Goal: Information Seeking & Learning: Learn about a topic

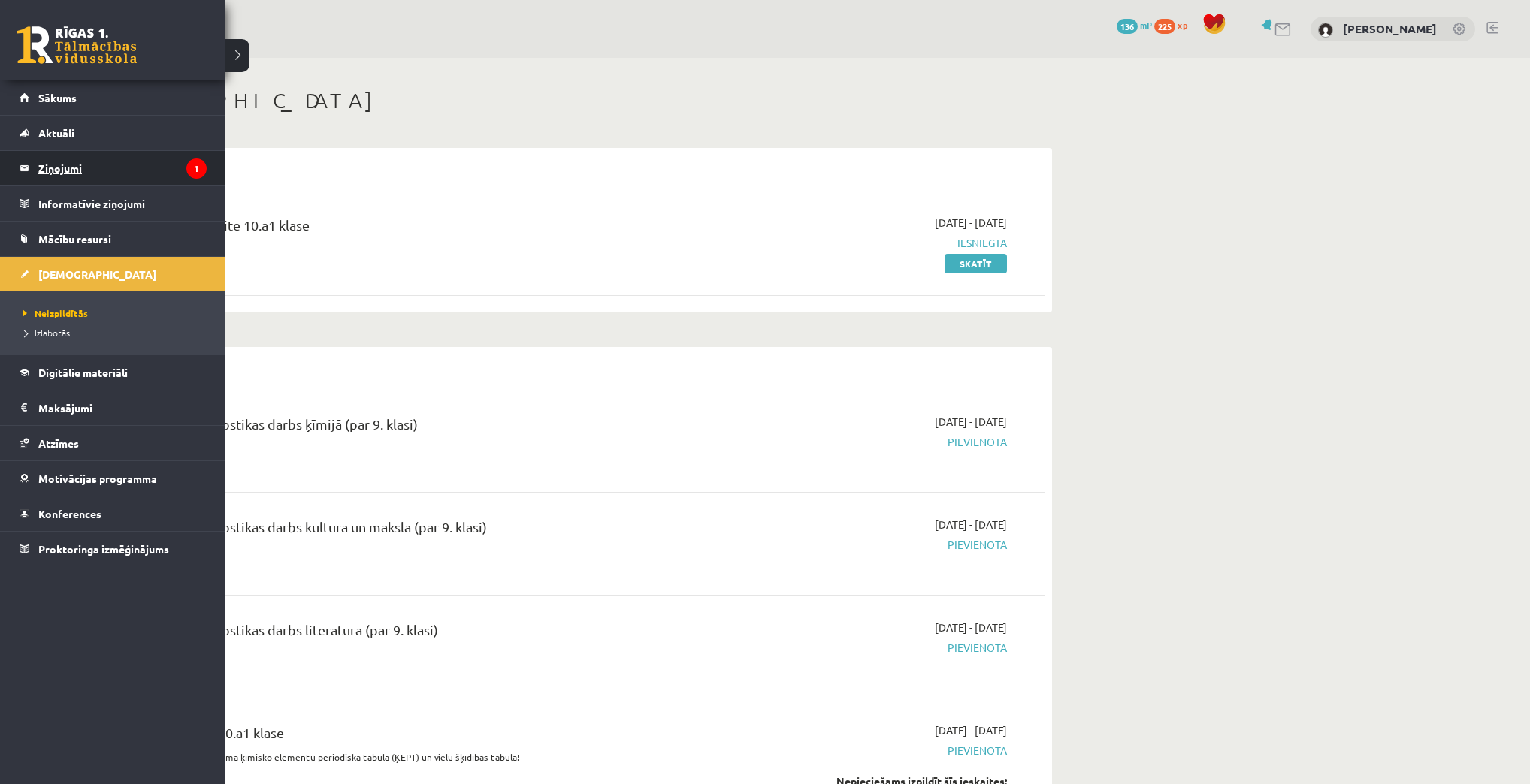
click at [51, 179] on legend "Ziņojumi 1" at bounding box center [122, 168] width 168 height 35
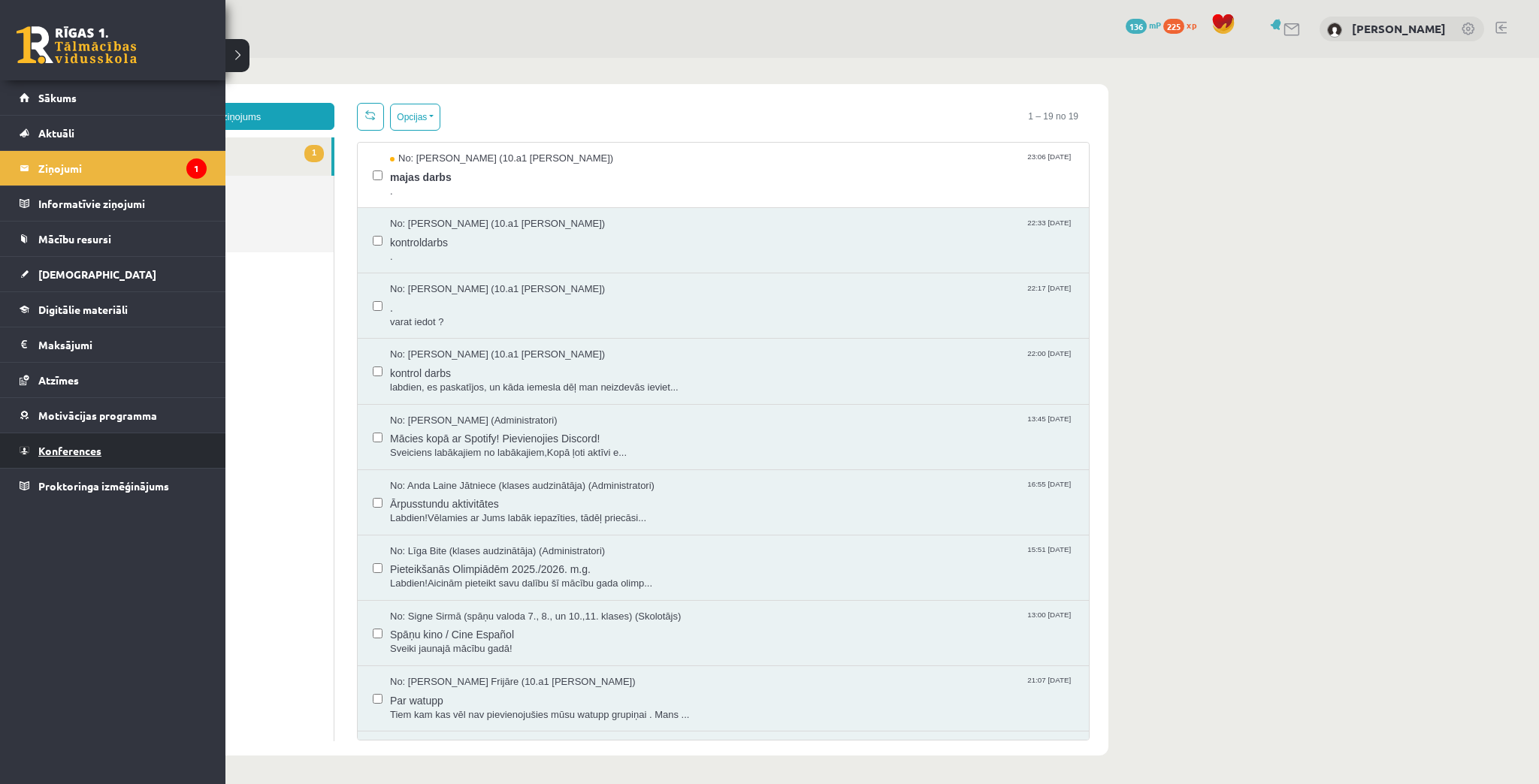
click at [84, 444] on span "Konferences" at bounding box center [70, 451] width 63 height 13
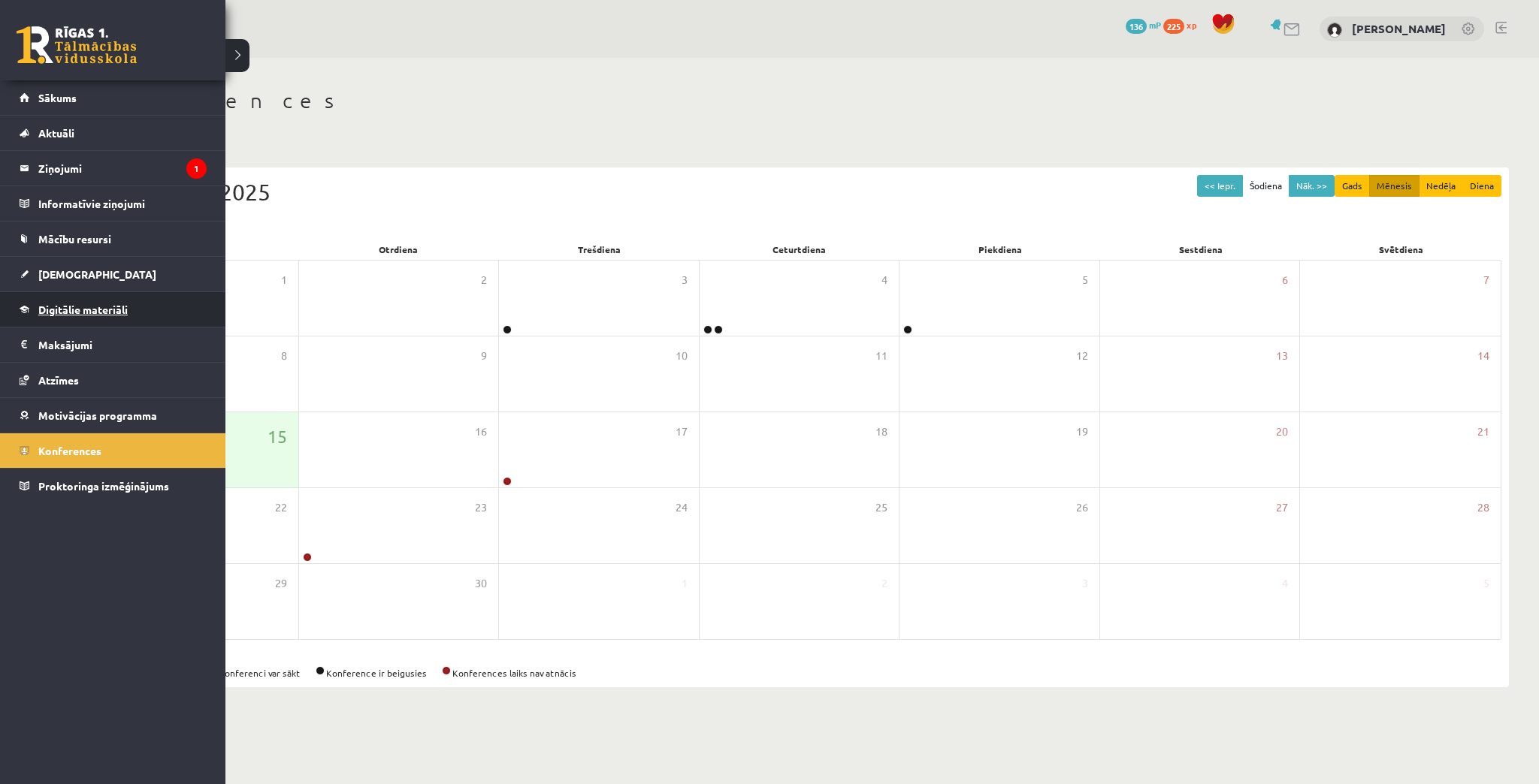
click at [57, 317] on link "Digitālie materiāli" at bounding box center [114, 310] width 187 height 35
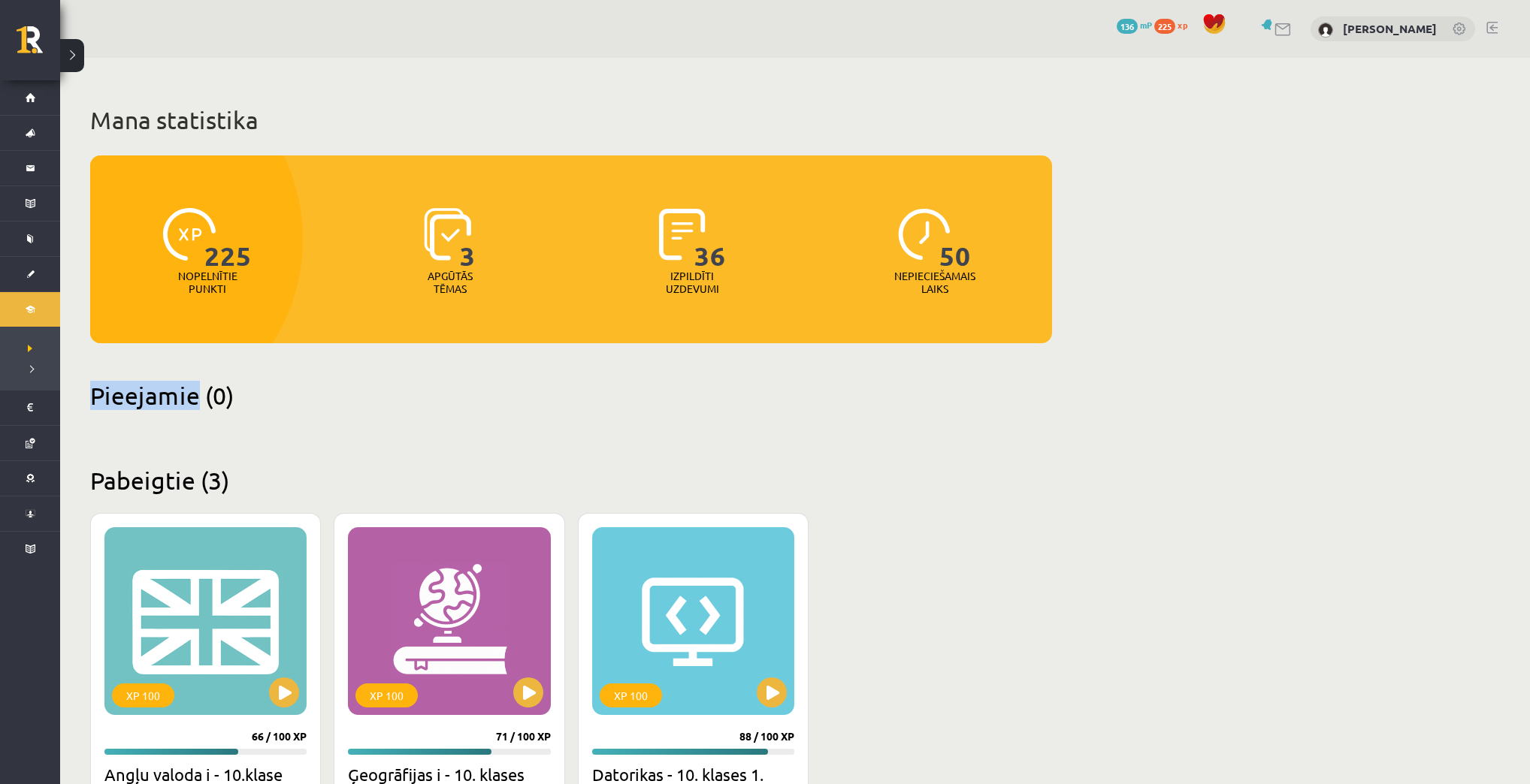
drag, startPoint x: 179, startPoint y: 404, endPoint x: 95, endPoint y: 390, distance: 85.2
click at [95, 390] on h2 "Pieejamie (0)" at bounding box center [571, 394] width 962 height 29
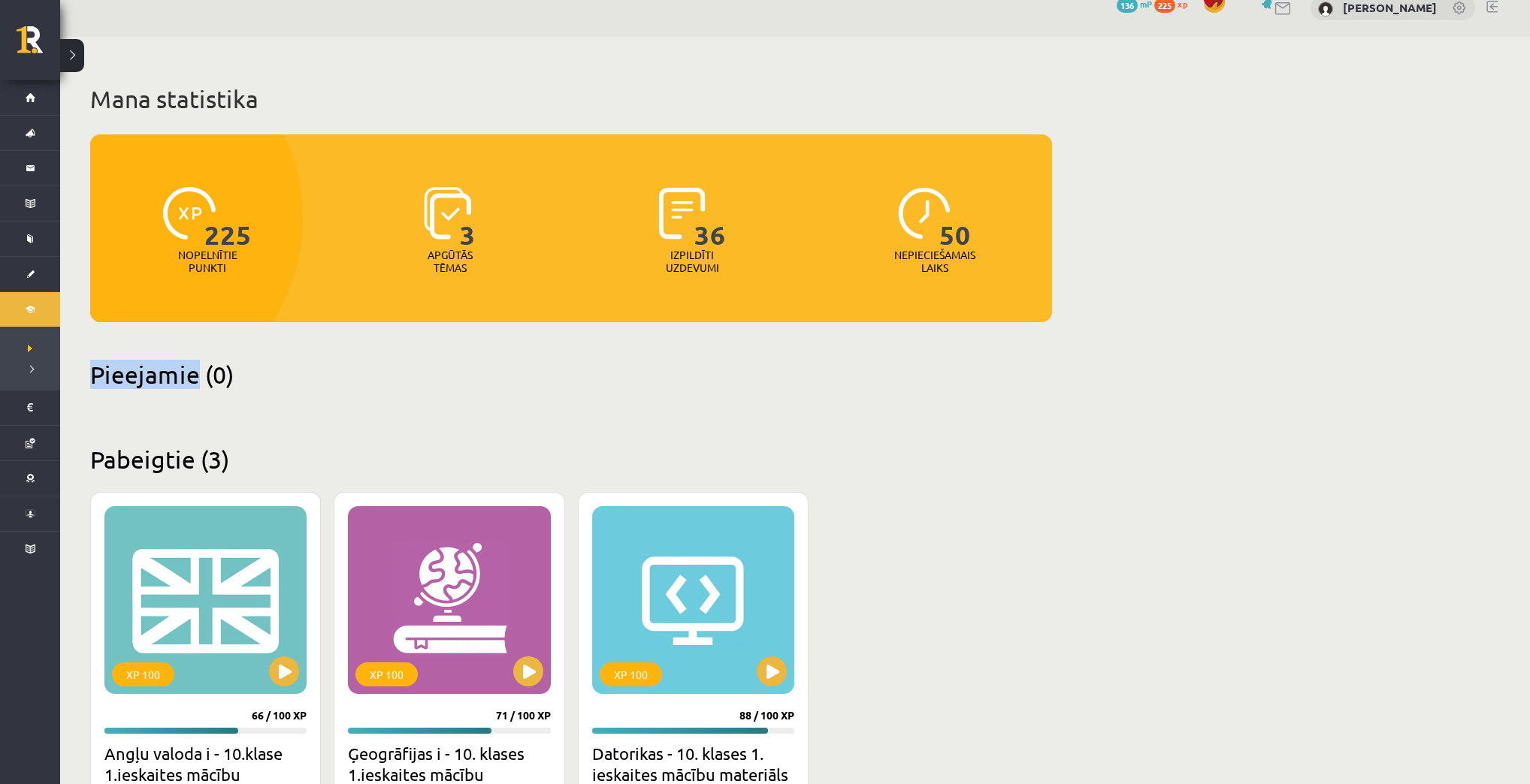
scroll to position [3, 0]
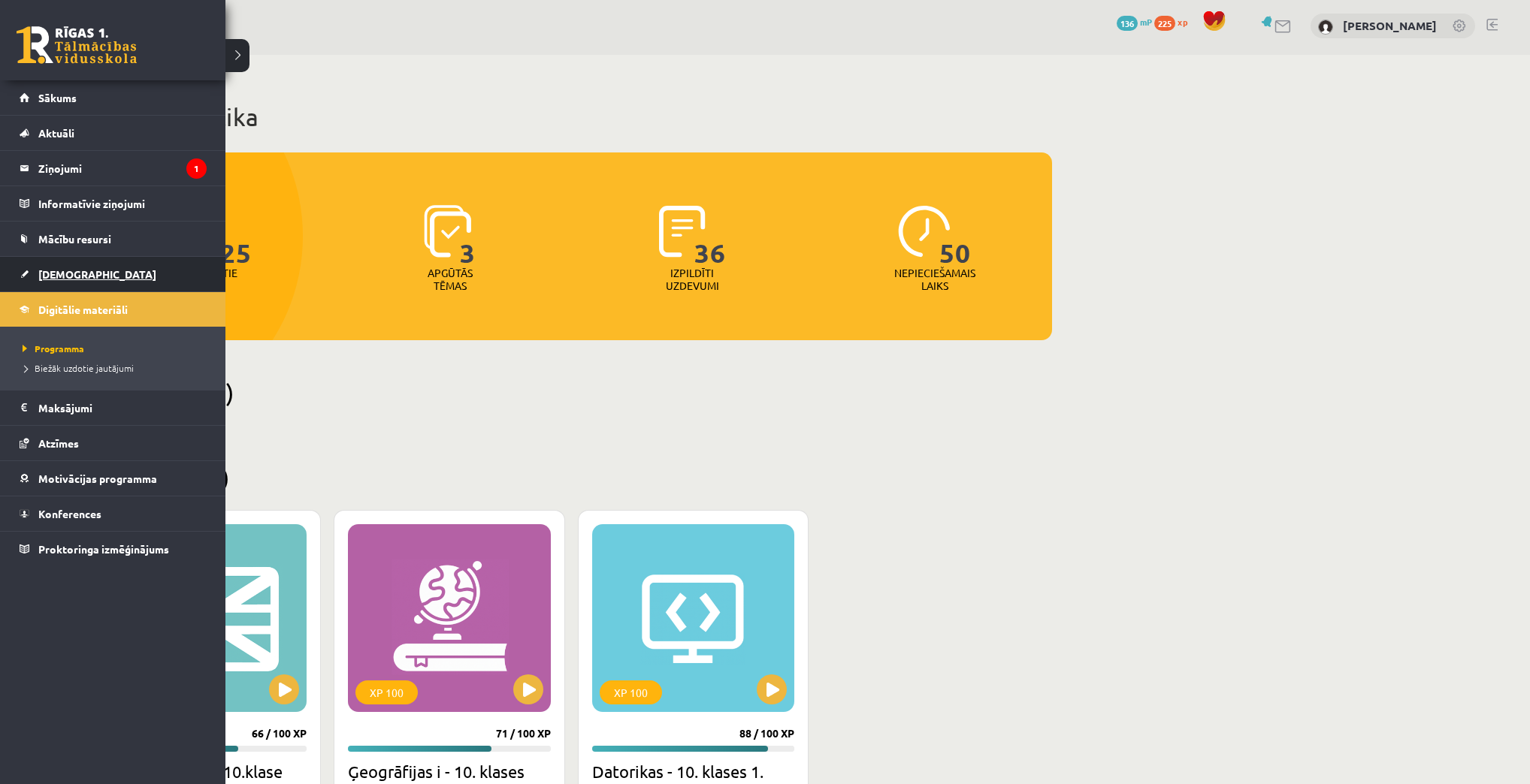
click at [38, 273] on span "[DEMOGRAPHIC_DATA]" at bounding box center [97, 274] width 118 height 13
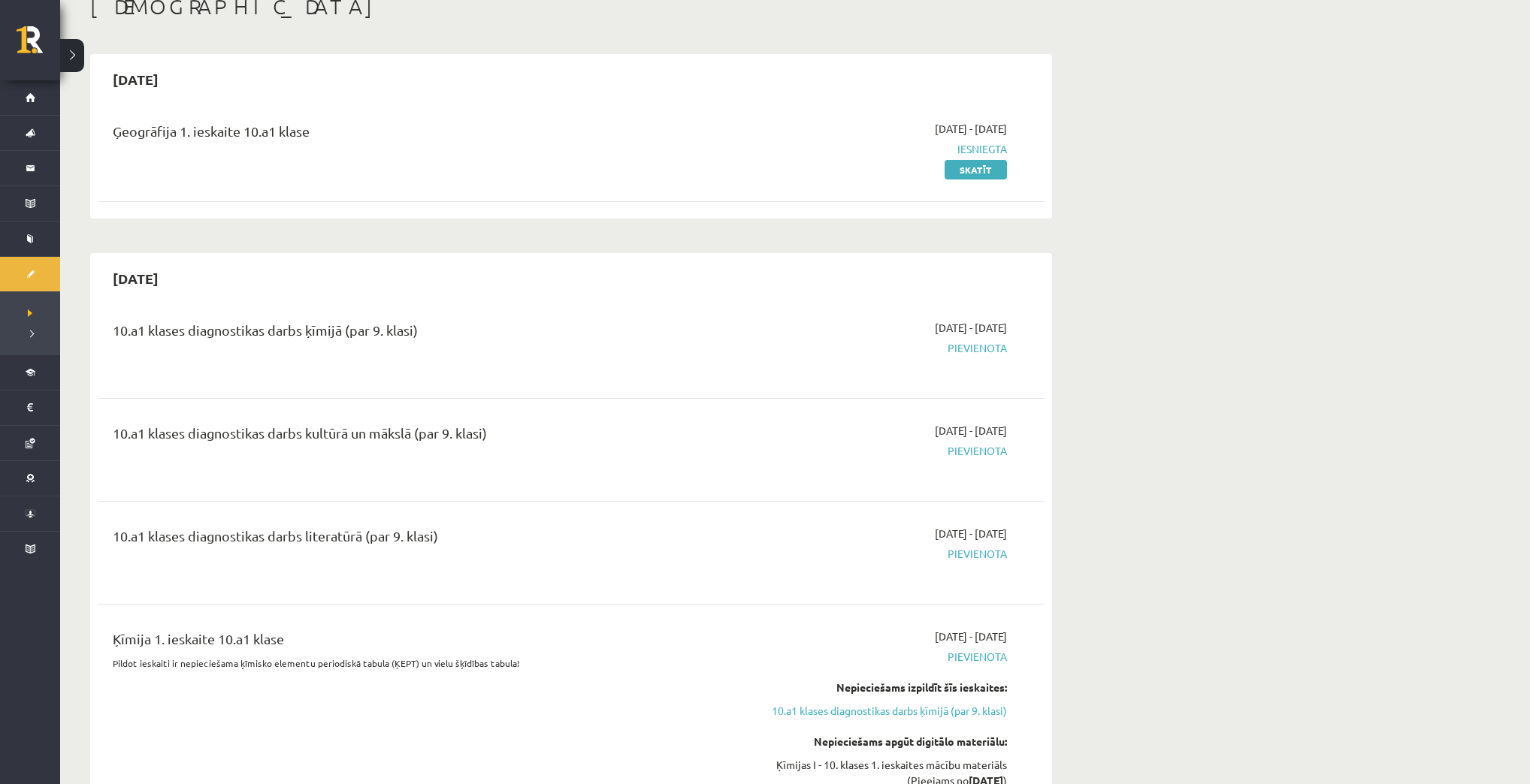
scroll to position [120, 0]
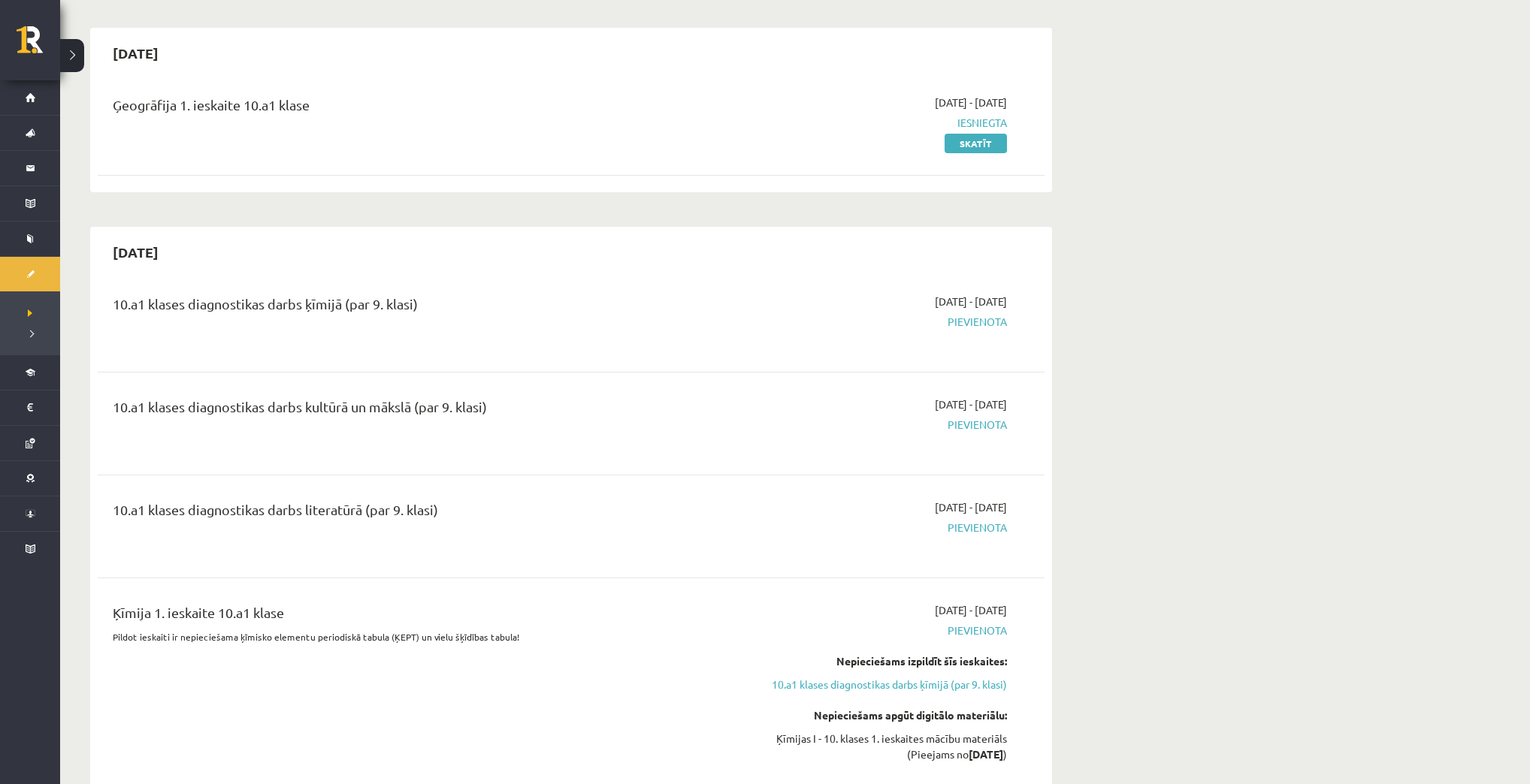
drag, startPoint x: 265, startPoint y: 307, endPoint x: 463, endPoint y: 316, distance: 198.2
click at [463, 316] on div "10.a1 klases diagnostikas darbs ķīmijā (par 9. klasi)" at bounding box center [407, 307] width 589 height 28
drag, startPoint x: 276, startPoint y: 403, endPoint x: 658, endPoint y: 450, distance: 384.9
click at [658, 450] on div "10.a1 klases diagnostikas darbs kultūrā un mākslā (par 9. klasi) 2025-09-16 - 2…" at bounding box center [571, 423] width 947 height 84
drag, startPoint x: 192, startPoint y: 506, endPoint x: 558, endPoint y: 484, distance: 366.7
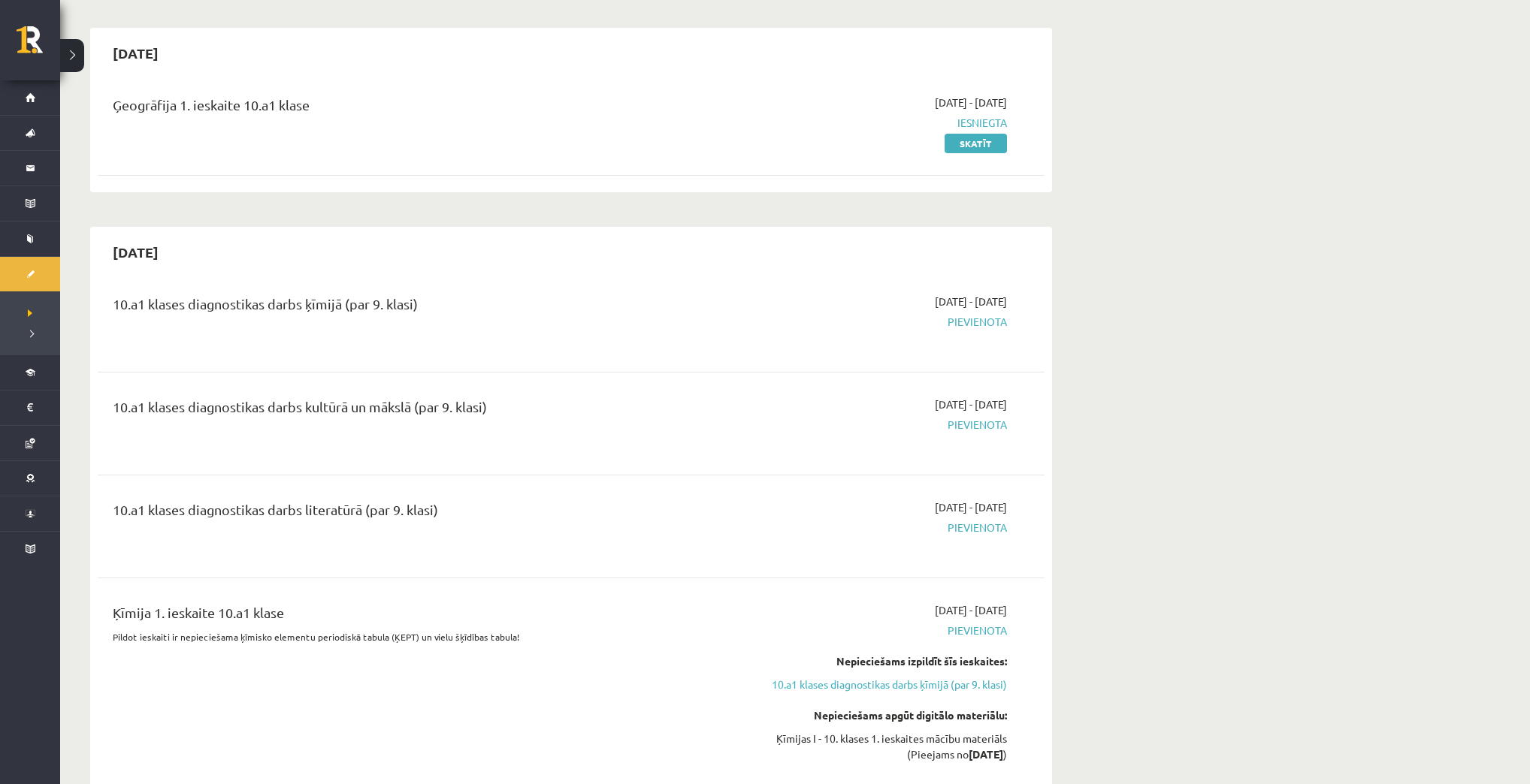
click at [558, 485] on div "10.a1 klases diagnostikas darbs literatūrā (par 9. klasi) 2025-09-16 - 2025-09-…" at bounding box center [571, 526] width 947 height 84
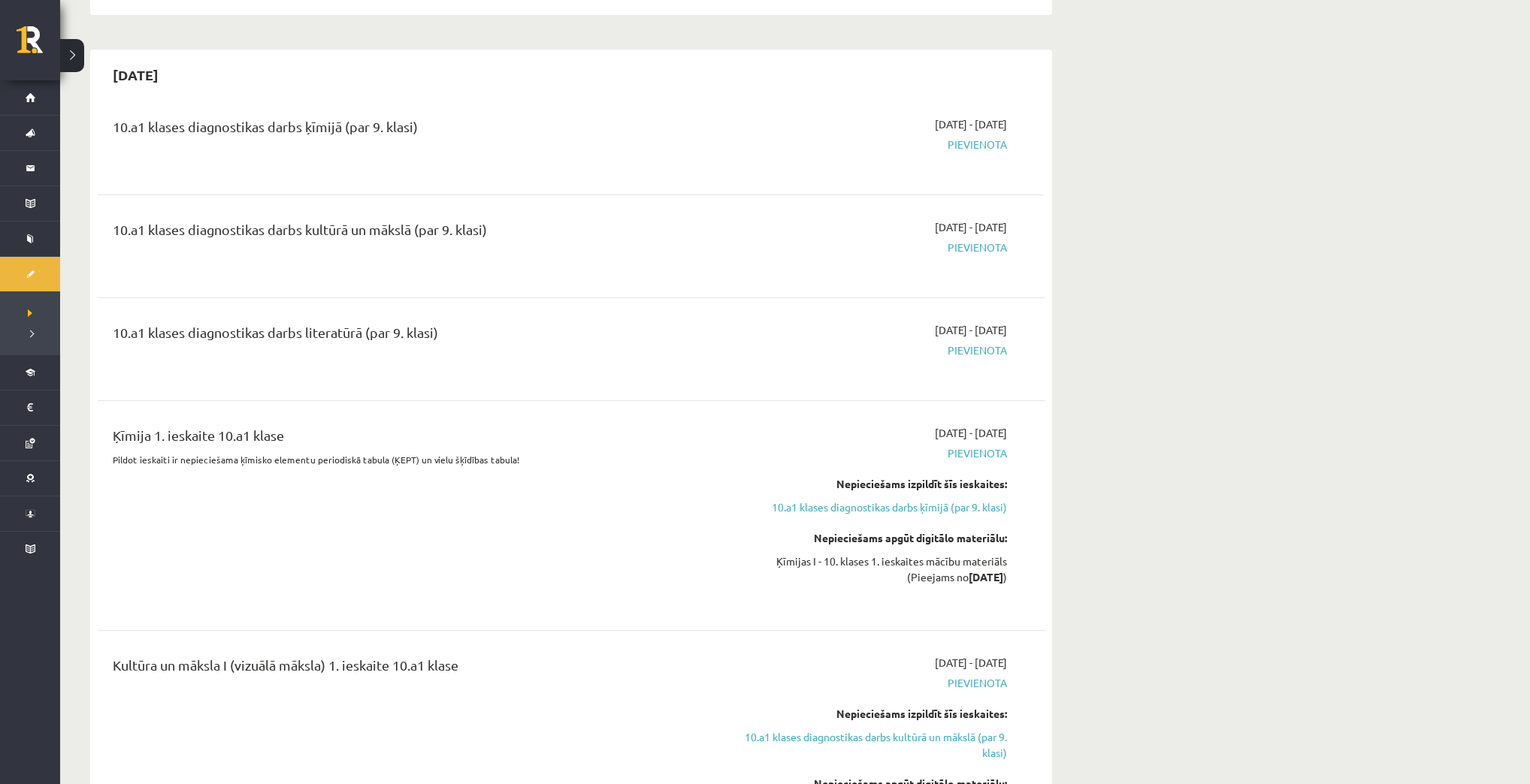
scroll to position [300, 0]
drag, startPoint x: 138, startPoint y: 426, endPoint x: 394, endPoint y: 420, distance: 256.1
click at [394, 422] on div "Ķīmija 1. ieskaite 10.a1 klase" at bounding box center [407, 436] width 589 height 28
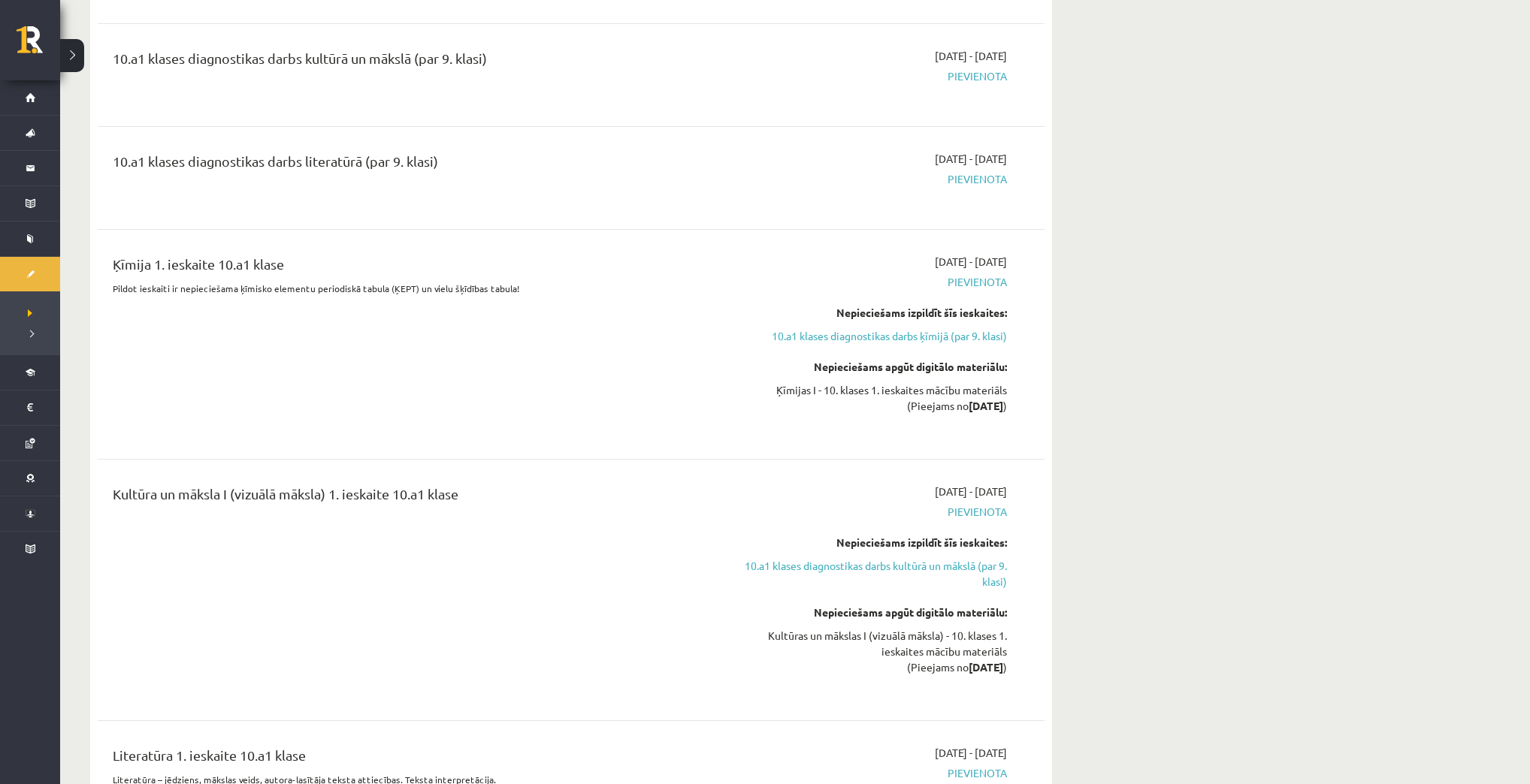
scroll to position [540, 0]
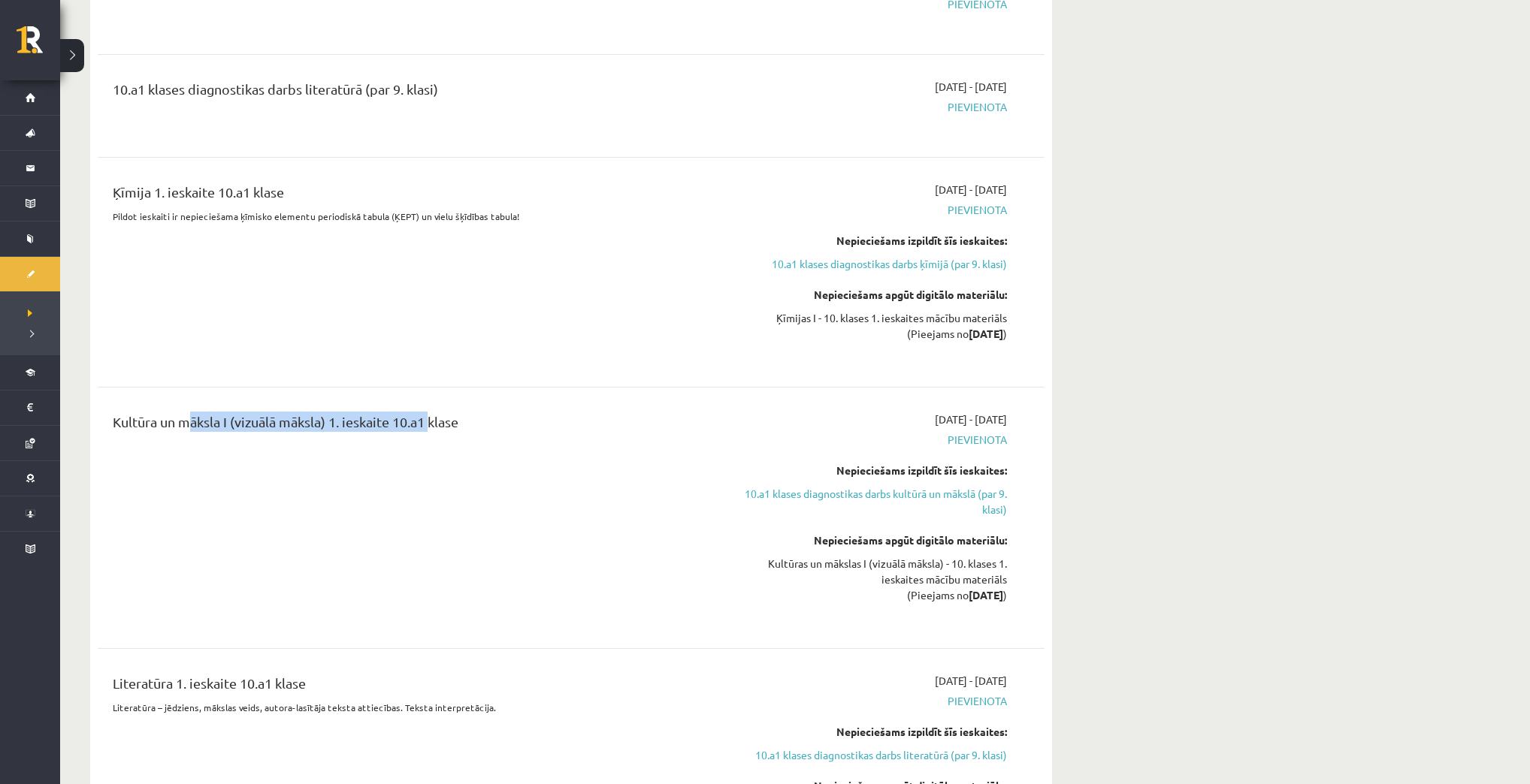
drag, startPoint x: 181, startPoint y: 419, endPoint x: 668, endPoint y: 468, distance: 489.5
click at [453, 418] on div "Kultūra un māksla I (vizuālā māksla) 1. ieskaite 10.a1 klase" at bounding box center [407, 426] width 589 height 28
drag, startPoint x: 174, startPoint y: 664, endPoint x: 324, endPoint y: 651, distance: 150.6
click at [304, 650] on div "10.a1 klases diagnostikas darbs ķīmijā (par 9. klasi) 2025-09-16 - 2025-09-30 P…" at bounding box center [571, 373] width 947 height 1029
click at [649, 351] on div "Ķīmija 1. ieskaite 10.a1 klase Pildot ieskaiti ir nepieciešama ķīmisko elementu…" at bounding box center [406, 272] width 611 height 181
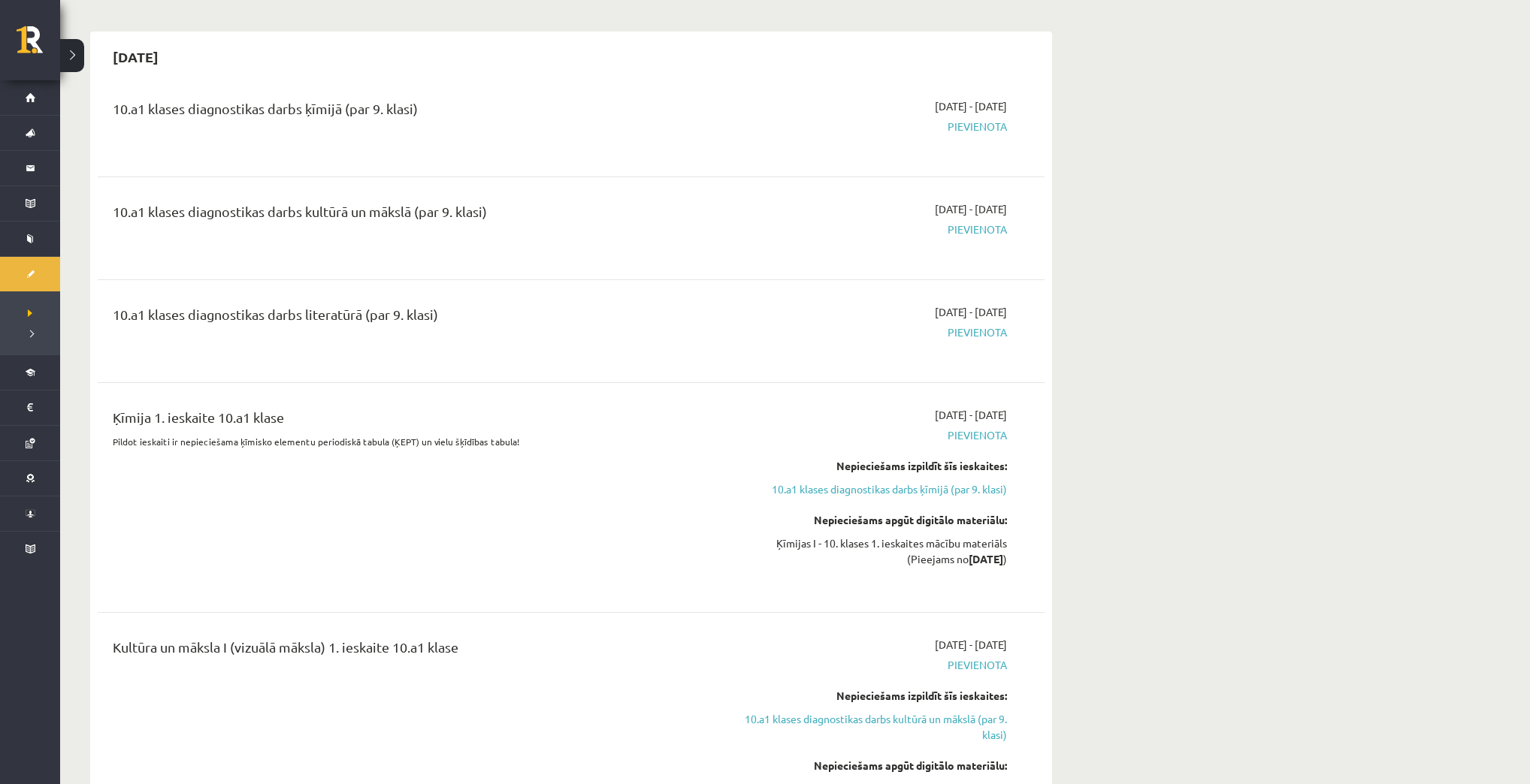
scroll to position [300, 0]
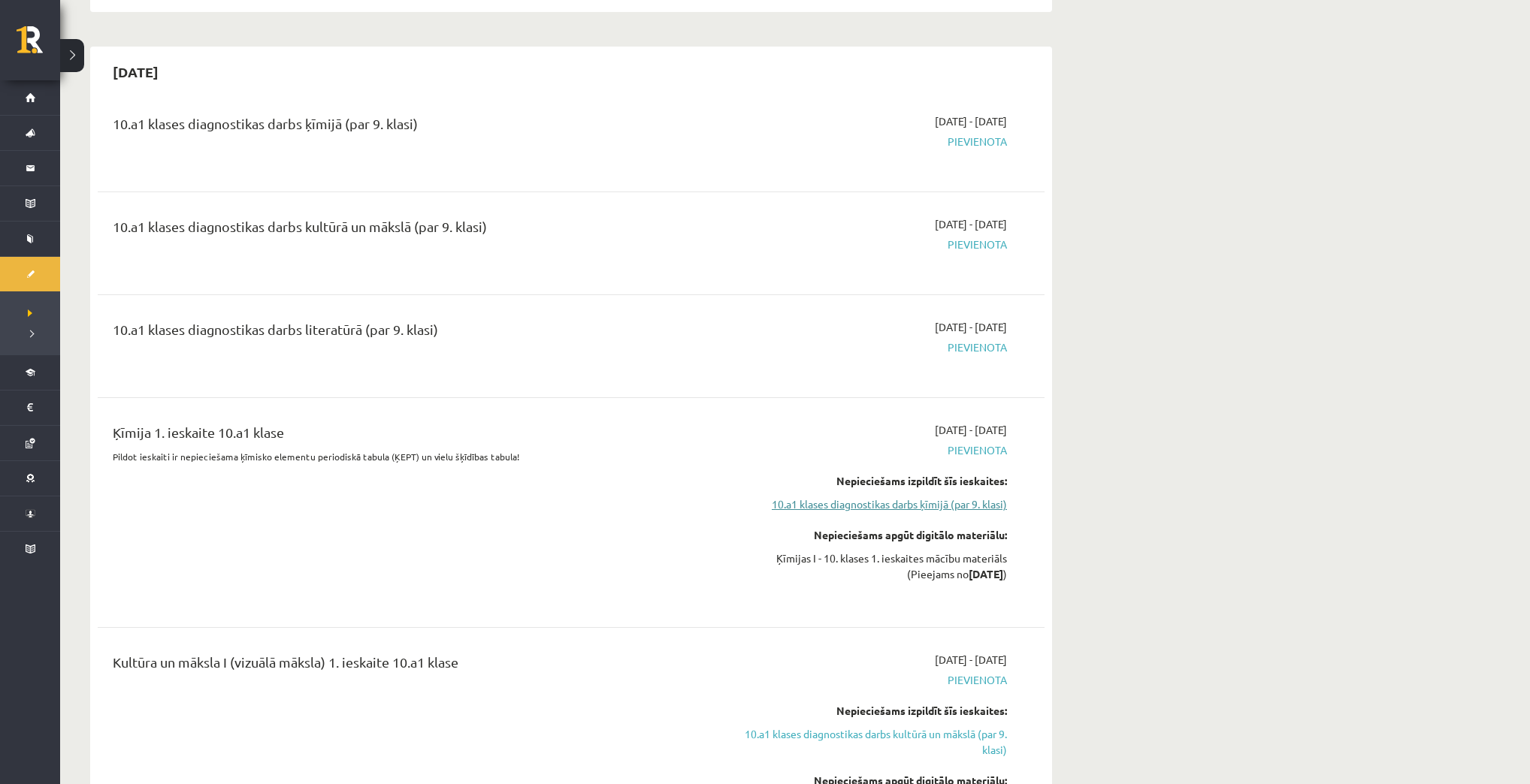
click at [911, 508] on link "10.a1 klases diagnostikas darbs ķīmijā (par 9. klasi)" at bounding box center [866, 504] width 284 height 16
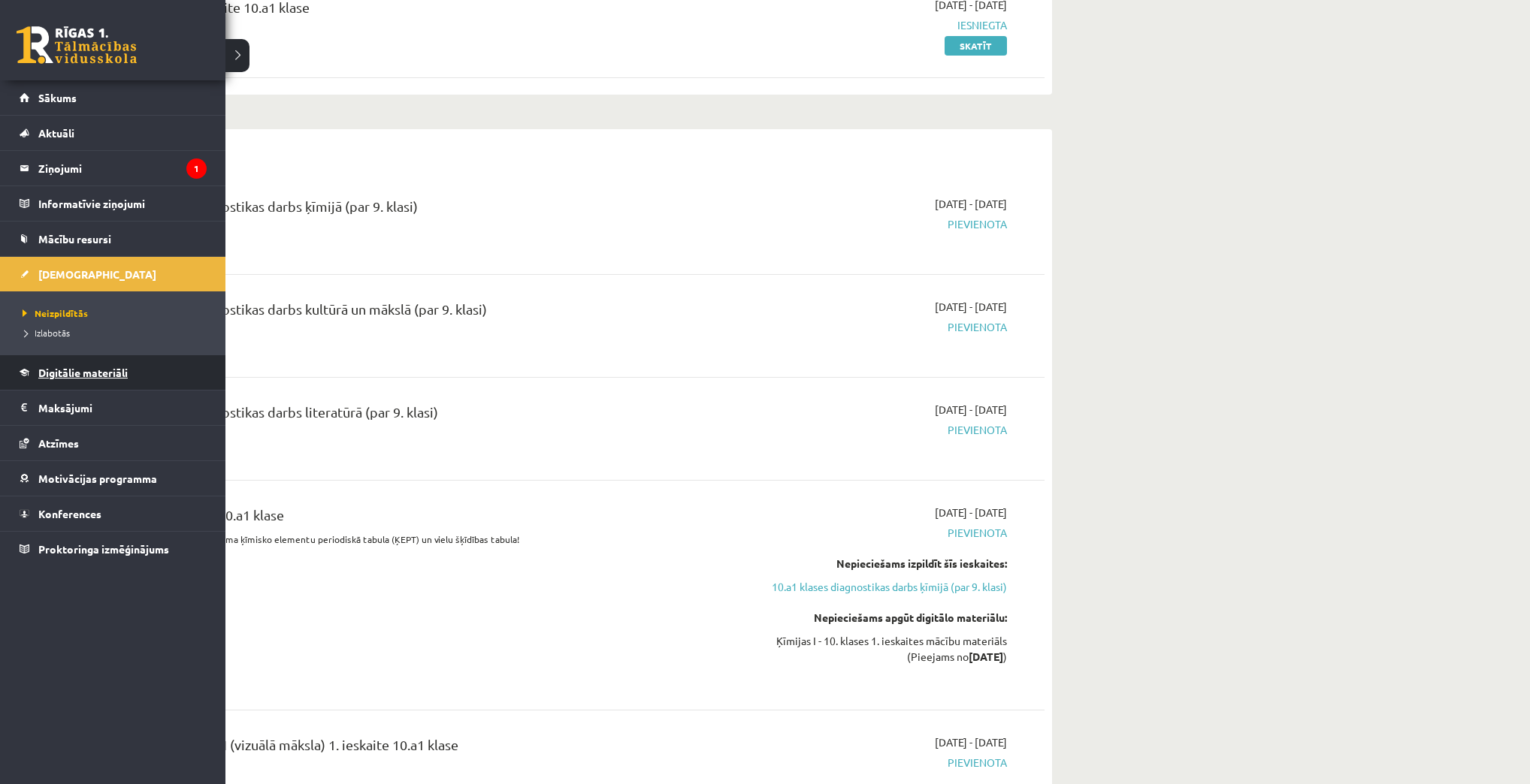
click at [87, 377] on link "Digitālie materiāli" at bounding box center [114, 373] width 187 height 35
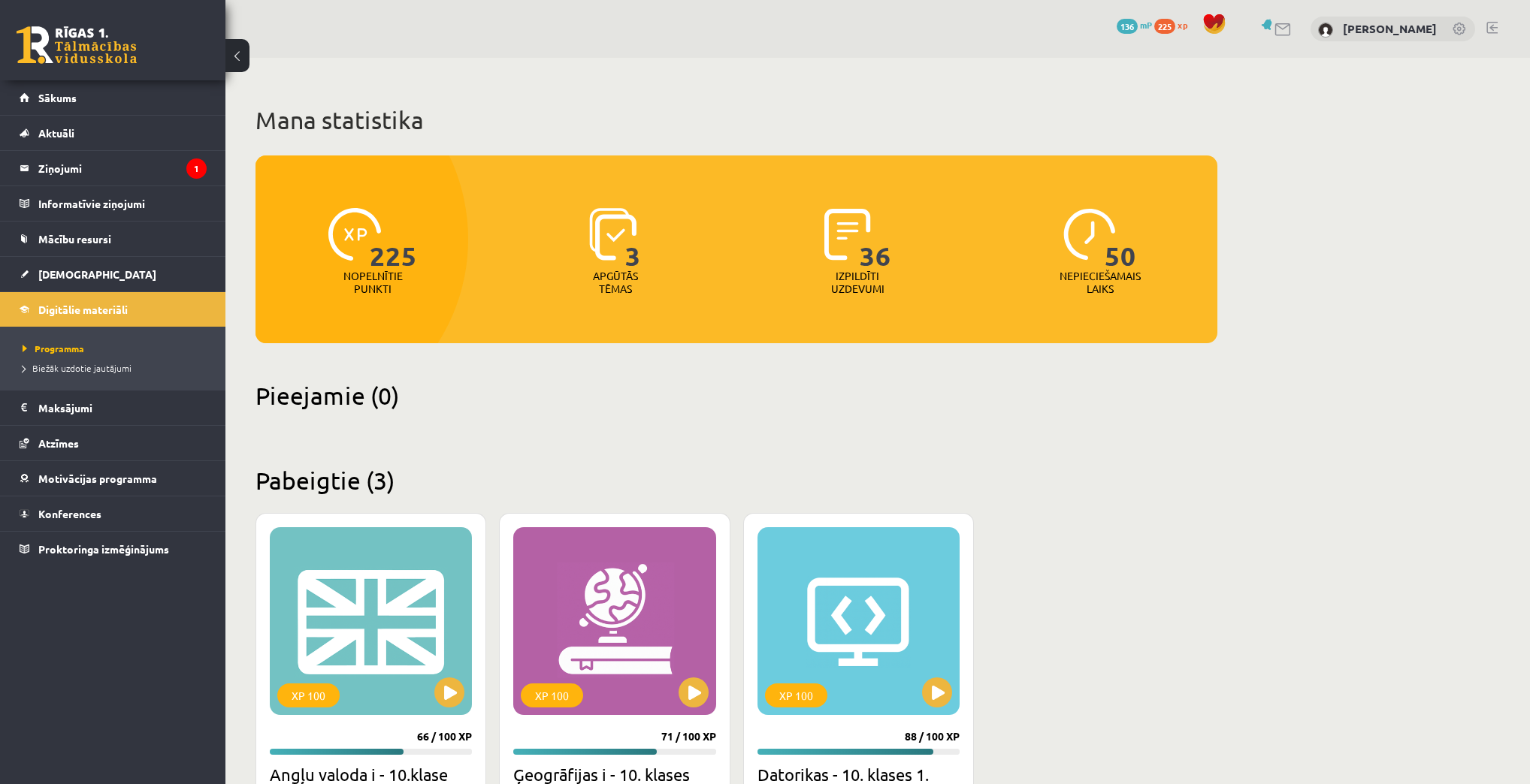
scroll to position [218, 0]
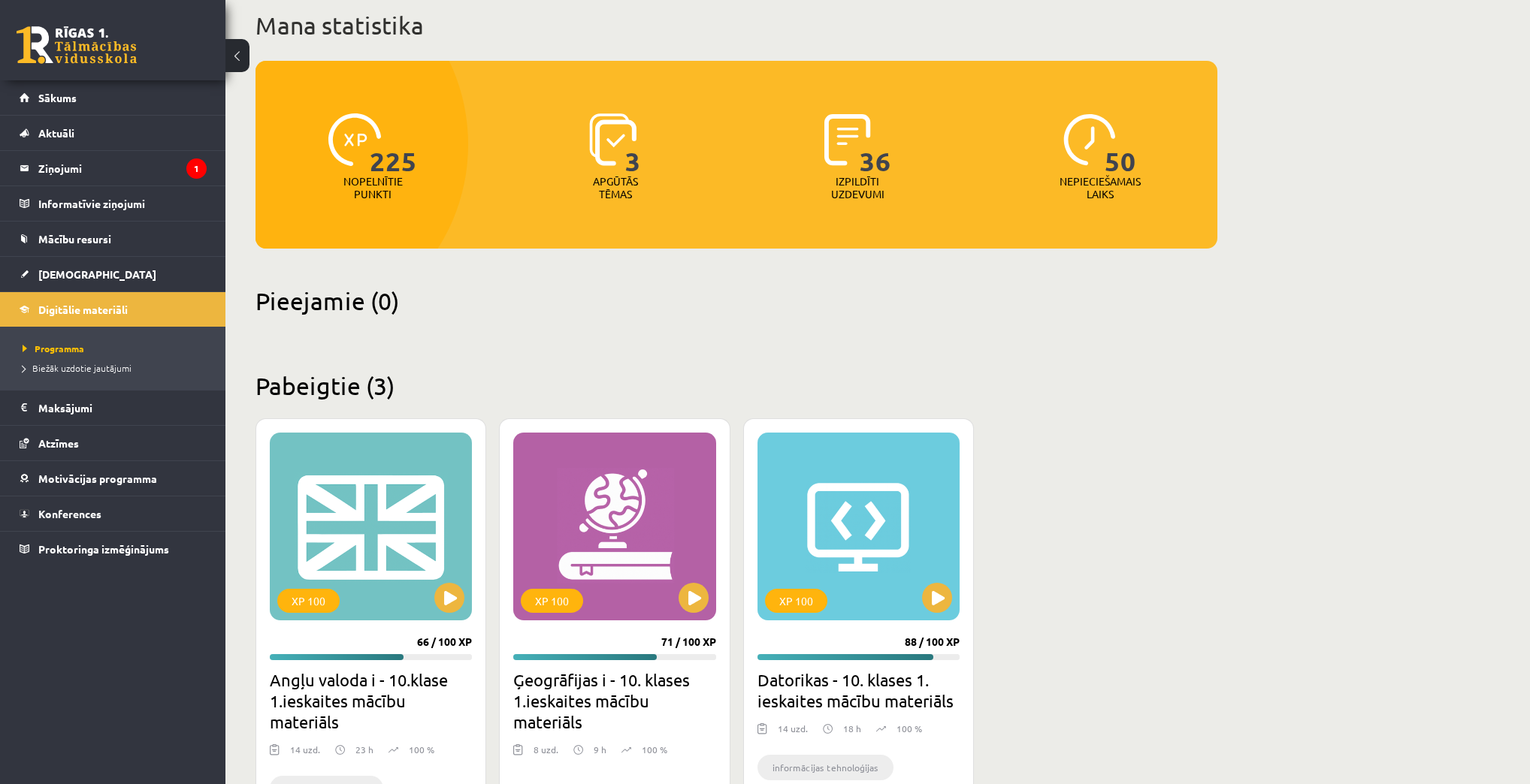
scroll to position [63, 0]
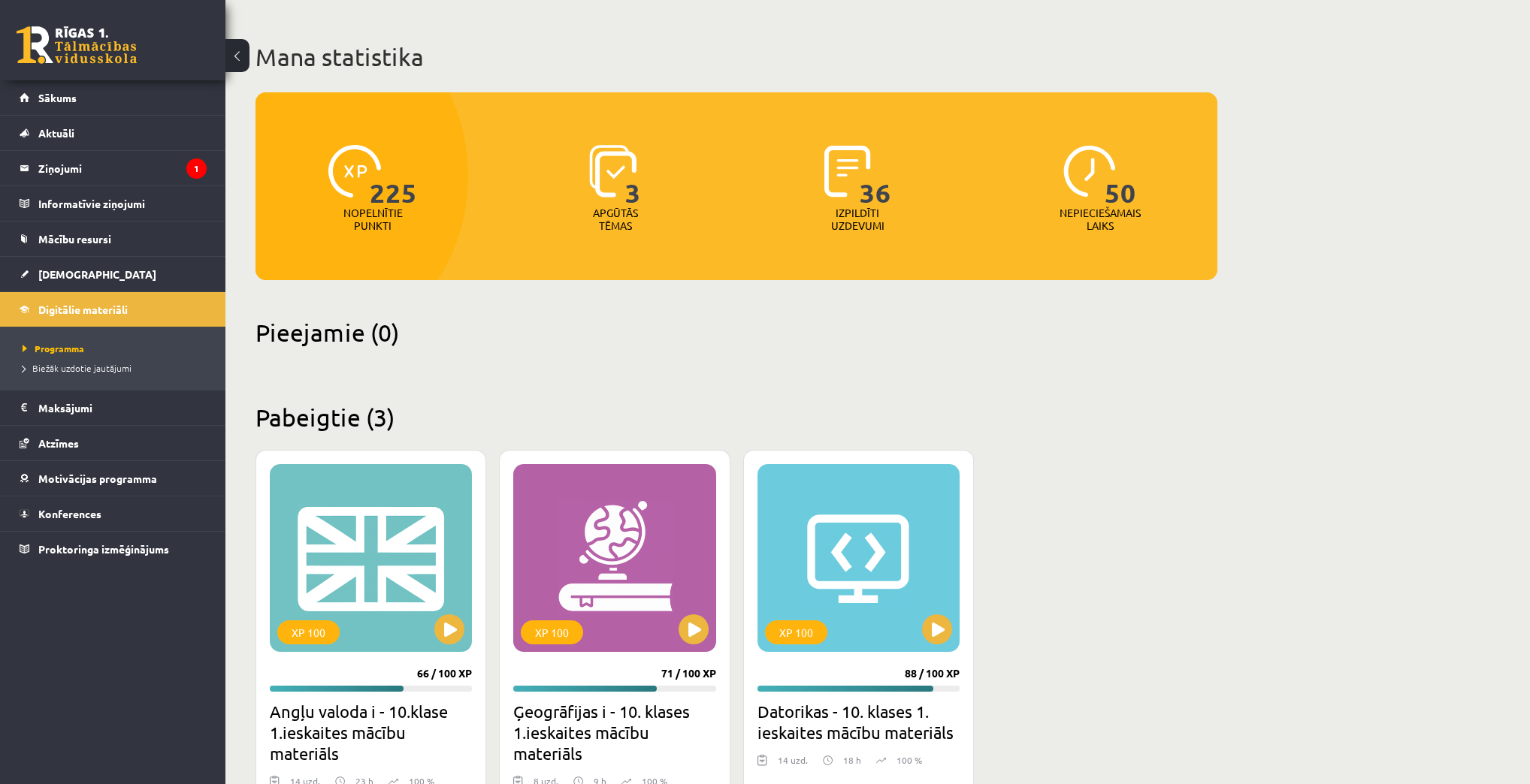
click at [990, 380] on div "Mana statistika 225 Nopelnītie punkti 3 Apgūtās tēmas 36 Izpildīti uzdevumi 50 …" at bounding box center [736, 480] width 1022 height 970
click at [72, 156] on legend "Ziņojumi 1" at bounding box center [122, 168] width 168 height 35
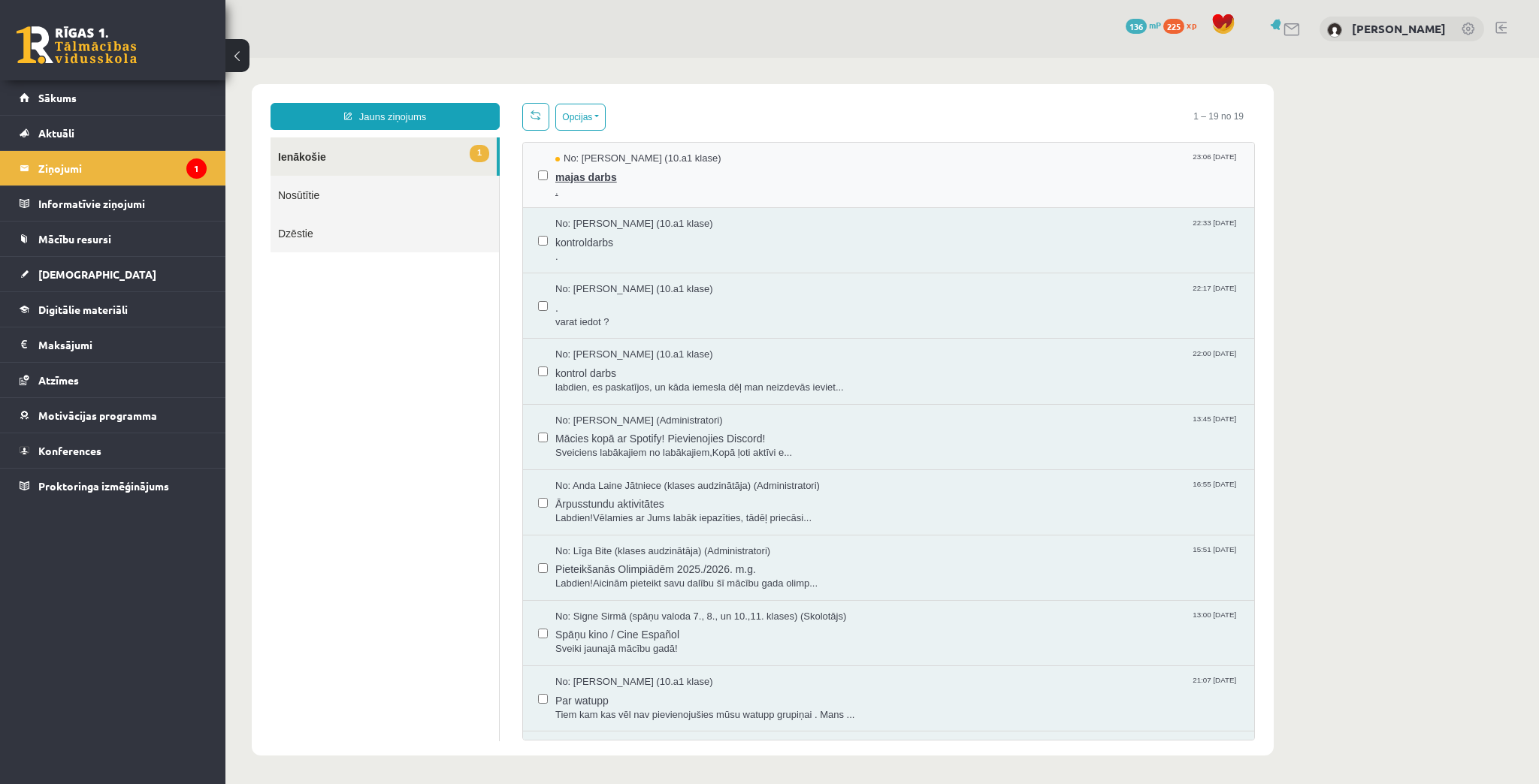
click at [559, 162] on span "No: Polina Jeluškina (10.a1 klase)" at bounding box center [638, 158] width 166 height 14
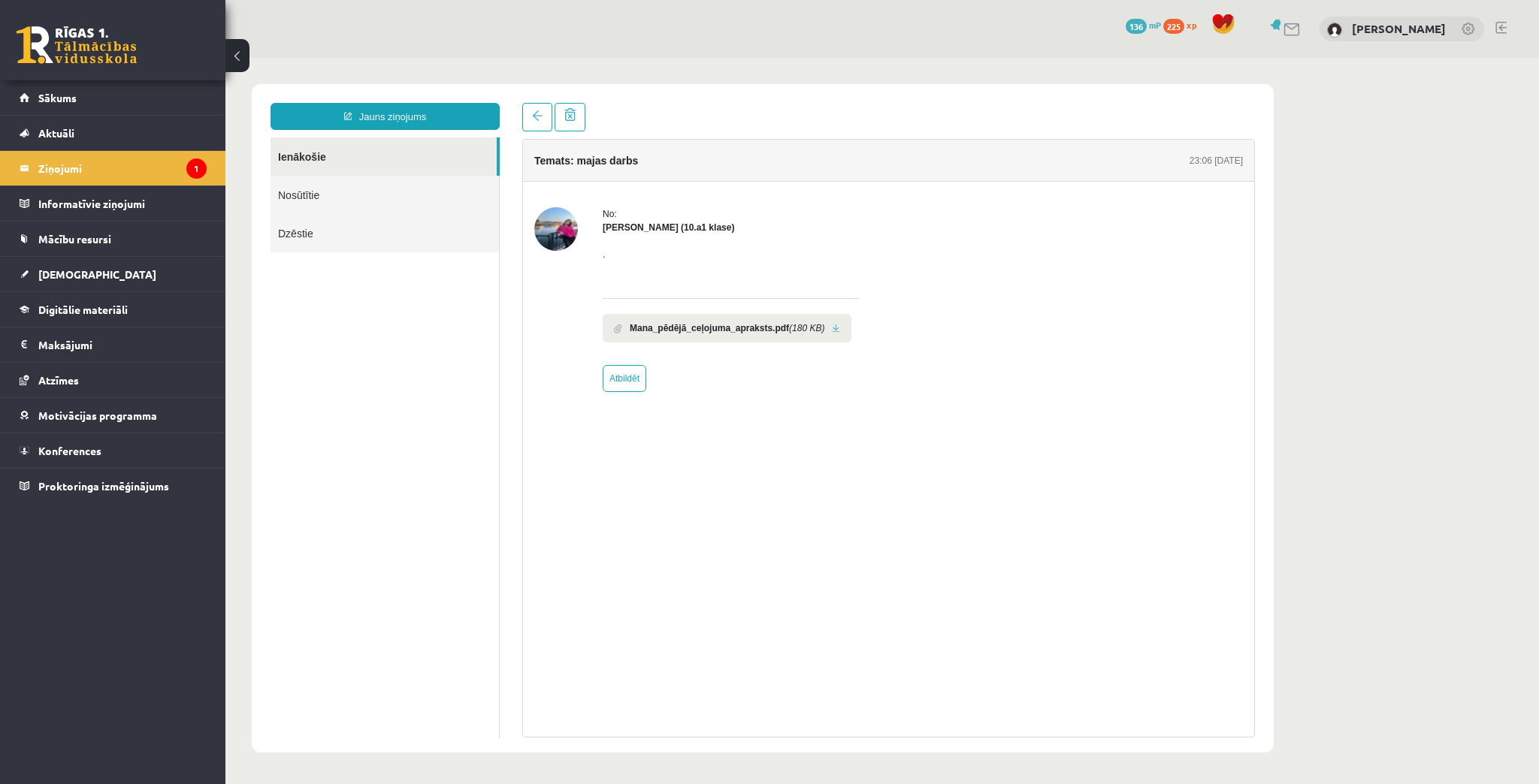
click at [560, 238] on img at bounding box center [556, 229] width 44 height 44
click at [532, 110] on link at bounding box center [537, 117] width 30 height 28
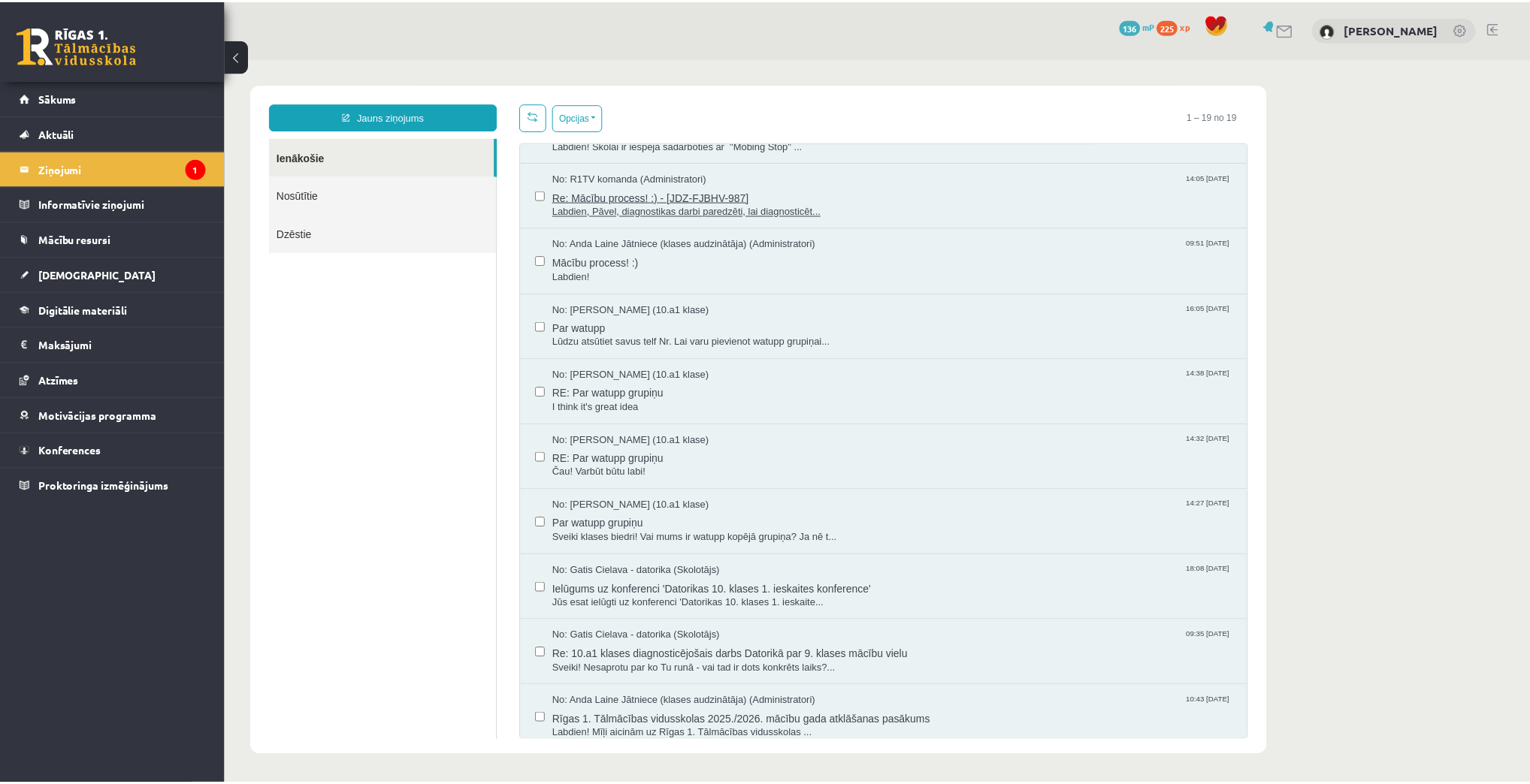
scroll to position [641, 0]
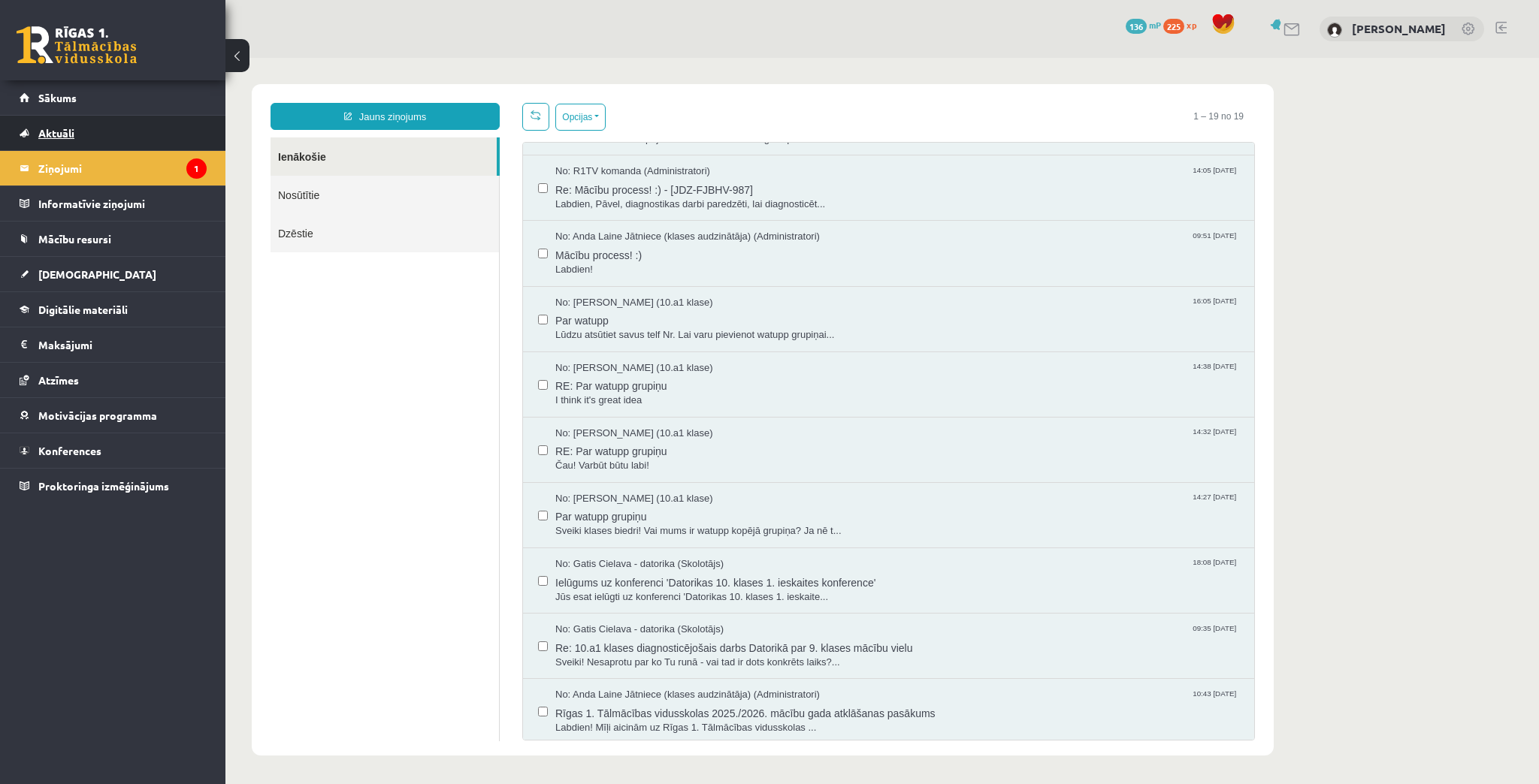
click at [28, 132] on link "Aktuāli" at bounding box center [114, 133] width 187 height 35
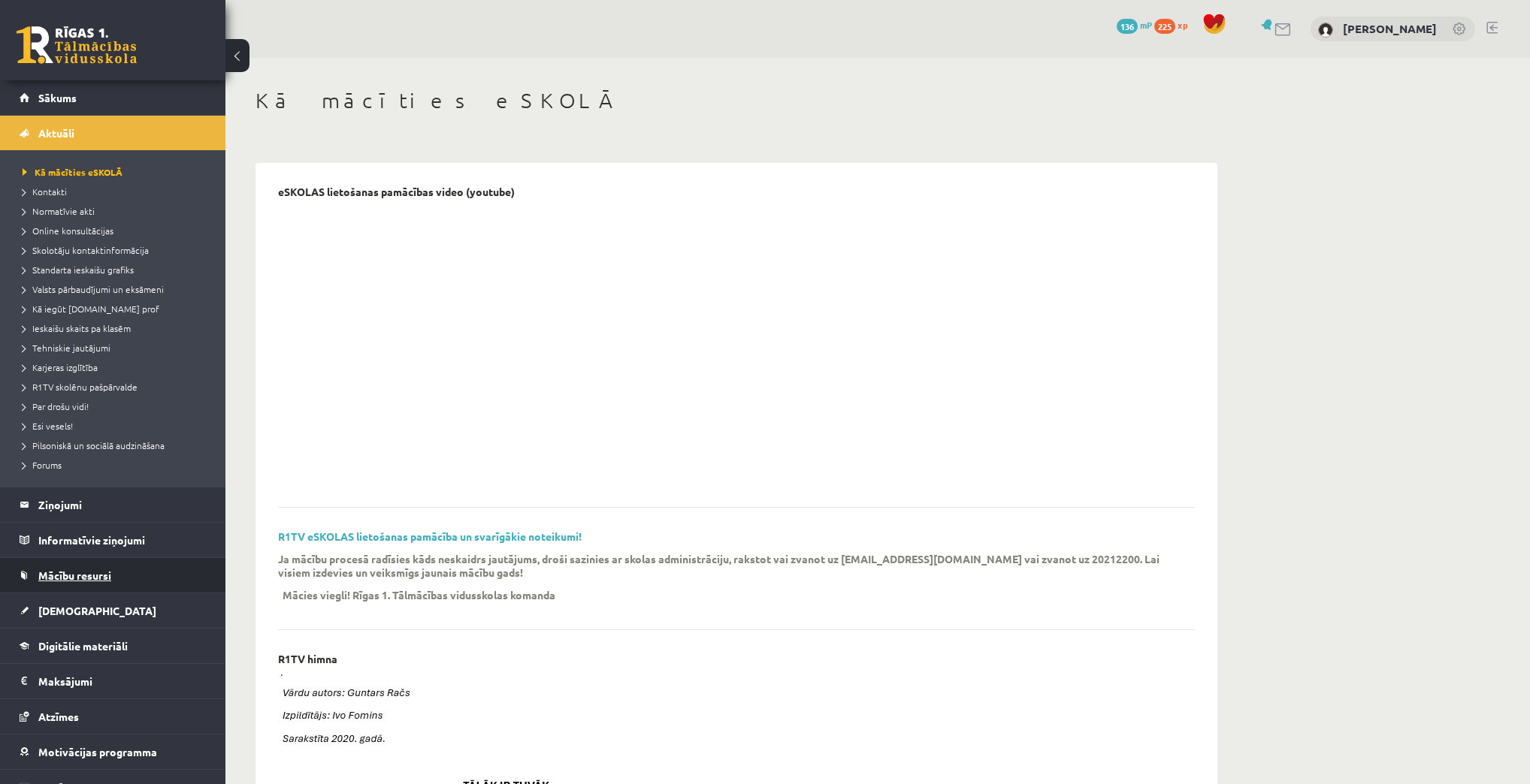
click at [60, 567] on link "Mācību resursi" at bounding box center [114, 575] width 187 height 35
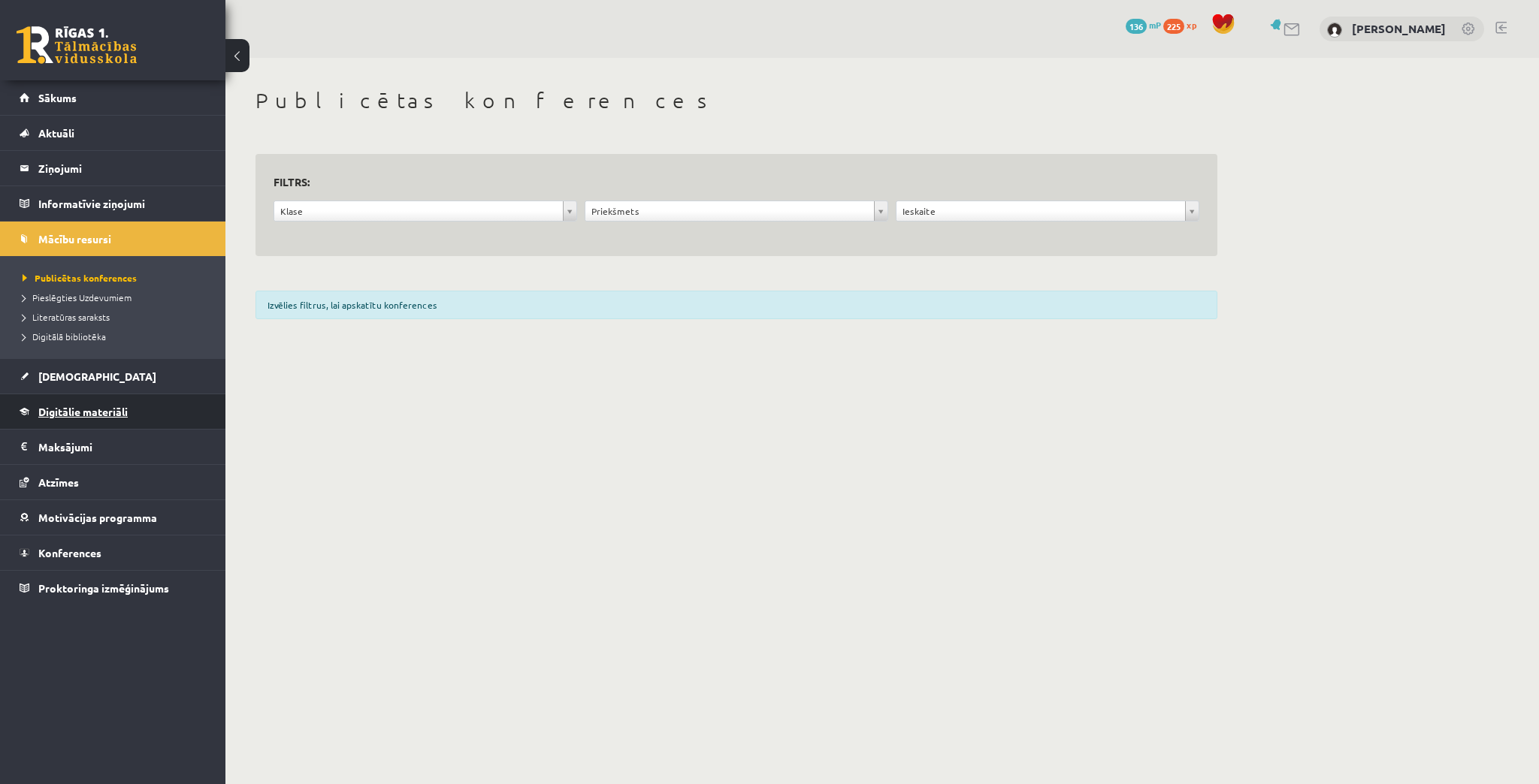
click at [87, 408] on span "Digitālie materiāli" at bounding box center [83, 411] width 90 height 13
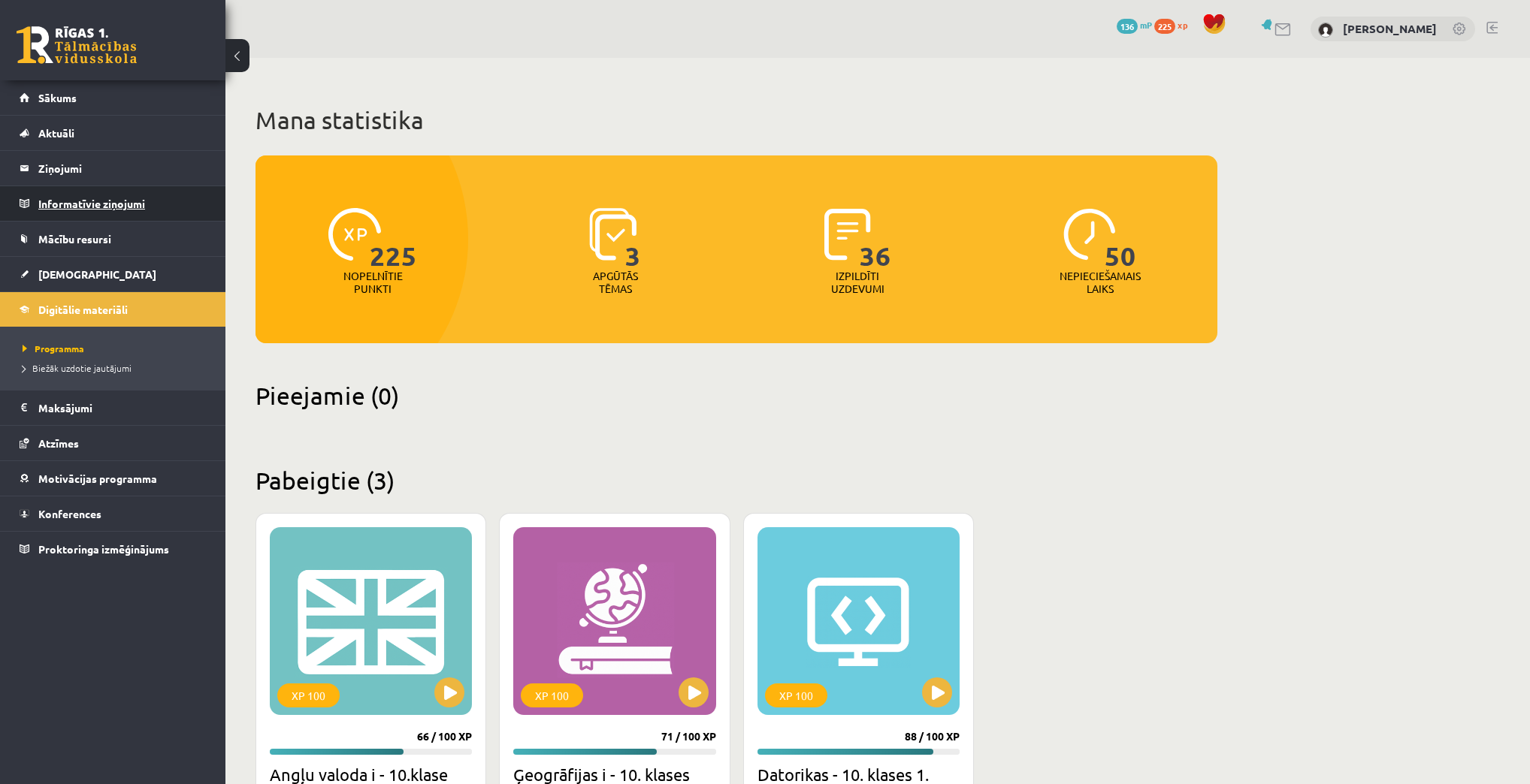
click at [137, 196] on legend "Informatīvie ziņojumi 0" at bounding box center [122, 204] width 168 height 35
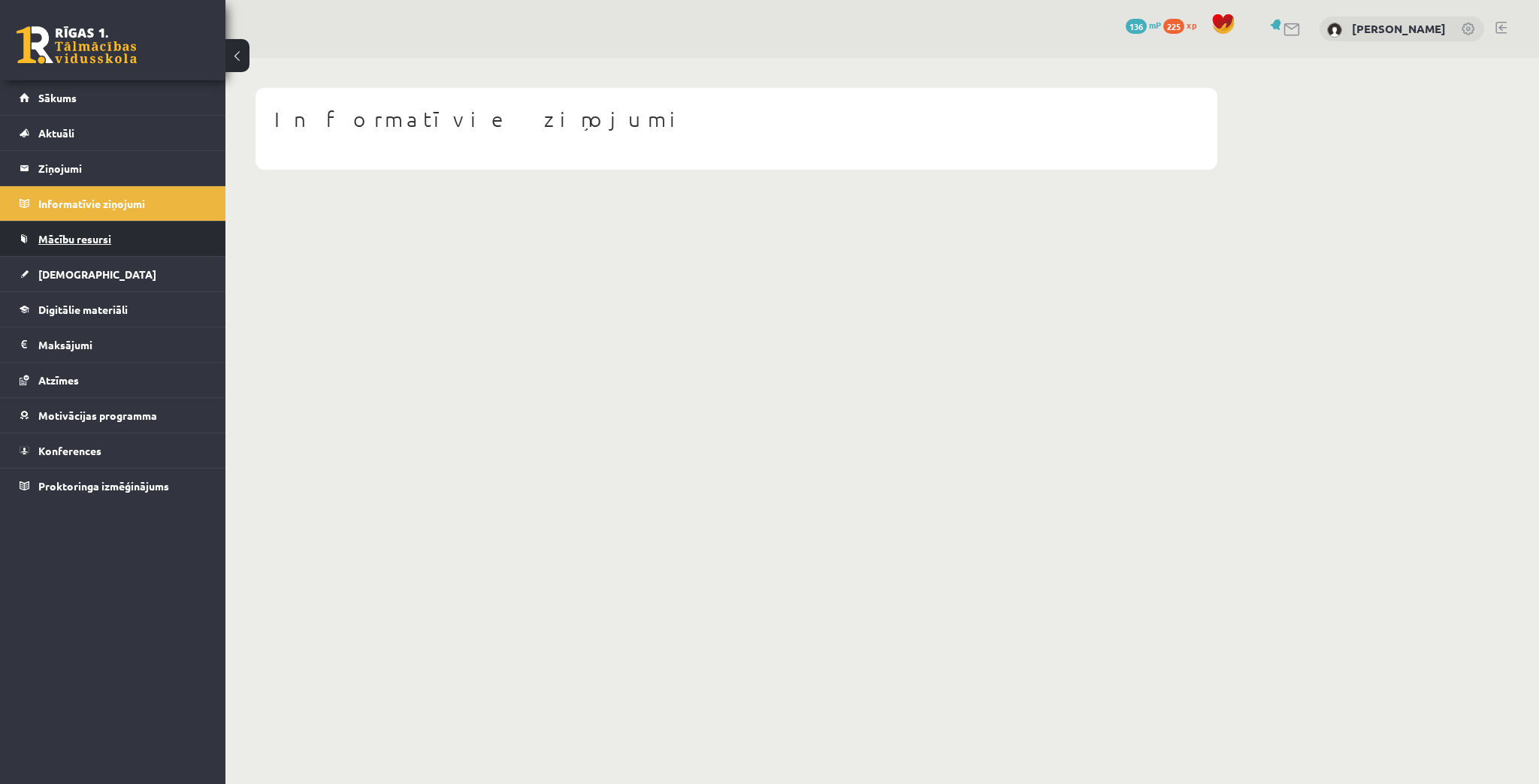
click at [85, 239] on span "Mācību resursi" at bounding box center [75, 239] width 73 height 13
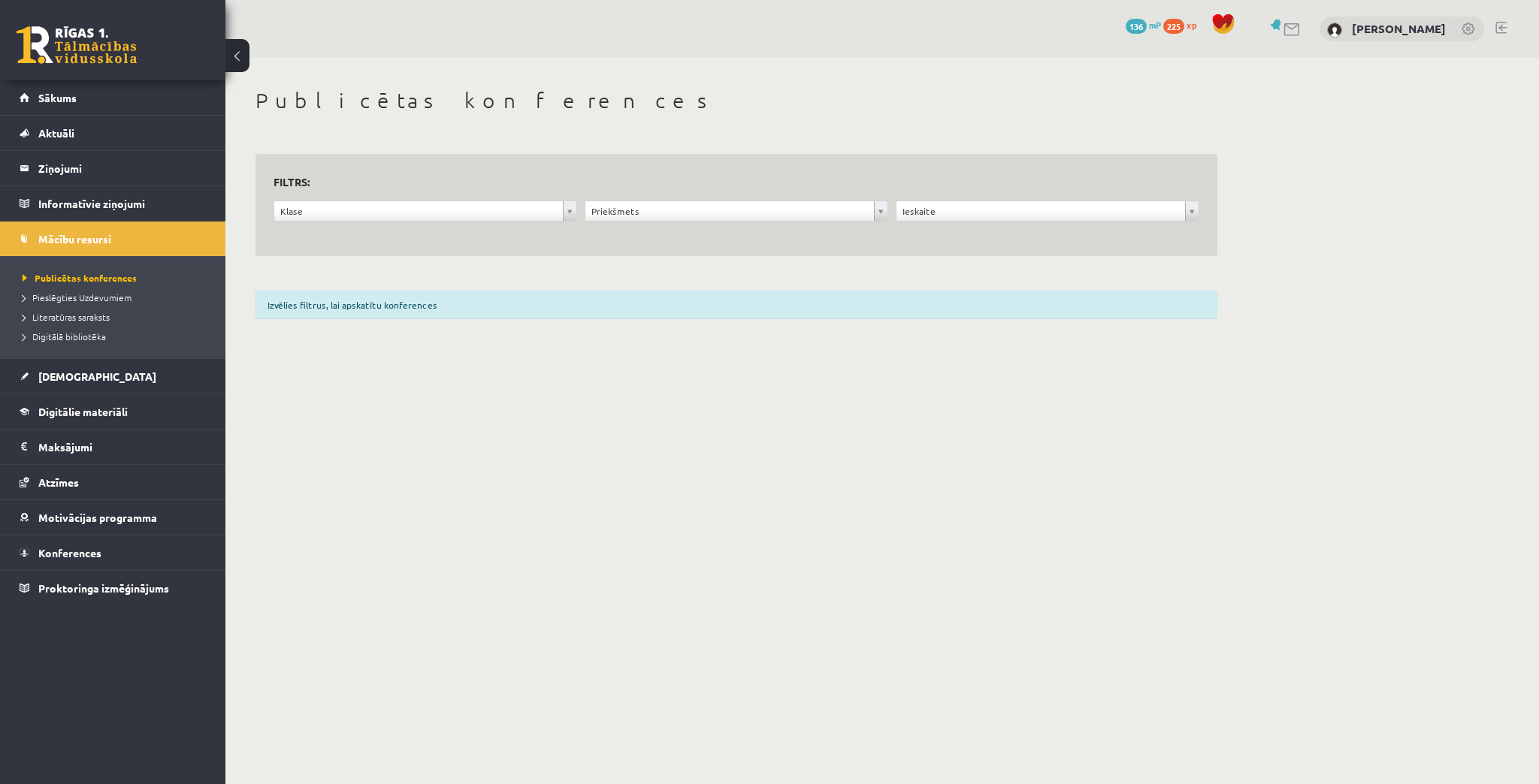
click at [369, 312] on div "Izvēlies filtrus, lai apskatītu konferences" at bounding box center [736, 305] width 962 height 28
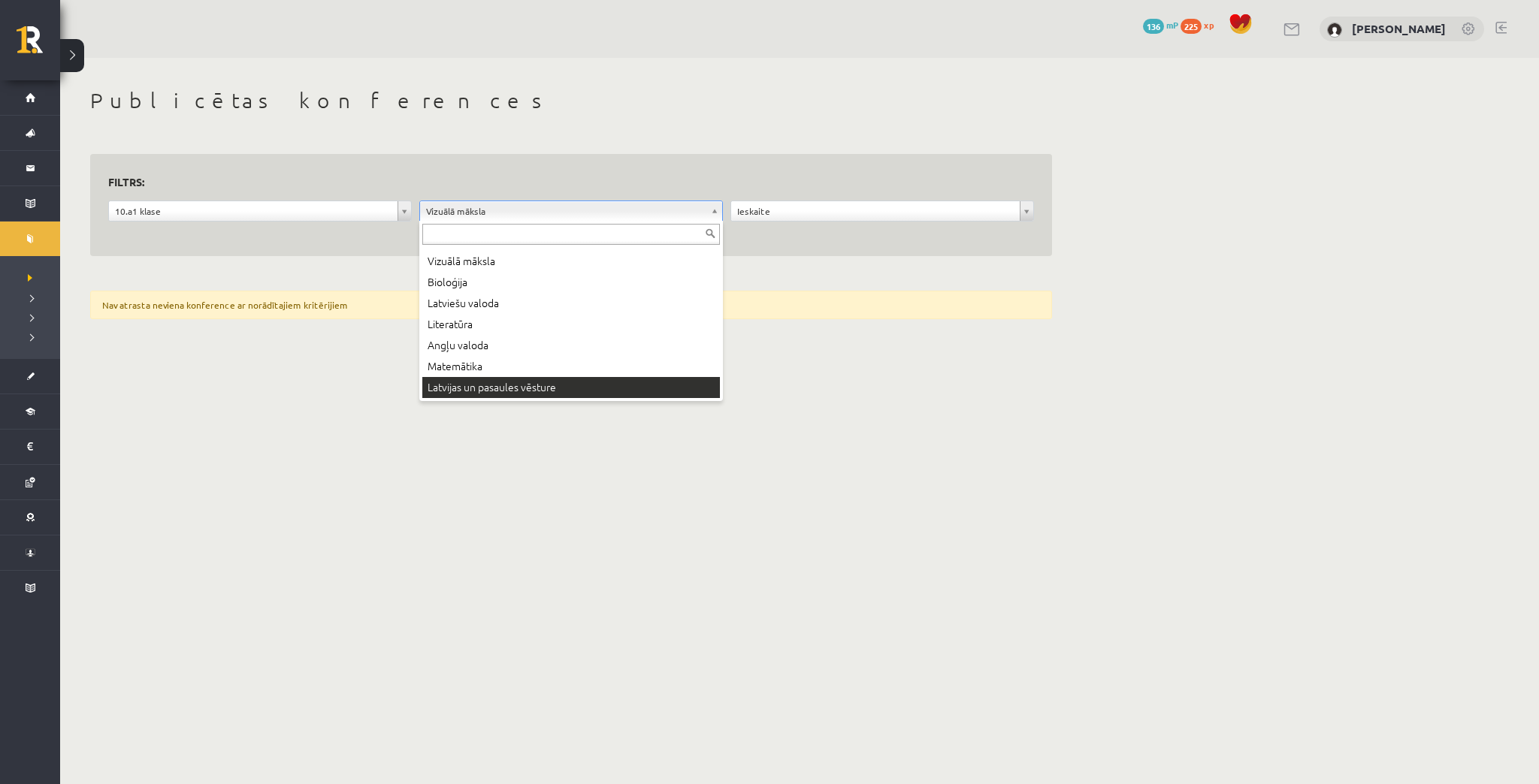
scroll to position [39, 0]
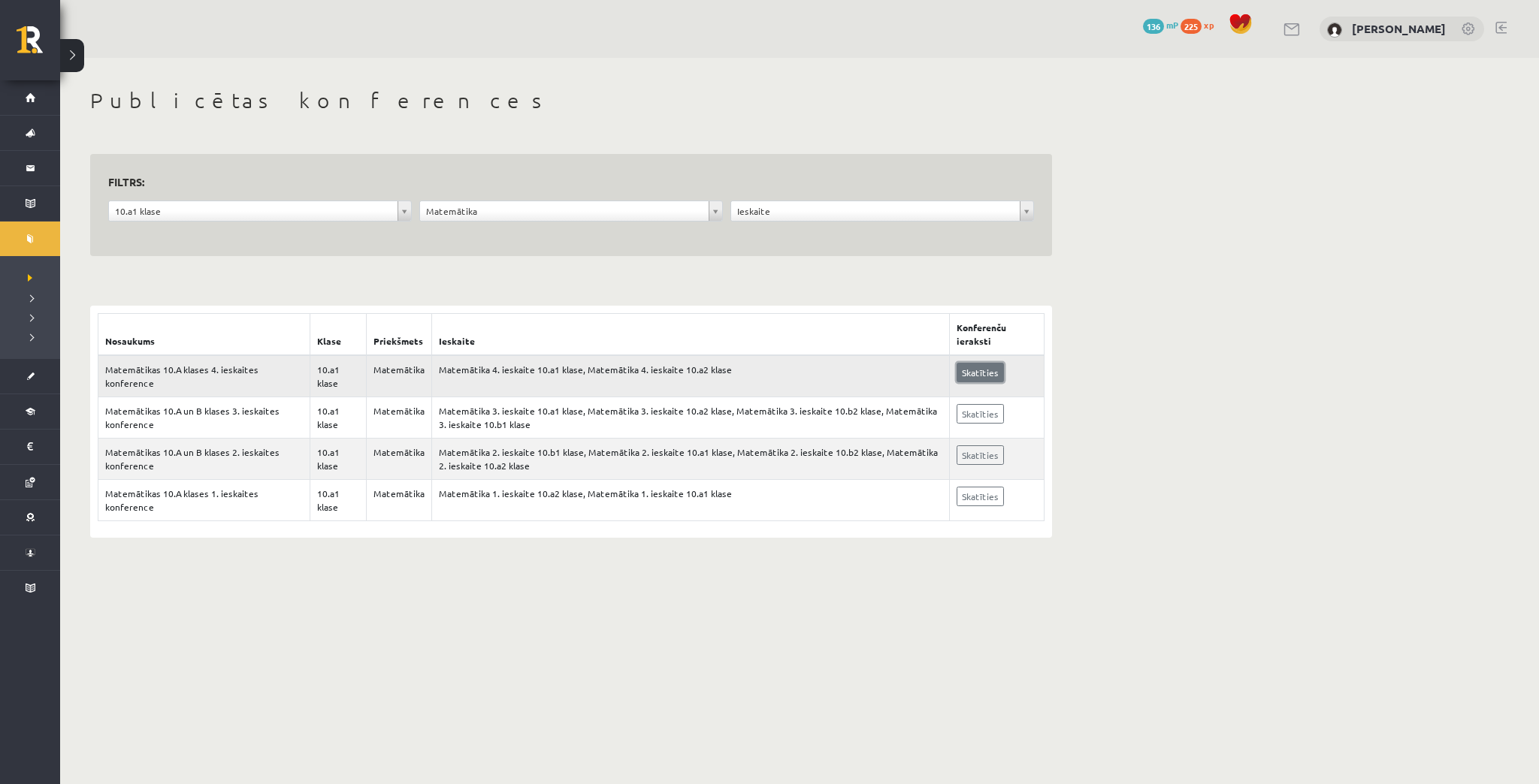
click at [986, 375] on link "Skatīties" at bounding box center [980, 373] width 47 height 20
click at [69, 65] on button at bounding box center [71, 56] width 24 height 33
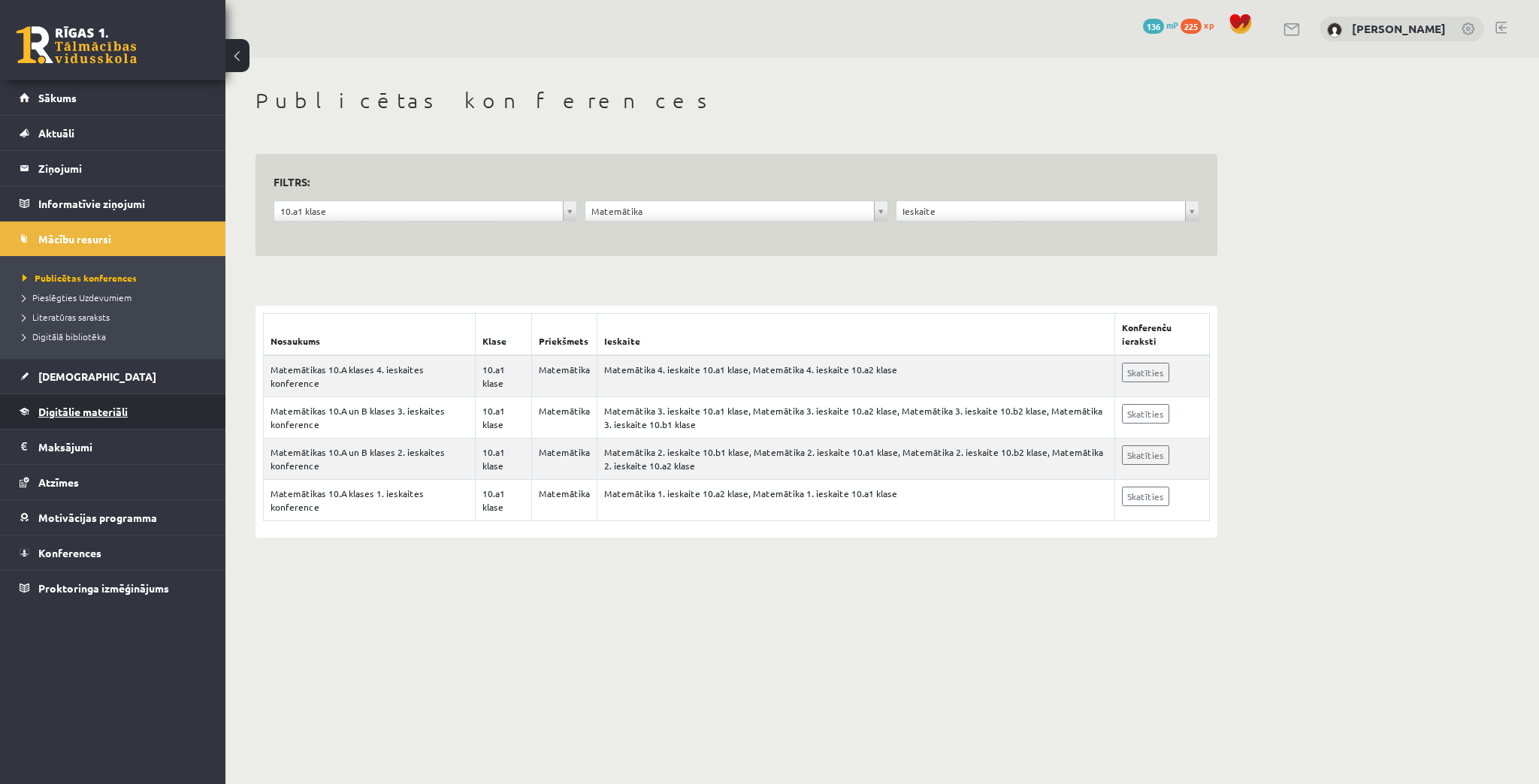
click at [59, 399] on link "Digitālie materiāli" at bounding box center [114, 412] width 187 height 35
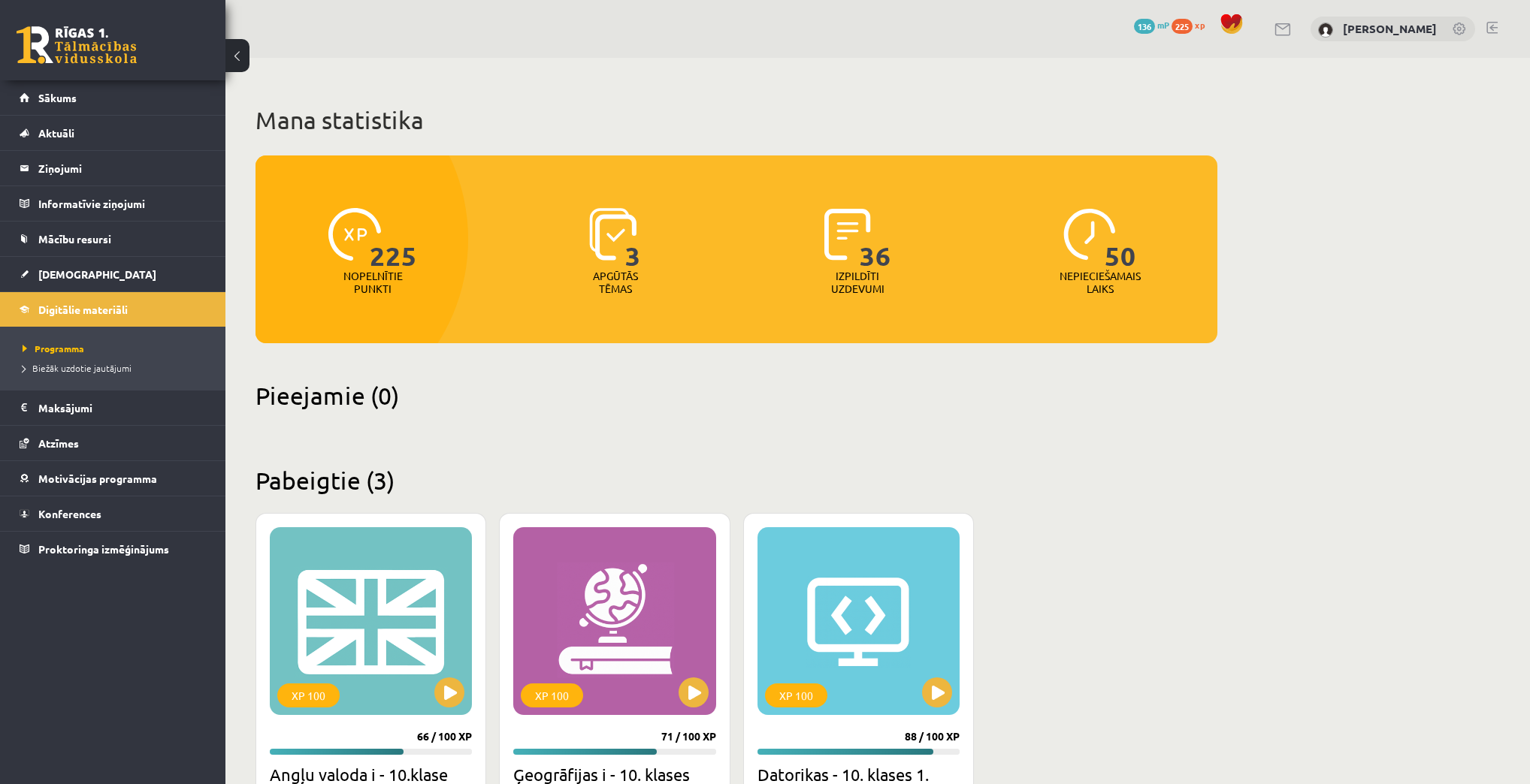
click at [1293, 32] on link at bounding box center [1284, 29] width 18 height 12
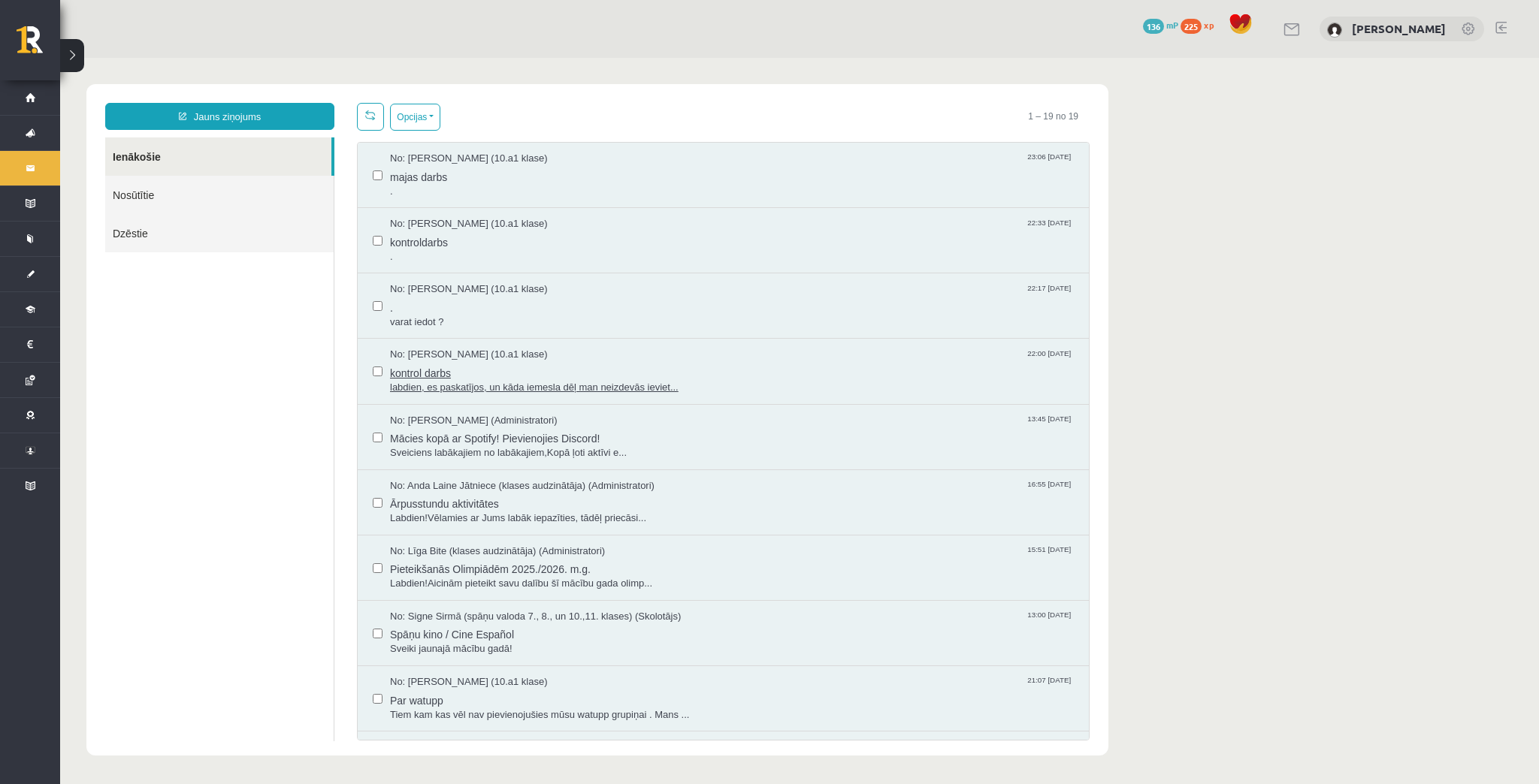
click at [448, 362] on span "kontrol darbs" at bounding box center [731, 371] width 684 height 19
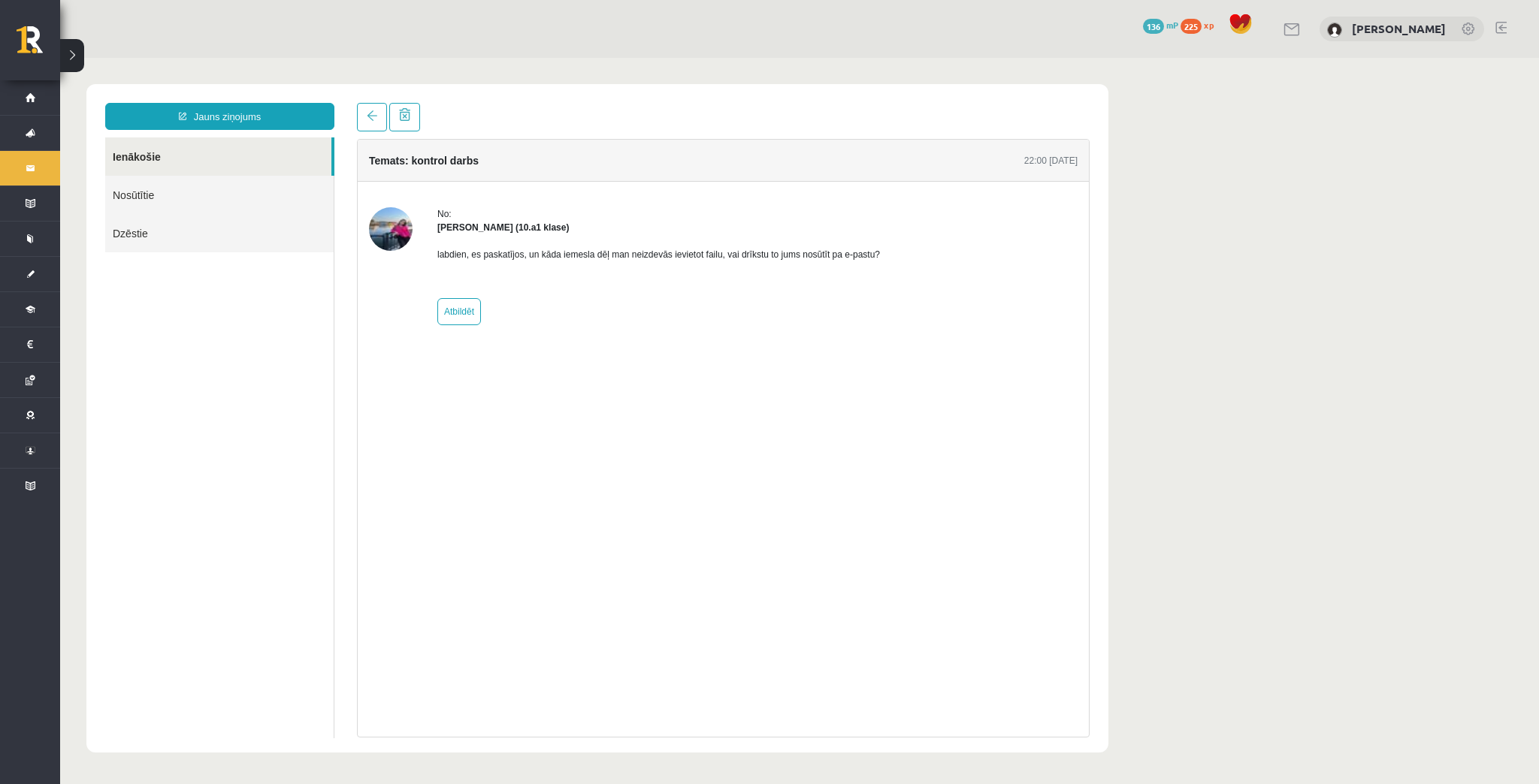
click at [394, 247] on img at bounding box center [391, 229] width 44 height 44
click at [394, 221] on img at bounding box center [391, 229] width 44 height 44
click at [187, 230] on link "Dzēstie" at bounding box center [219, 233] width 228 height 38
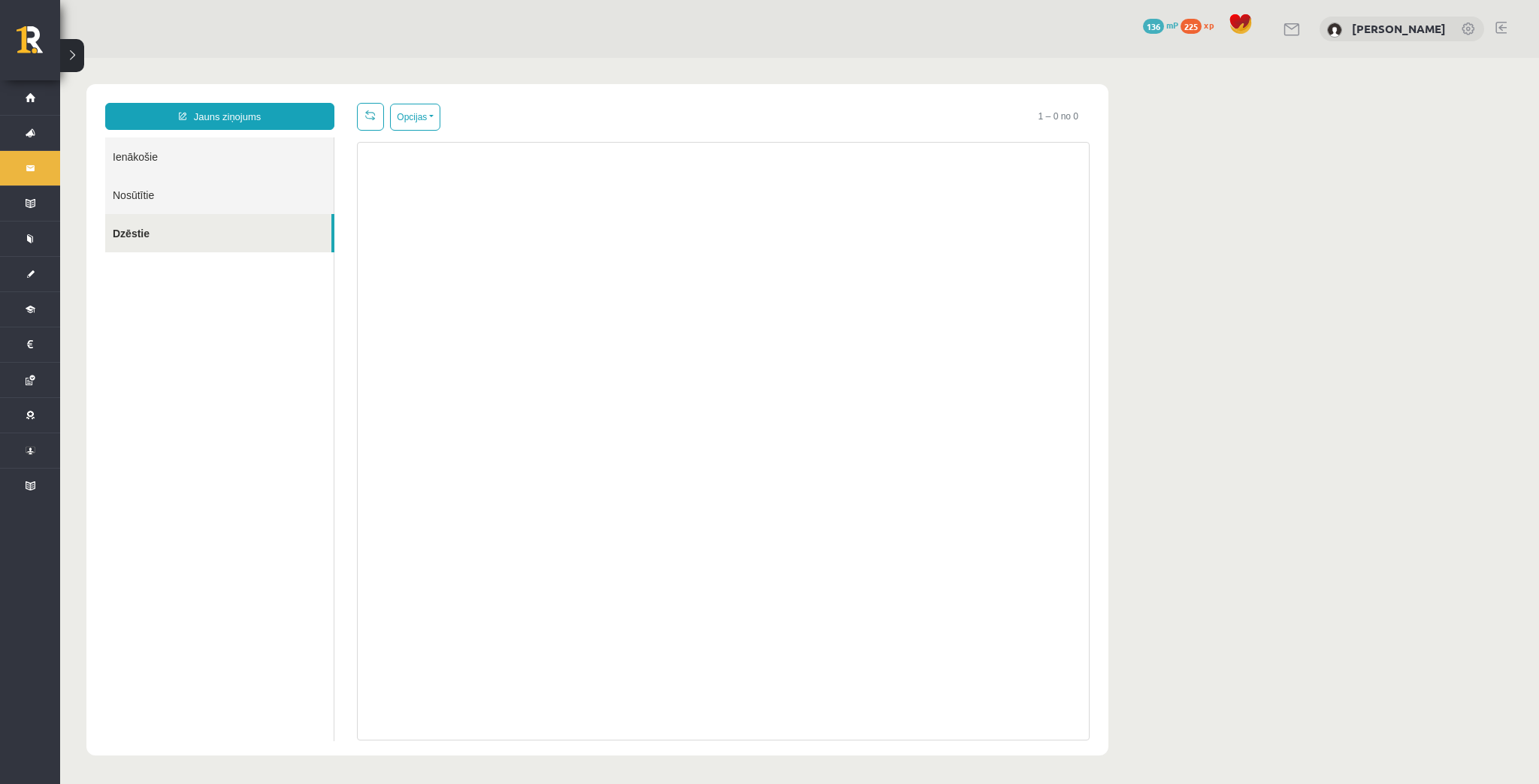
click at [195, 201] on link "Nosūtītie" at bounding box center [219, 195] width 228 height 38
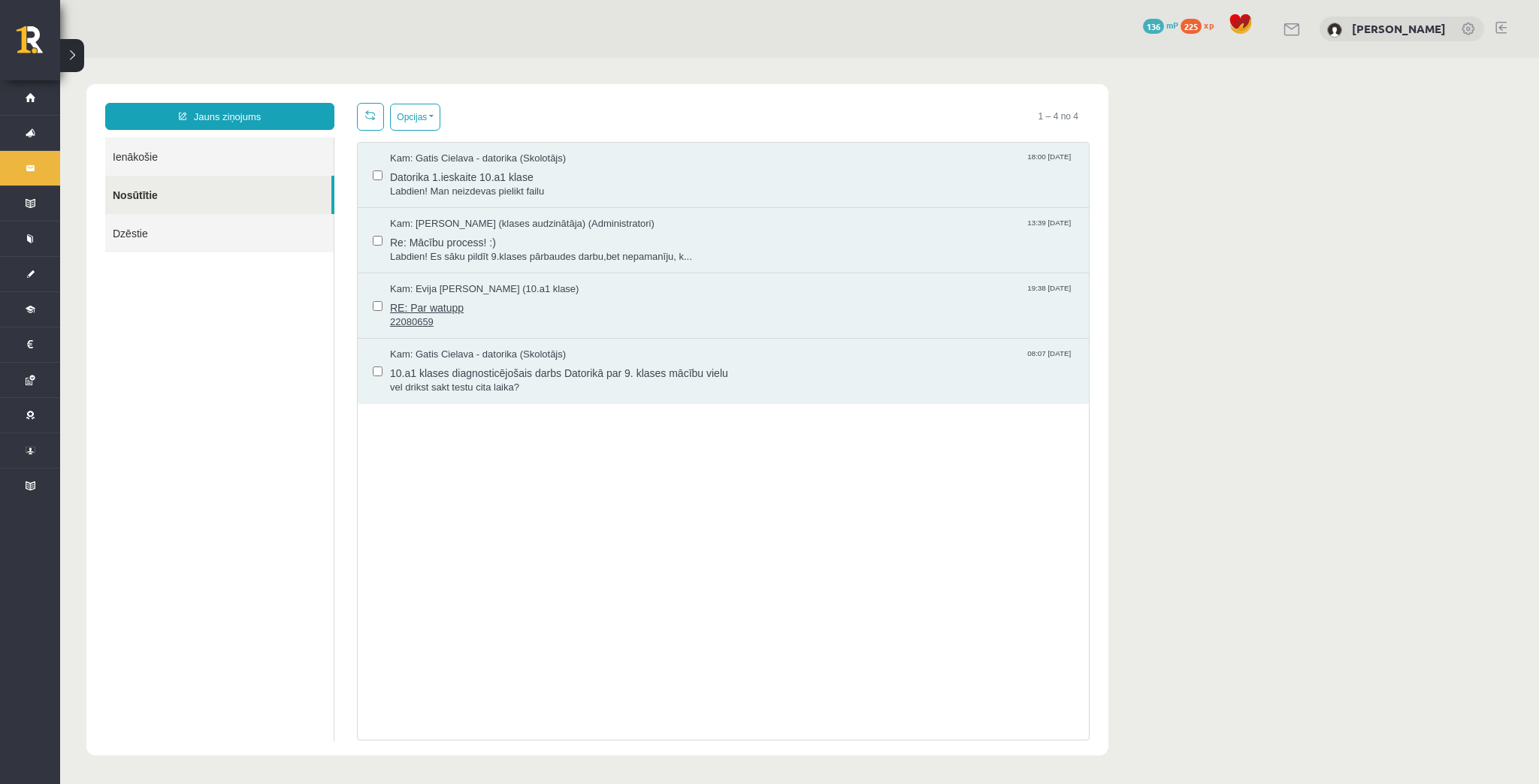
click at [578, 310] on span "RE: Par watupp" at bounding box center [731, 306] width 684 height 19
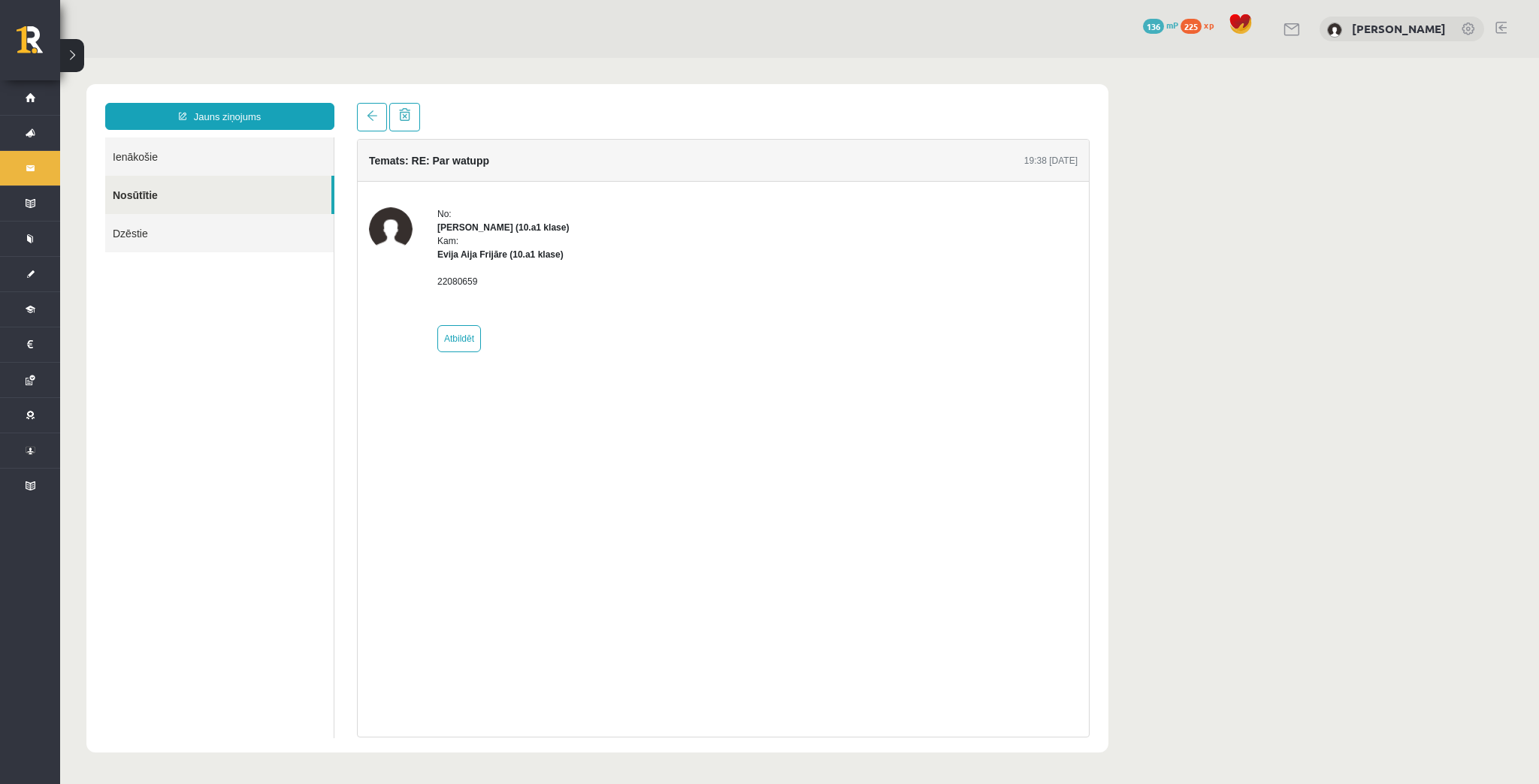
click at [211, 162] on link "Ienākošie" at bounding box center [219, 157] width 228 height 38
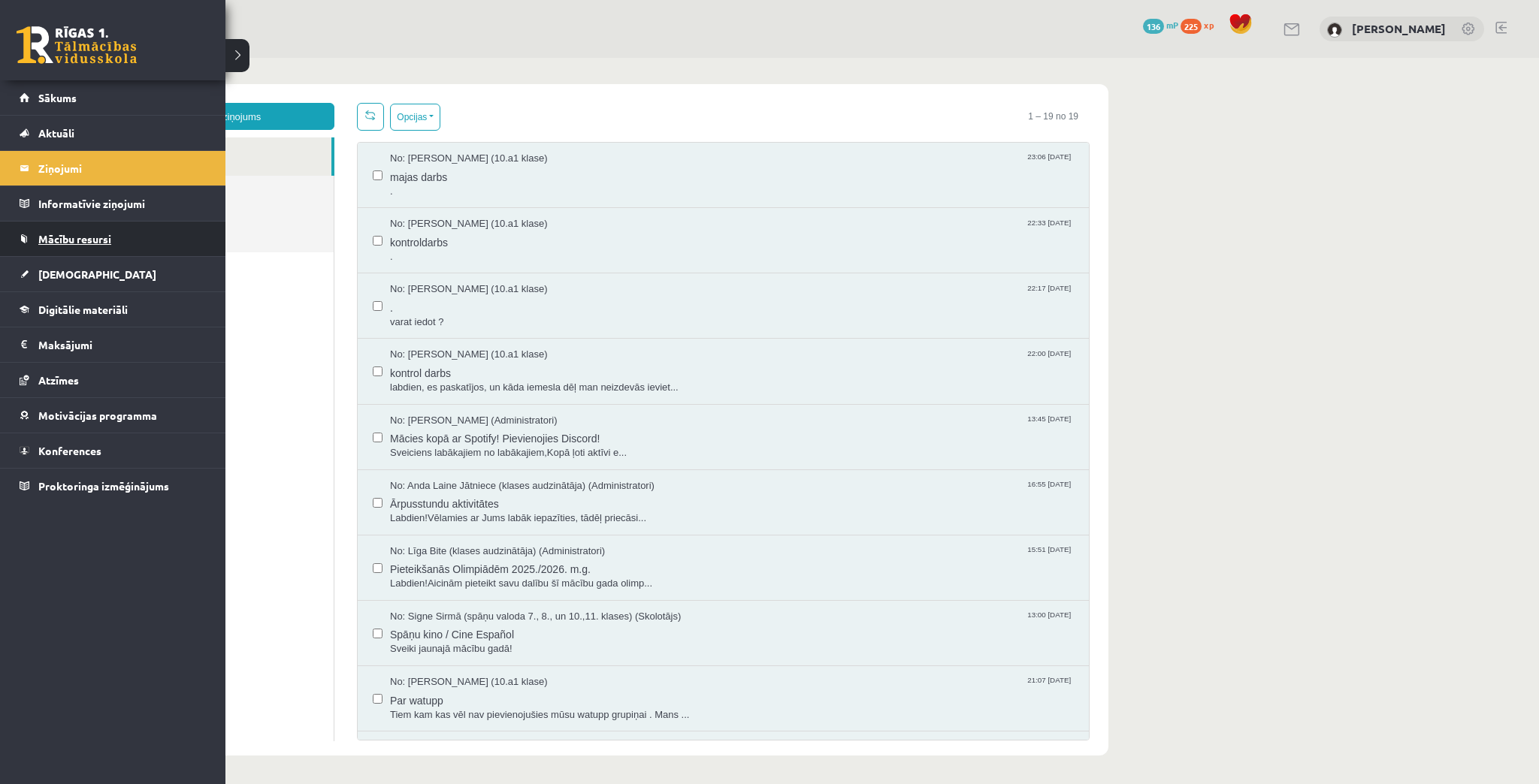
click at [55, 238] on span "Mācību resursi" at bounding box center [75, 239] width 73 height 13
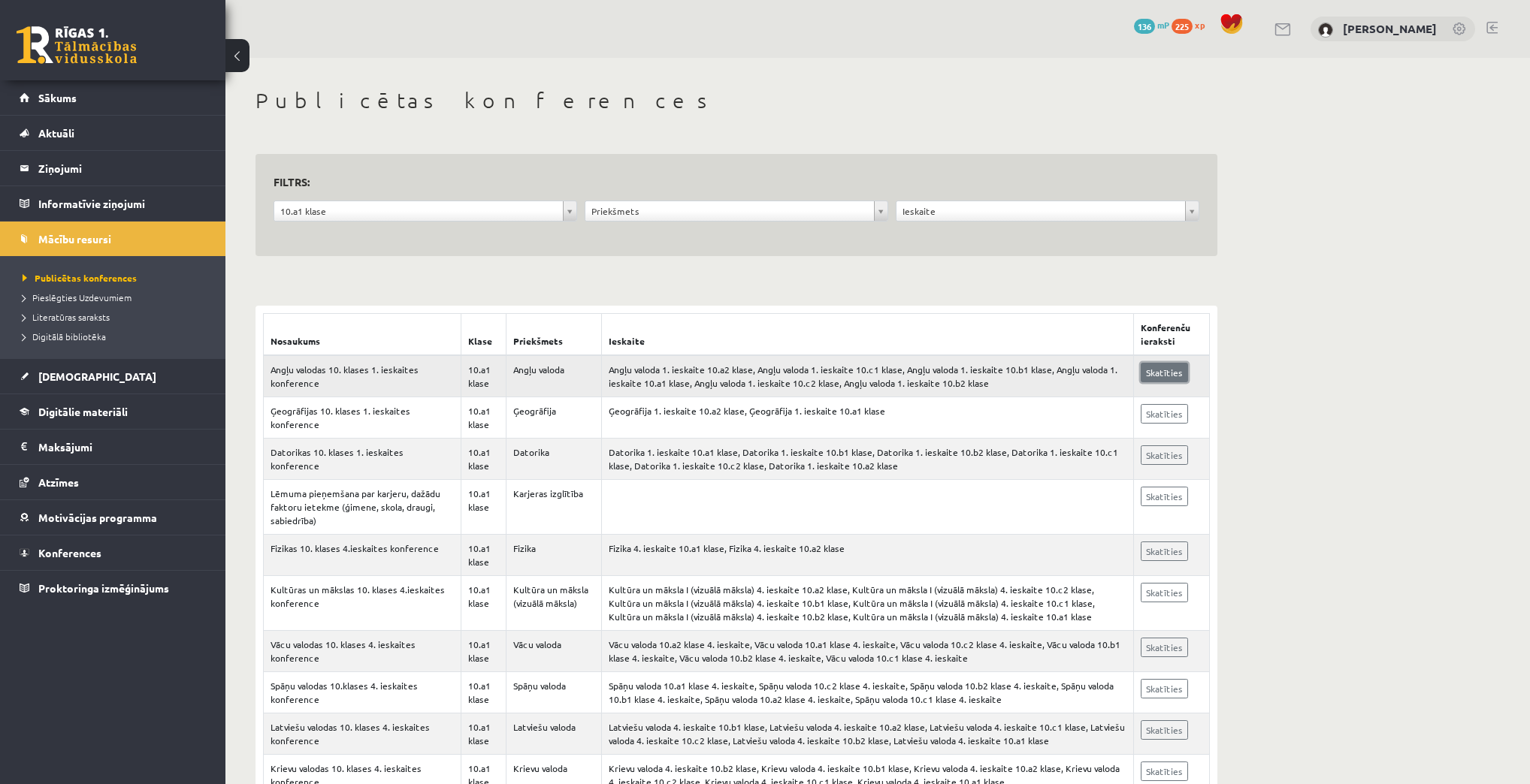
click at [1168, 369] on link "Skatīties" at bounding box center [1164, 373] width 47 height 20
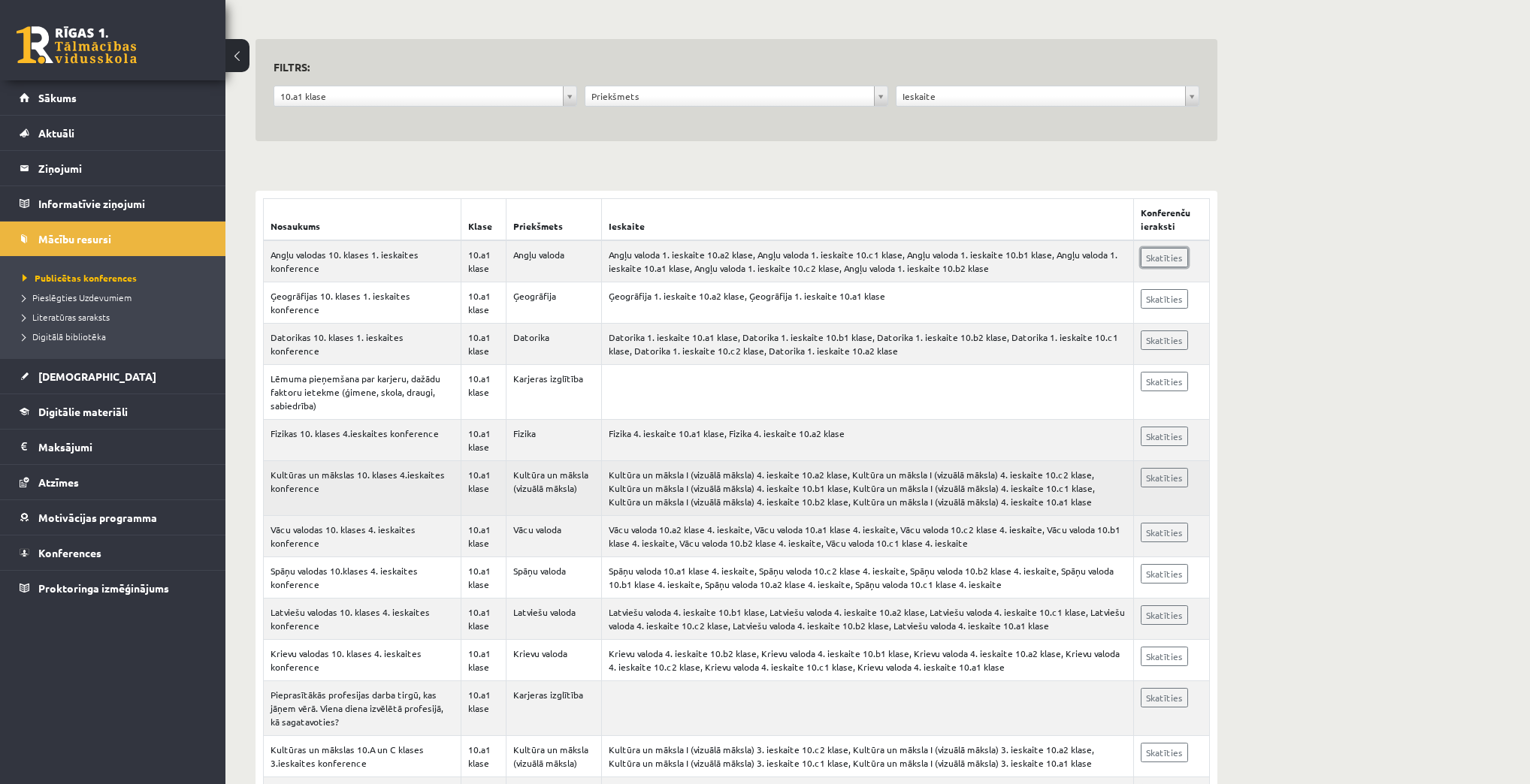
scroll to position [120, 0]
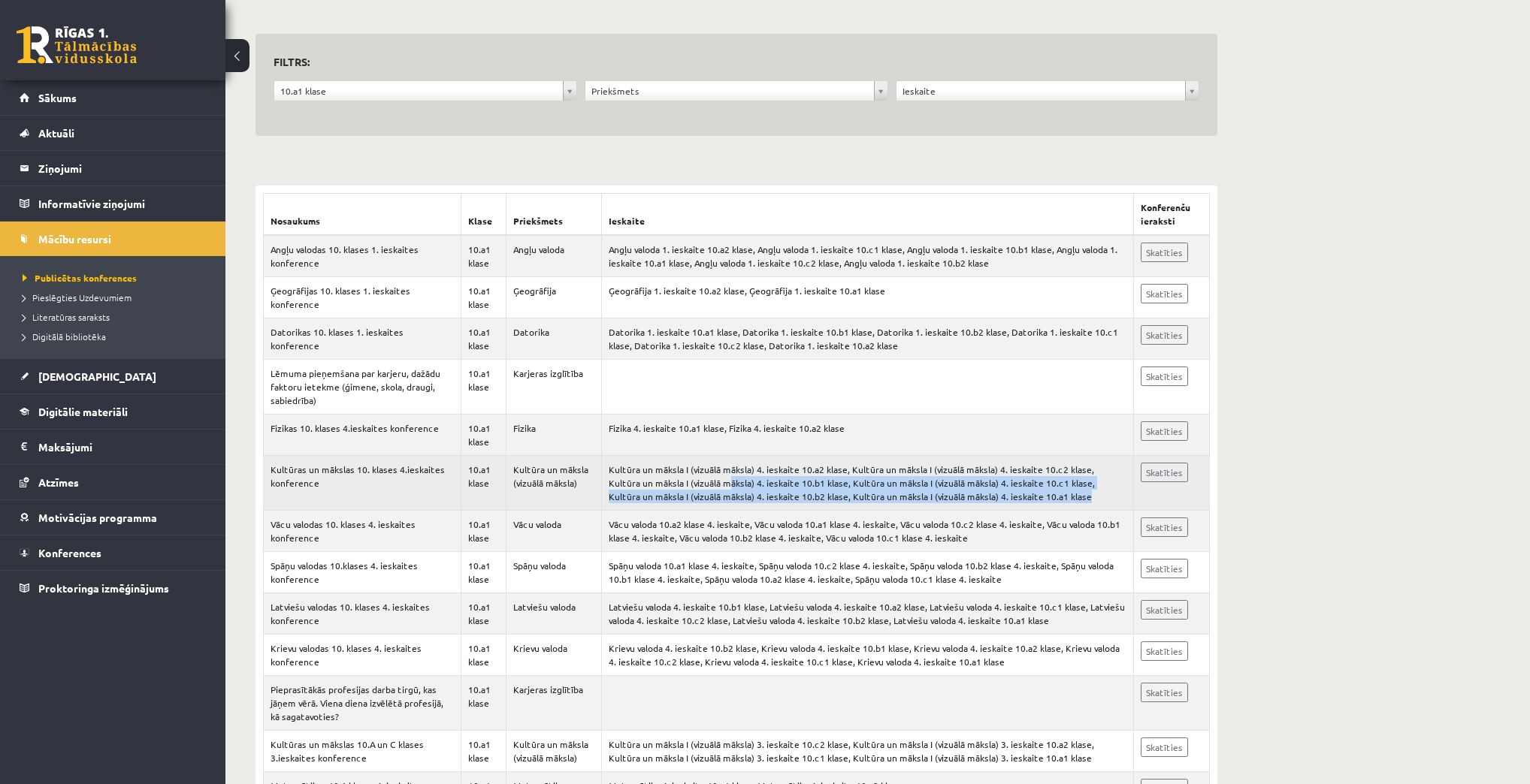
drag, startPoint x: 679, startPoint y: 477, endPoint x: 1130, endPoint y: 506, distance: 451.9
click at [1130, 506] on td "Kultūra un māksla I (vizuālā māksla) 4. ieskaite 10.a2 klase, Kultūra un māksla…" at bounding box center [868, 483] width 532 height 55
click at [1147, 468] on link "Skatīties" at bounding box center [1164, 472] width 47 height 20
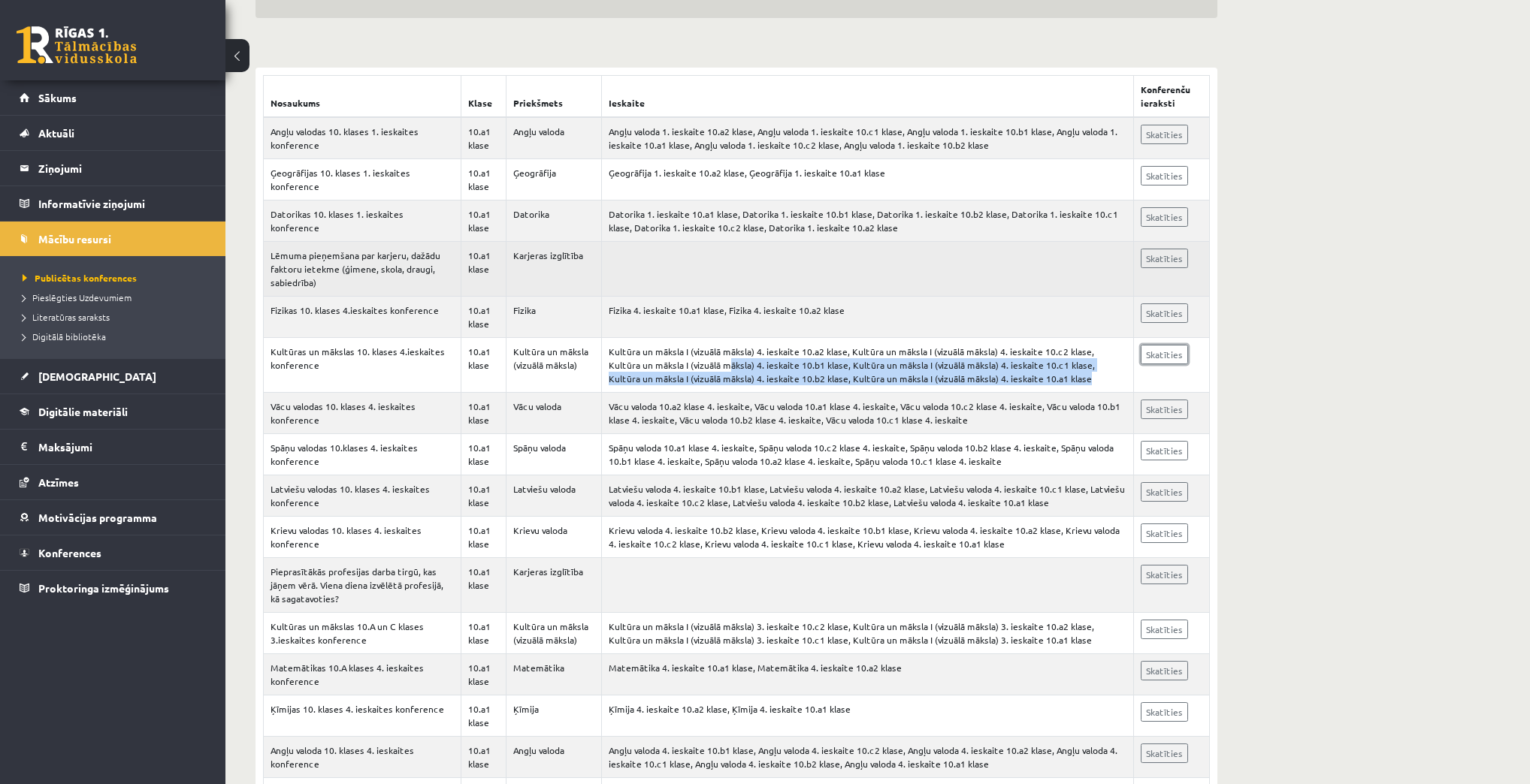
scroll to position [240, 0]
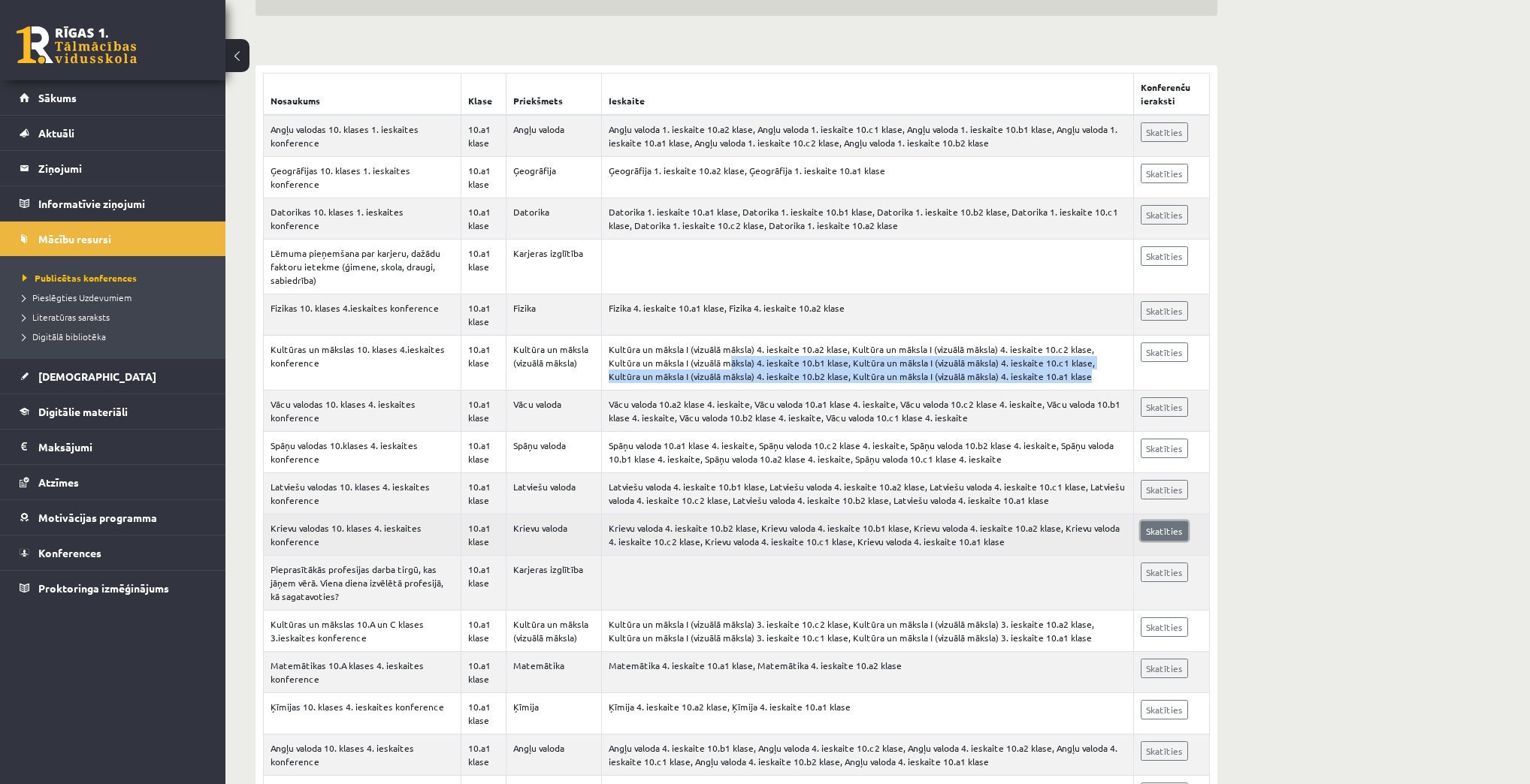
click at [1153, 531] on link "Skatīties" at bounding box center [1164, 531] width 47 height 20
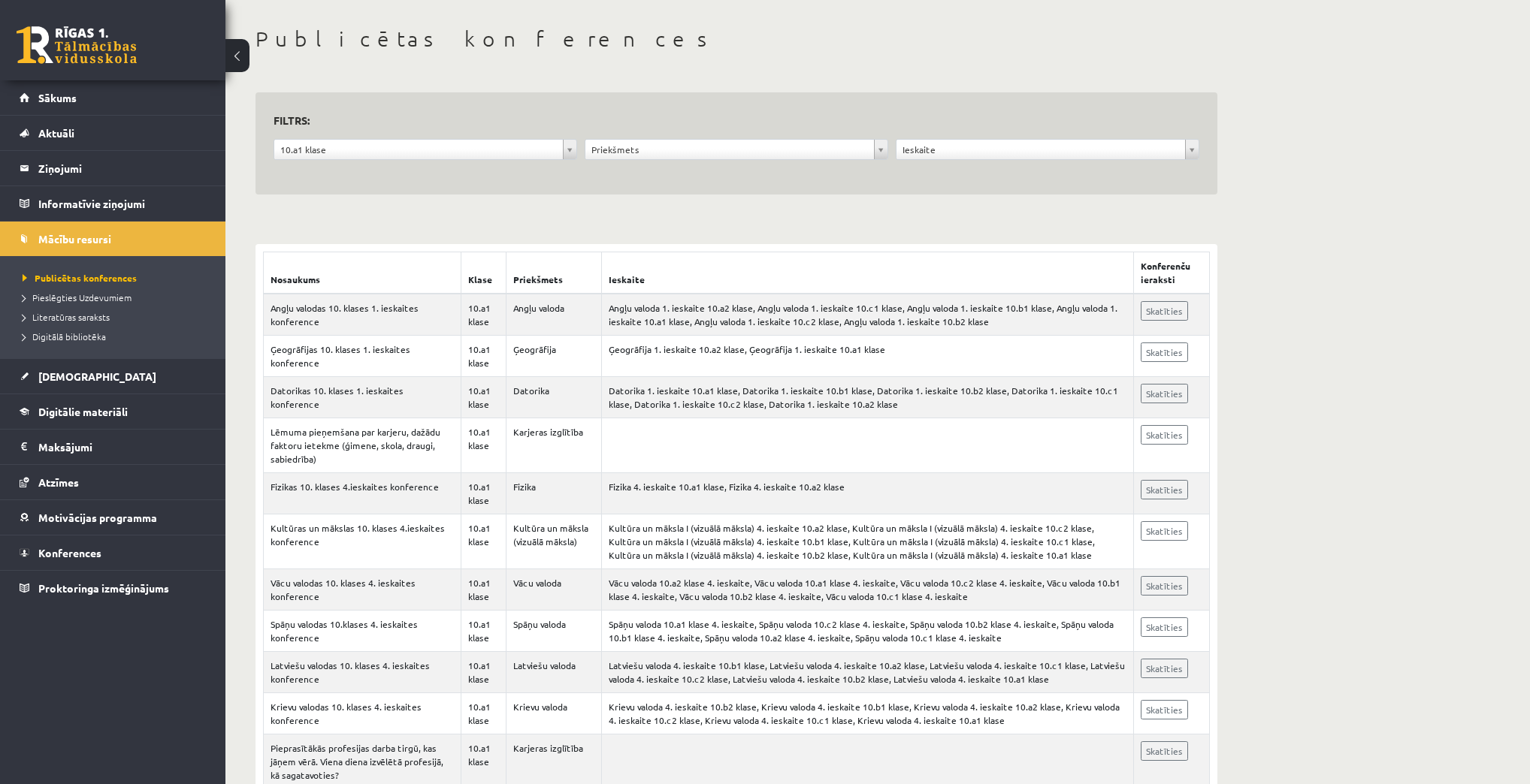
scroll to position [60, 0]
click at [60, 298] on span "Pieslēgties Uzdevumiem" at bounding box center [76, 298] width 109 height 12
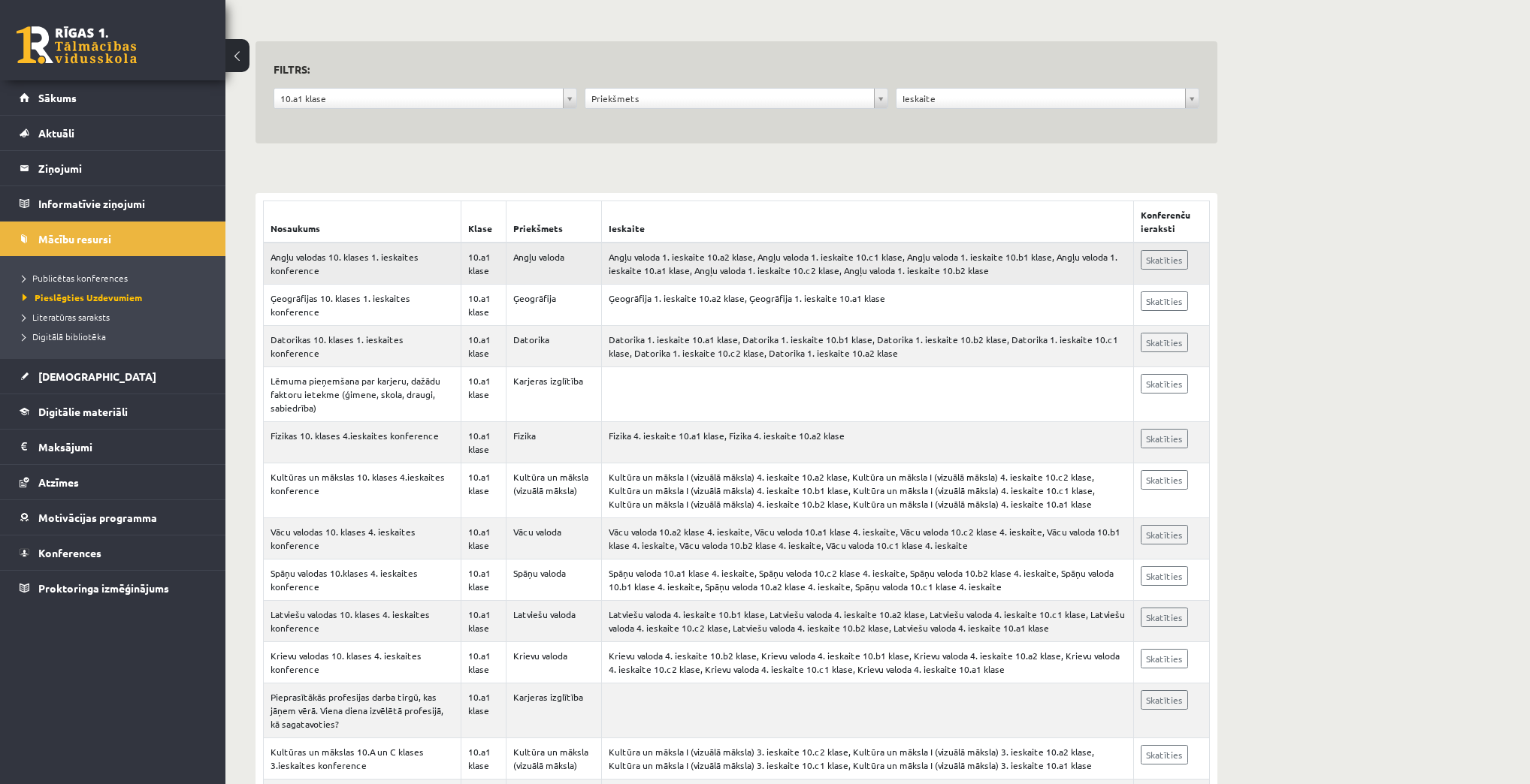
scroll to position [120, 0]
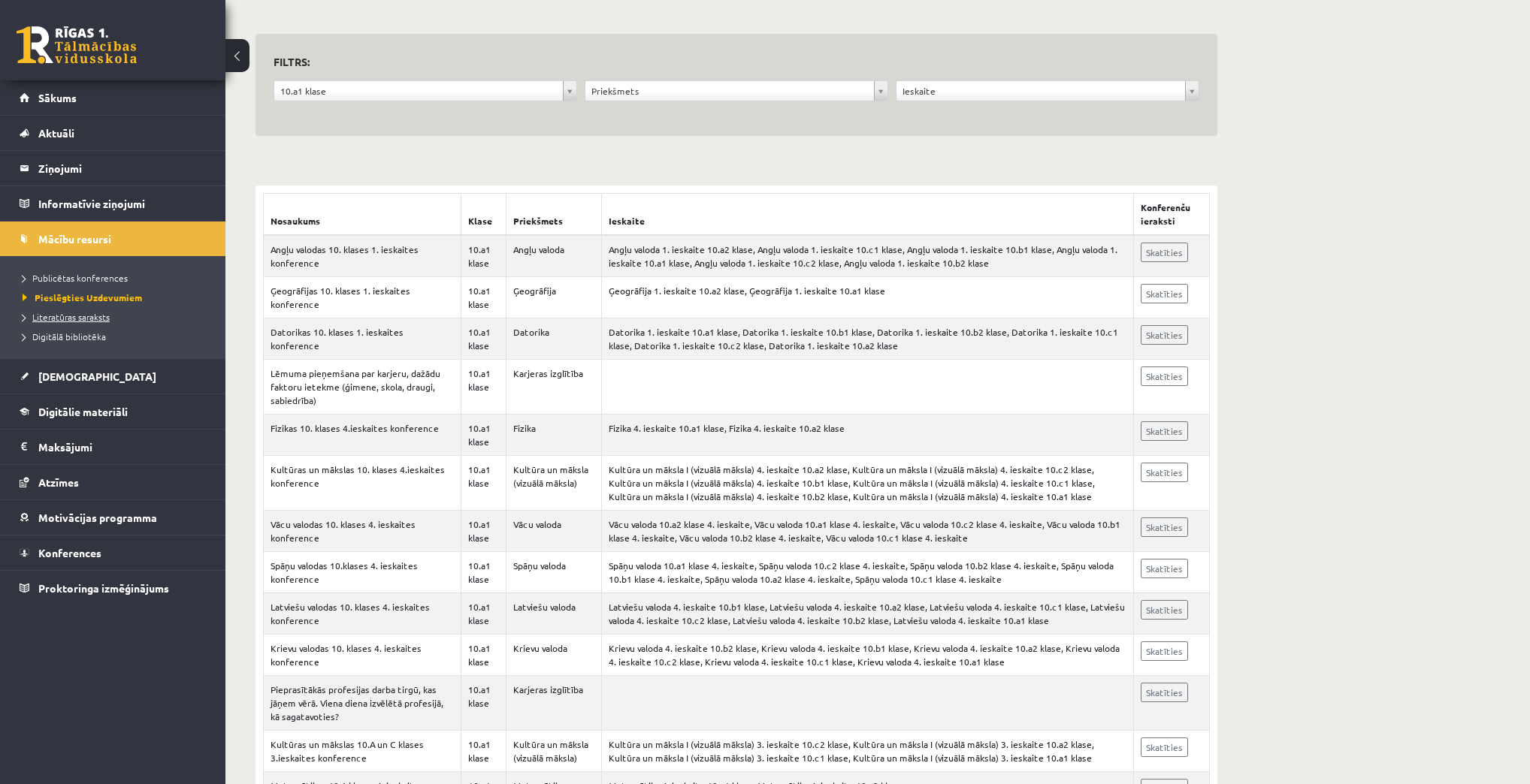
click at [36, 312] on span "Literatūras saraksts" at bounding box center [66, 317] width 87 height 12
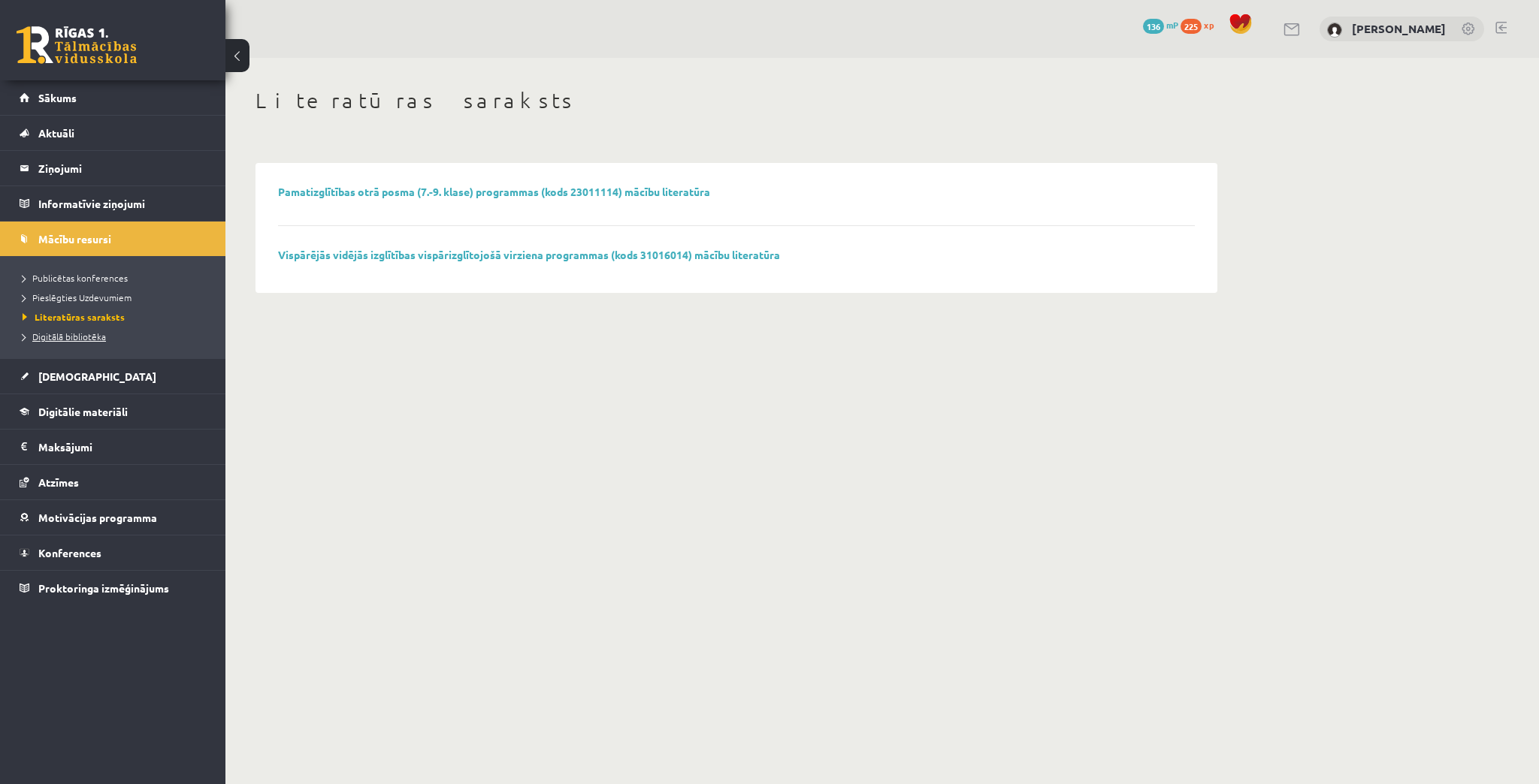
click at [55, 332] on span "Digitālā bibliotēka" at bounding box center [64, 336] width 84 height 12
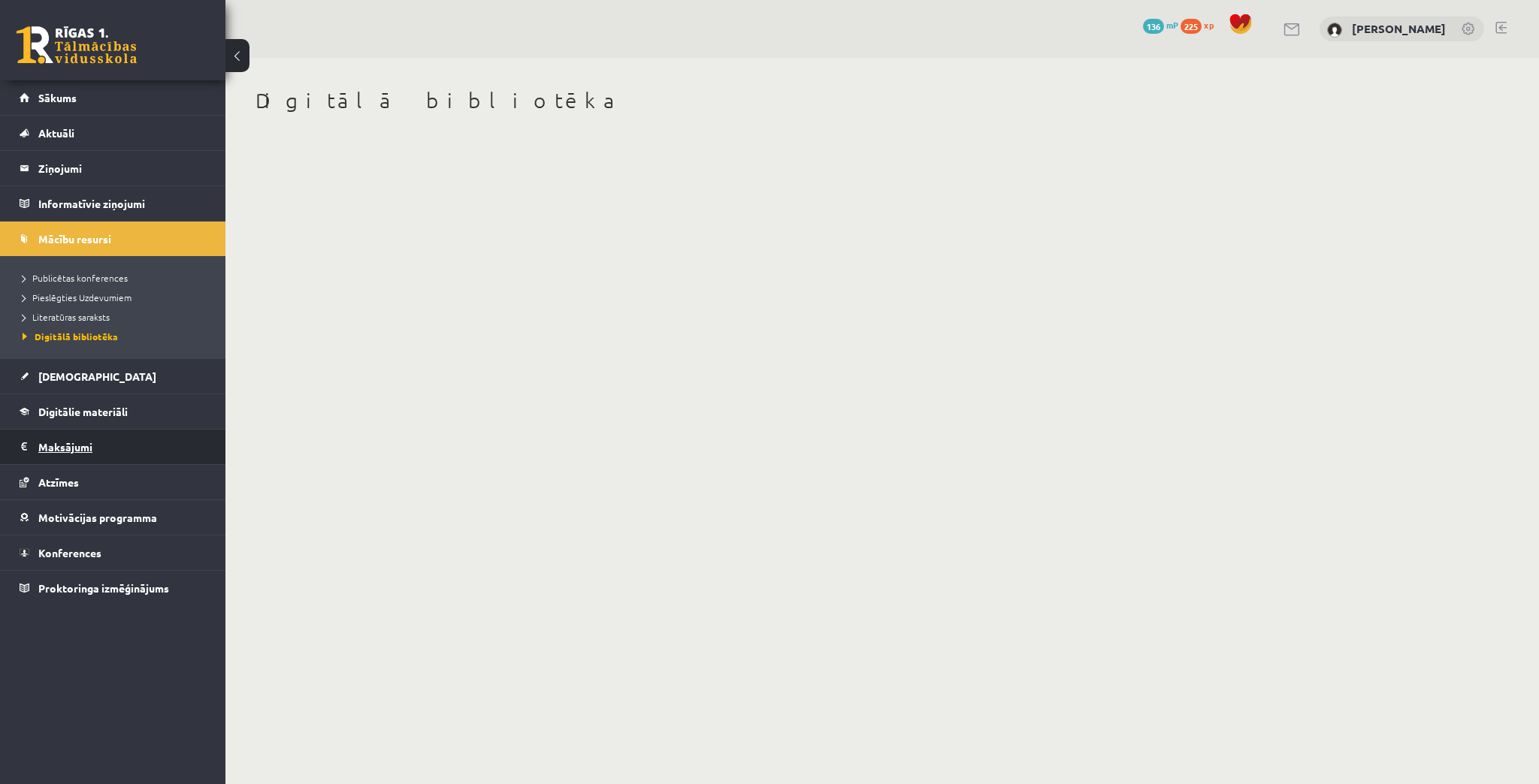
click at [66, 456] on legend "Maksājumi 0" at bounding box center [122, 447] width 168 height 35
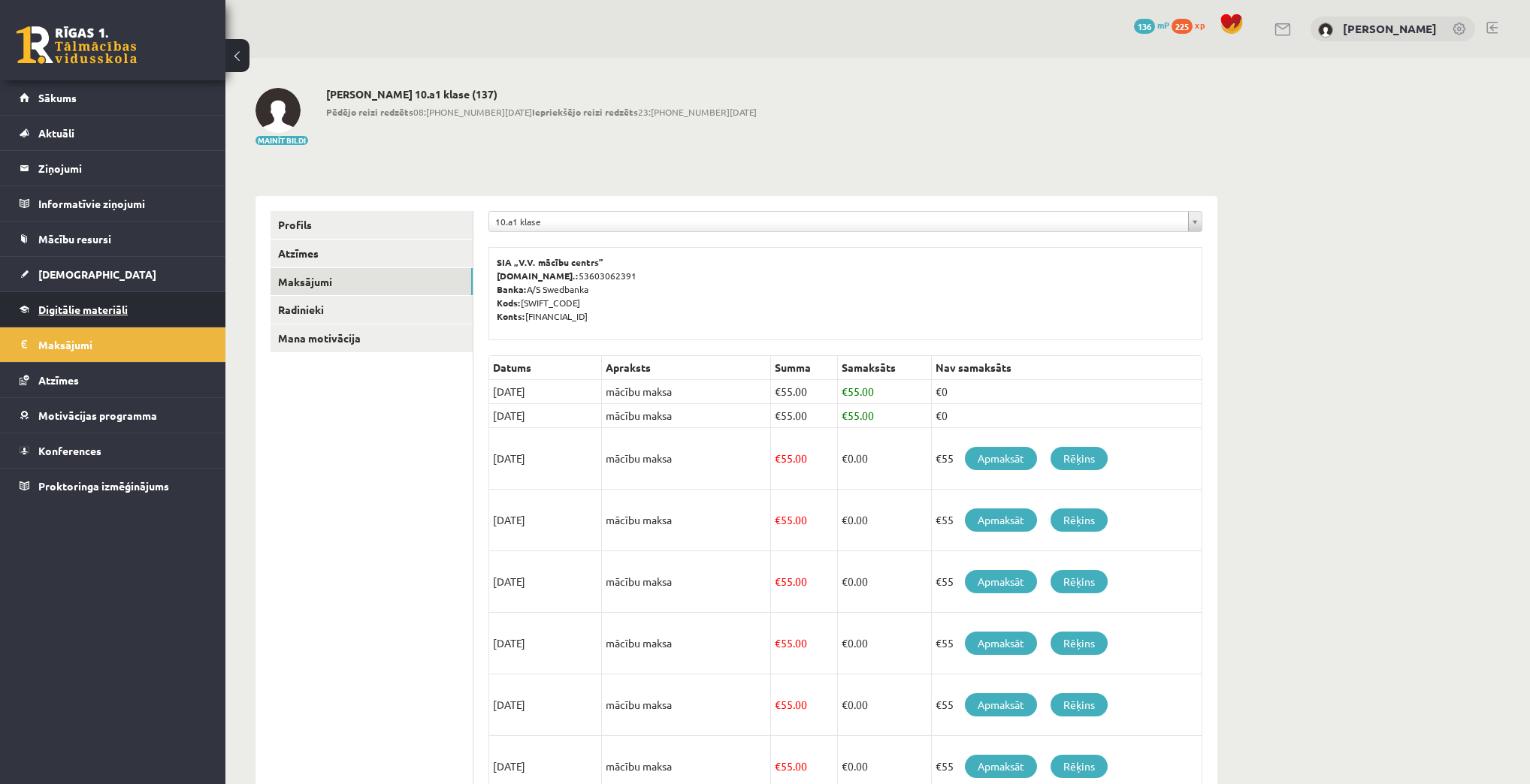
click at [102, 312] on span "Digitālie materiāli" at bounding box center [83, 309] width 90 height 13
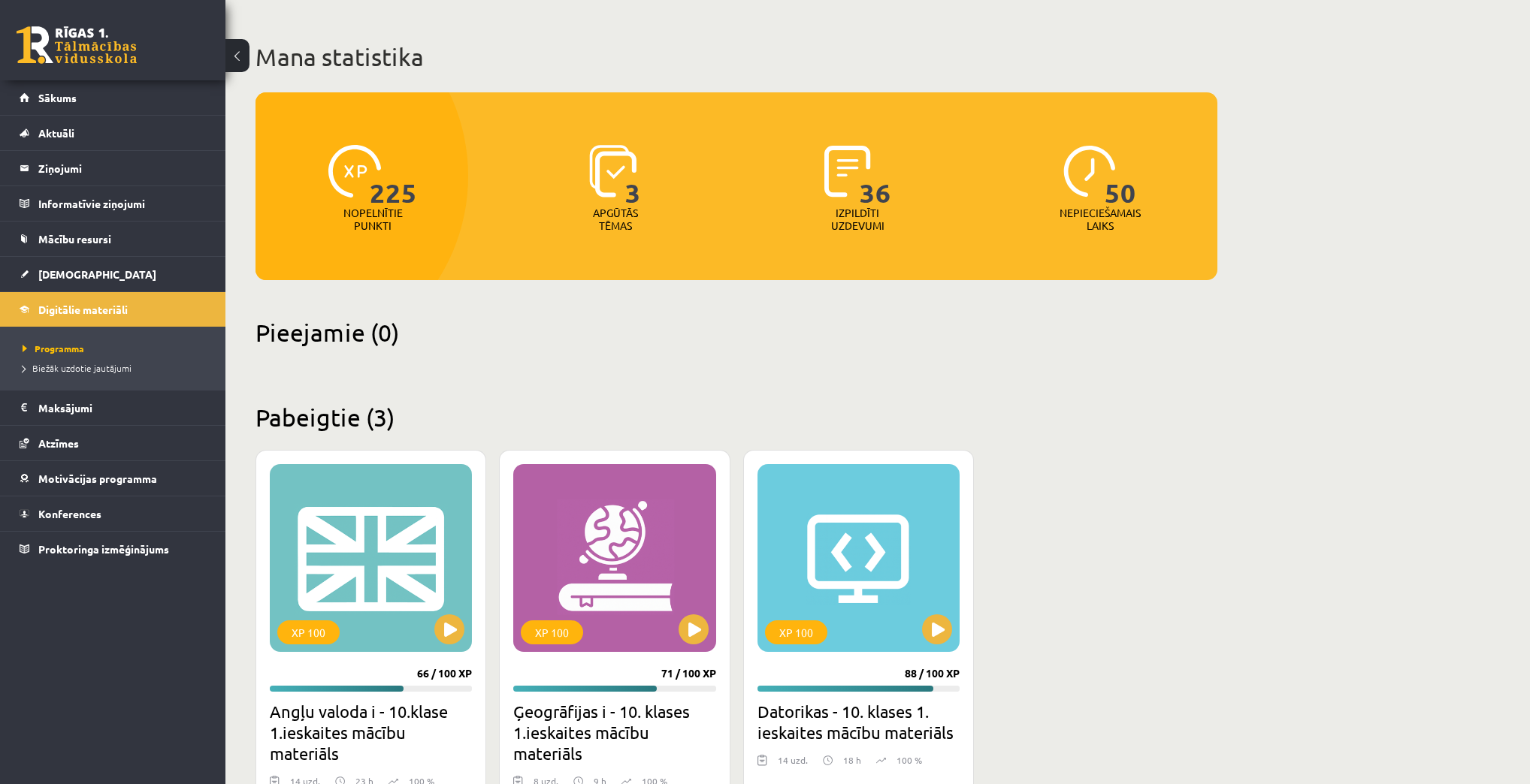
scroll to position [244, 0]
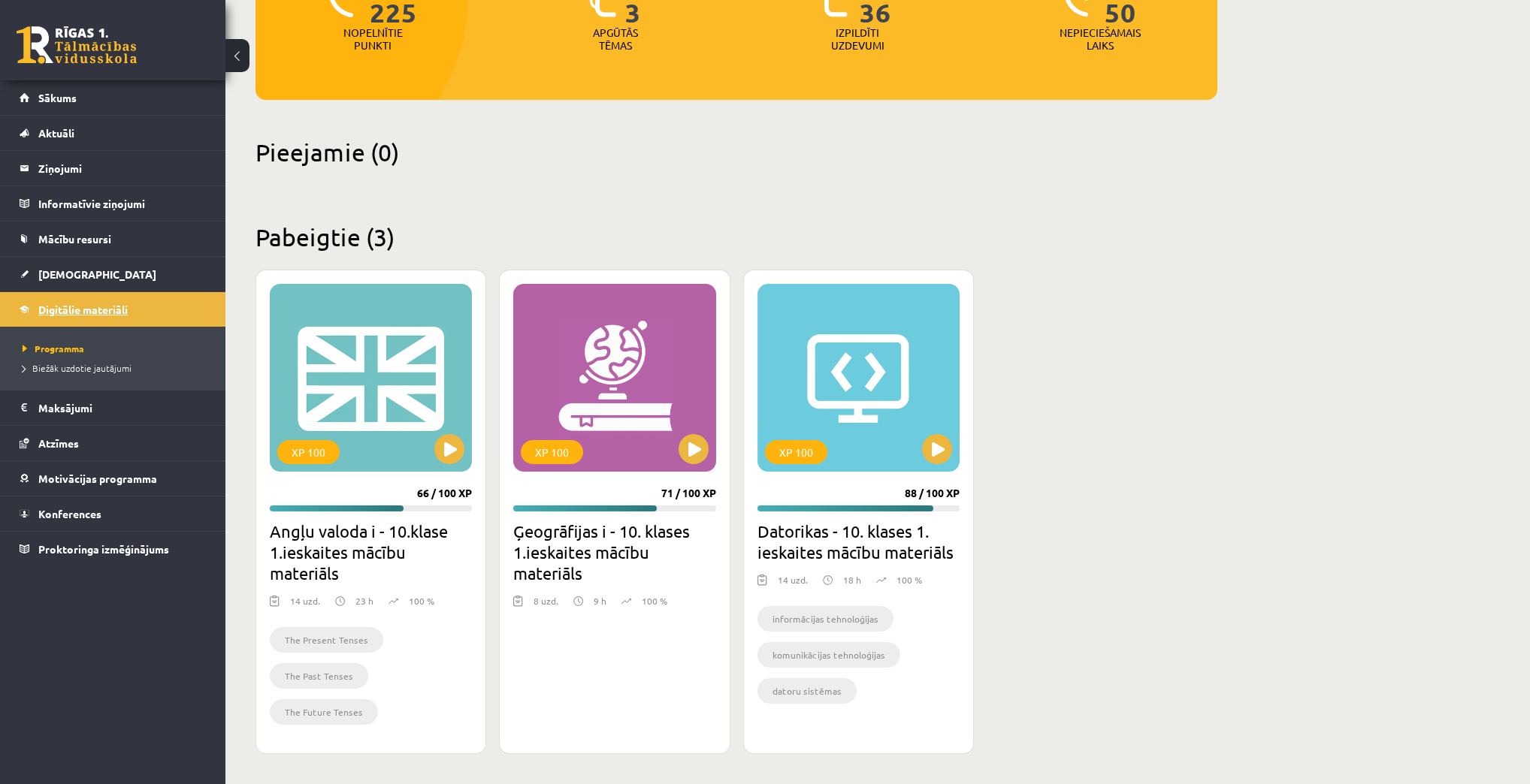
click at [91, 304] on span "Digitālie materiāli" at bounding box center [83, 309] width 90 height 13
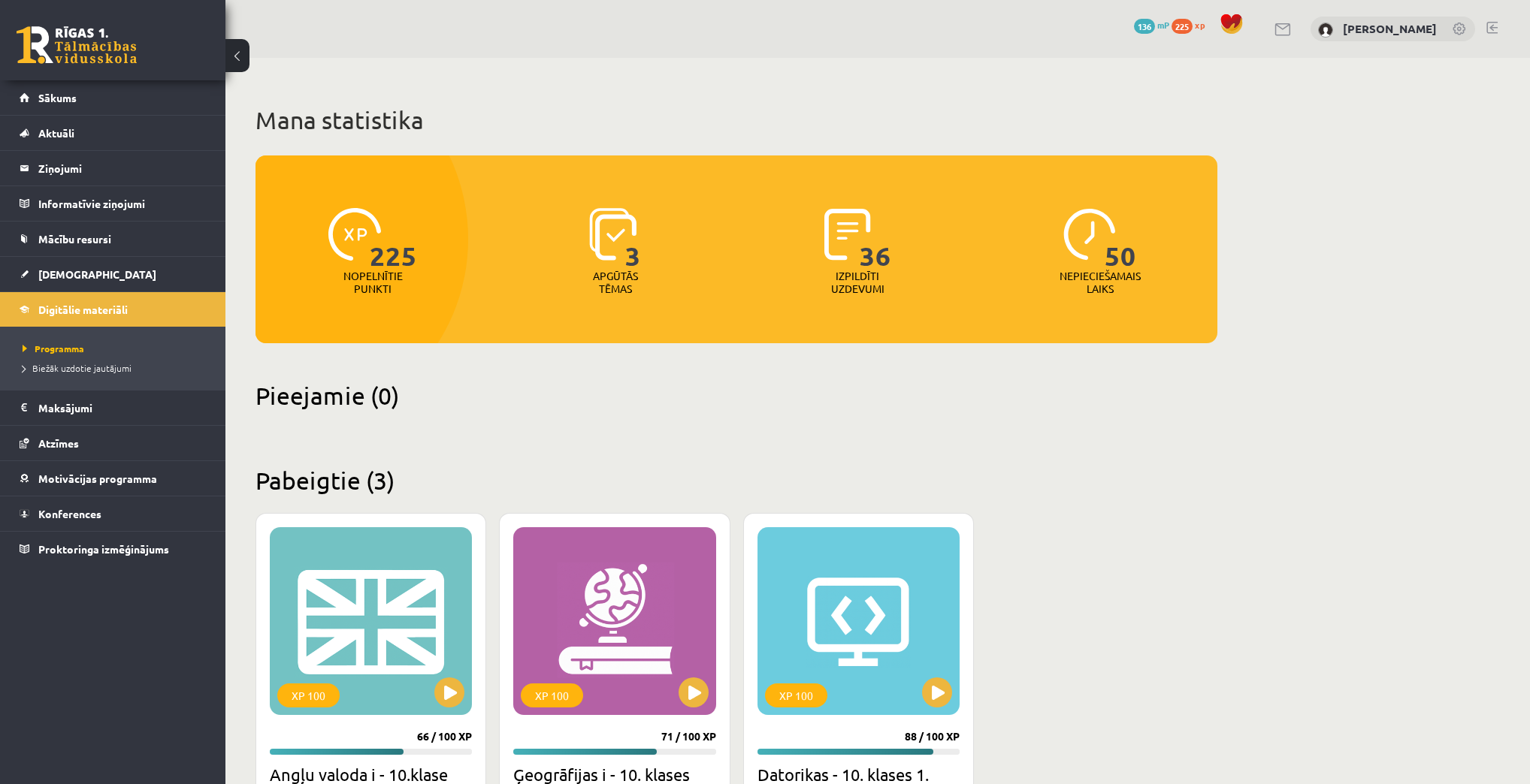
click at [246, 49] on button at bounding box center [237, 56] width 24 height 33
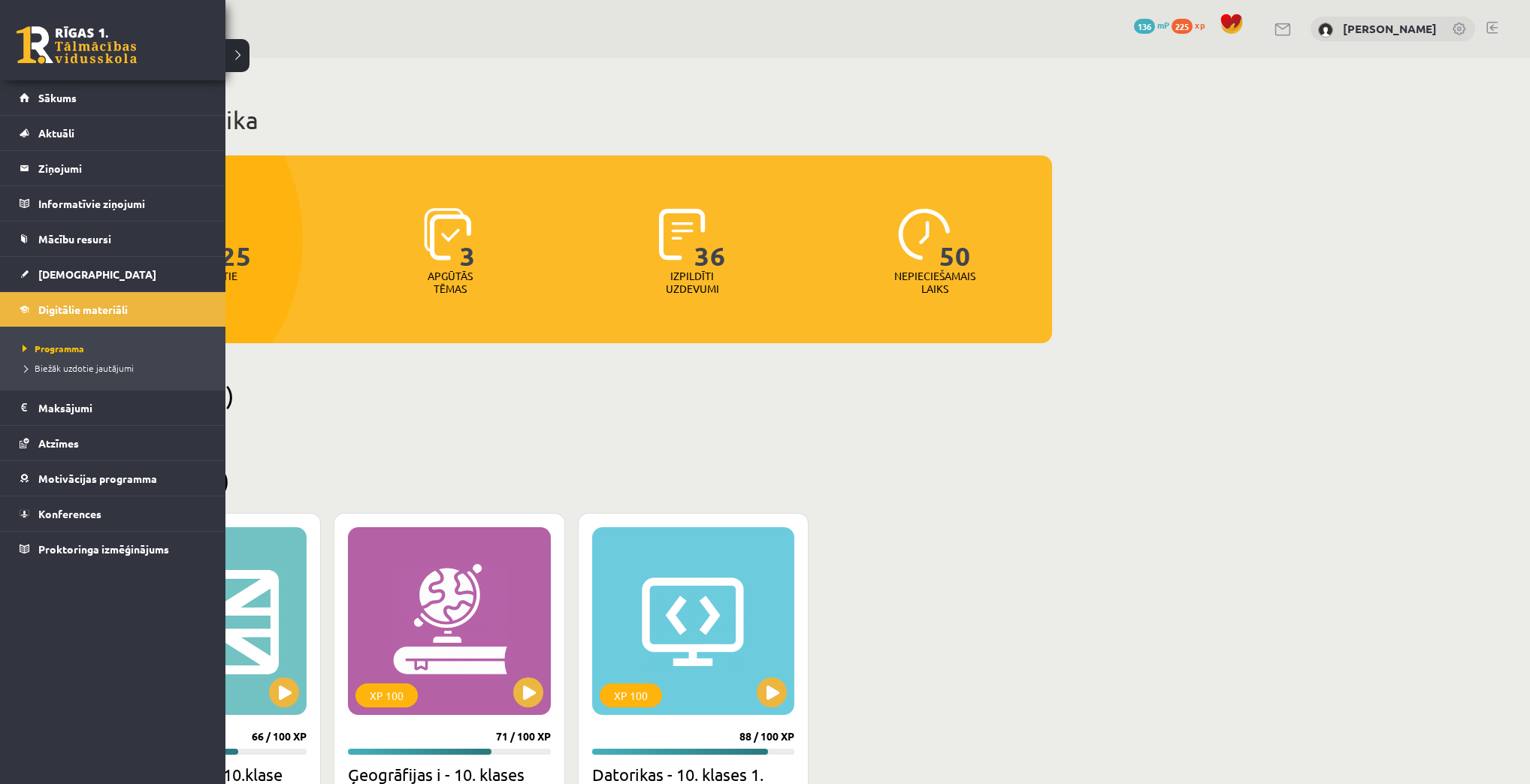
click at [54, 46] on link at bounding box center [76, 45] width 120 height 37
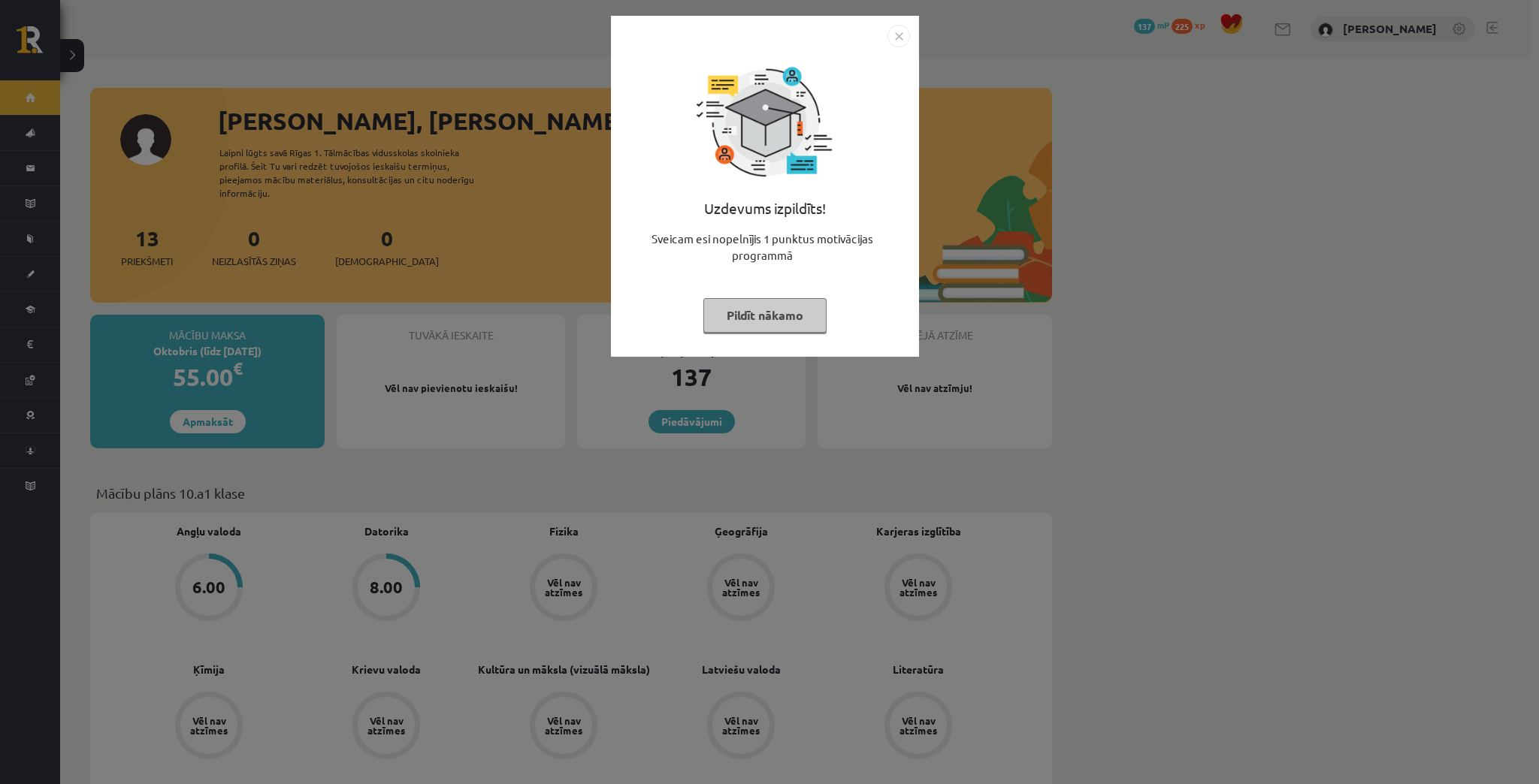
click at [799, 302] on button "Pildīt nākamo" at bounding box center [765, 316] width 124 height 35
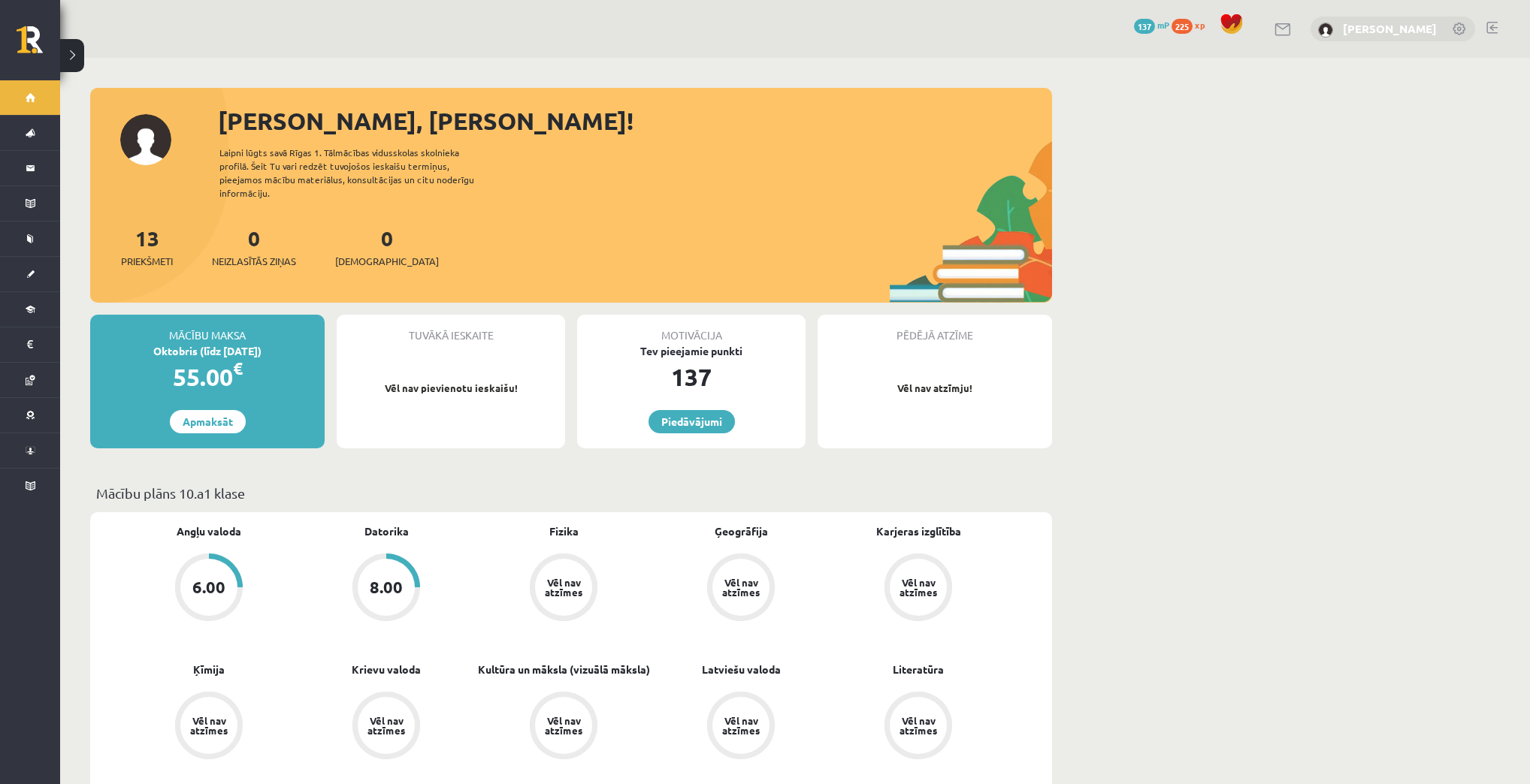
click at [1412, 29] on link "[PERSON_NAME]" at bounding box center [1389, 28] width 94 height 15
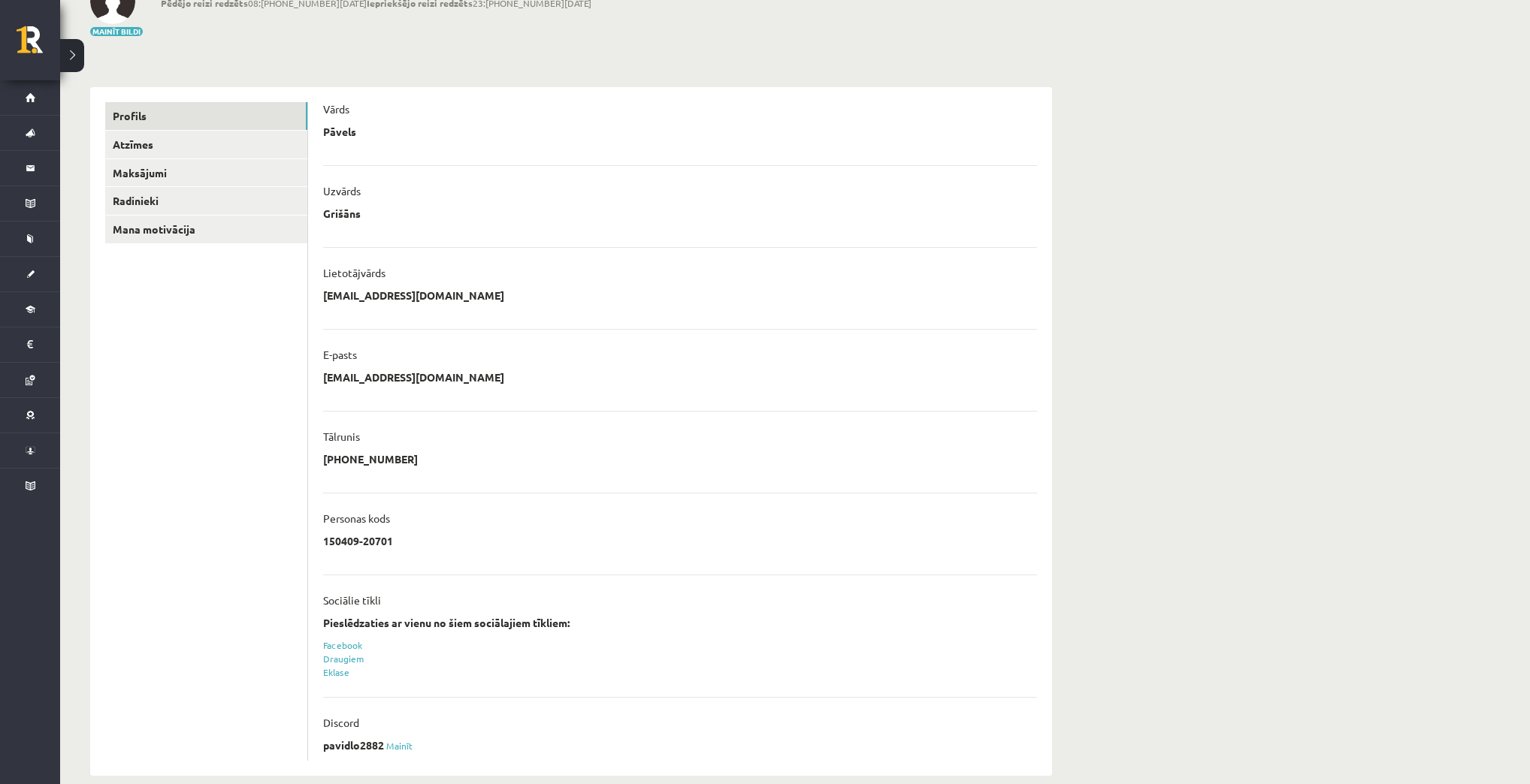
scroll to position [129, 0]
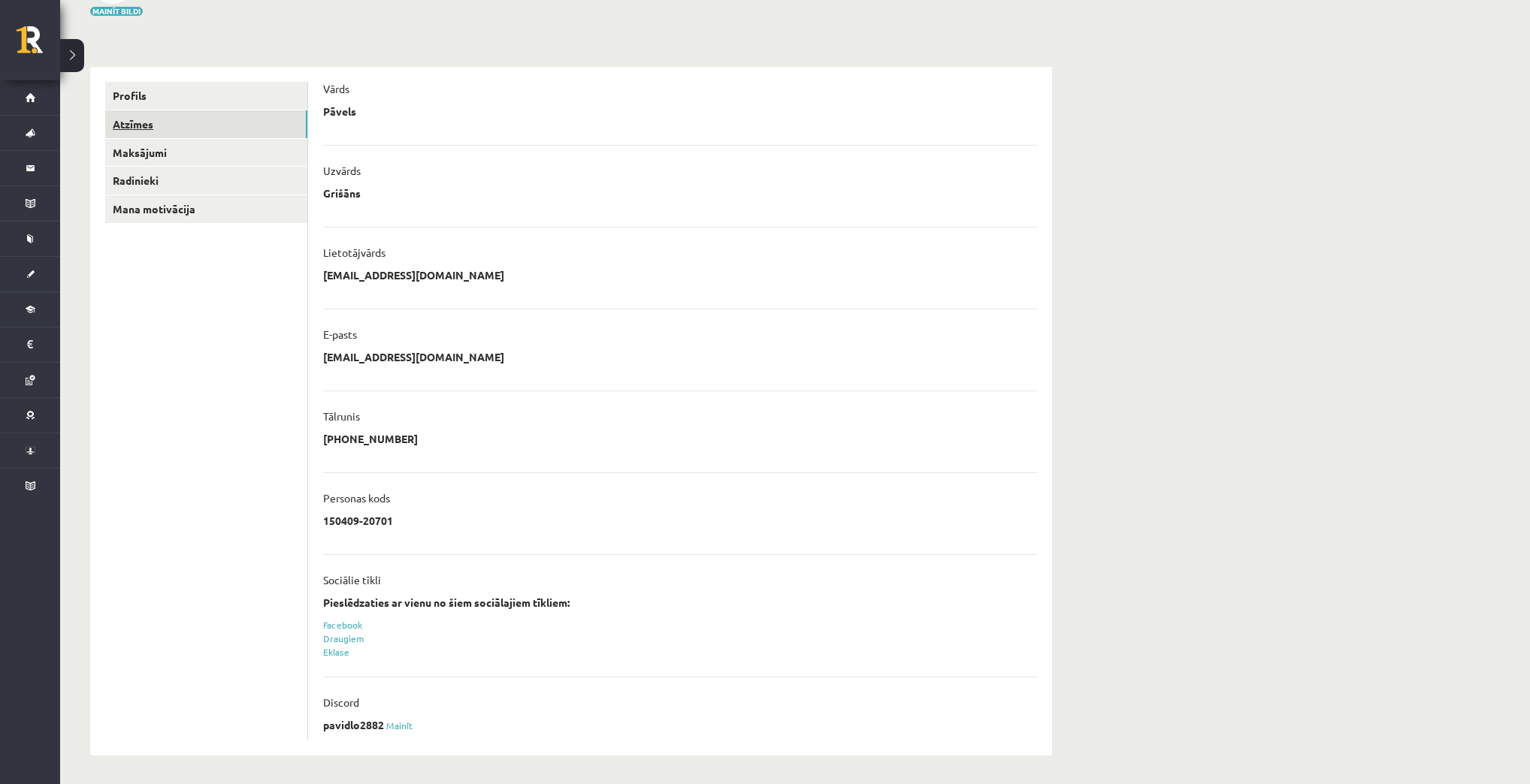
click at [154, 122] on link "Atzīmes" at bounding box center [206, 124] width 202 height 28
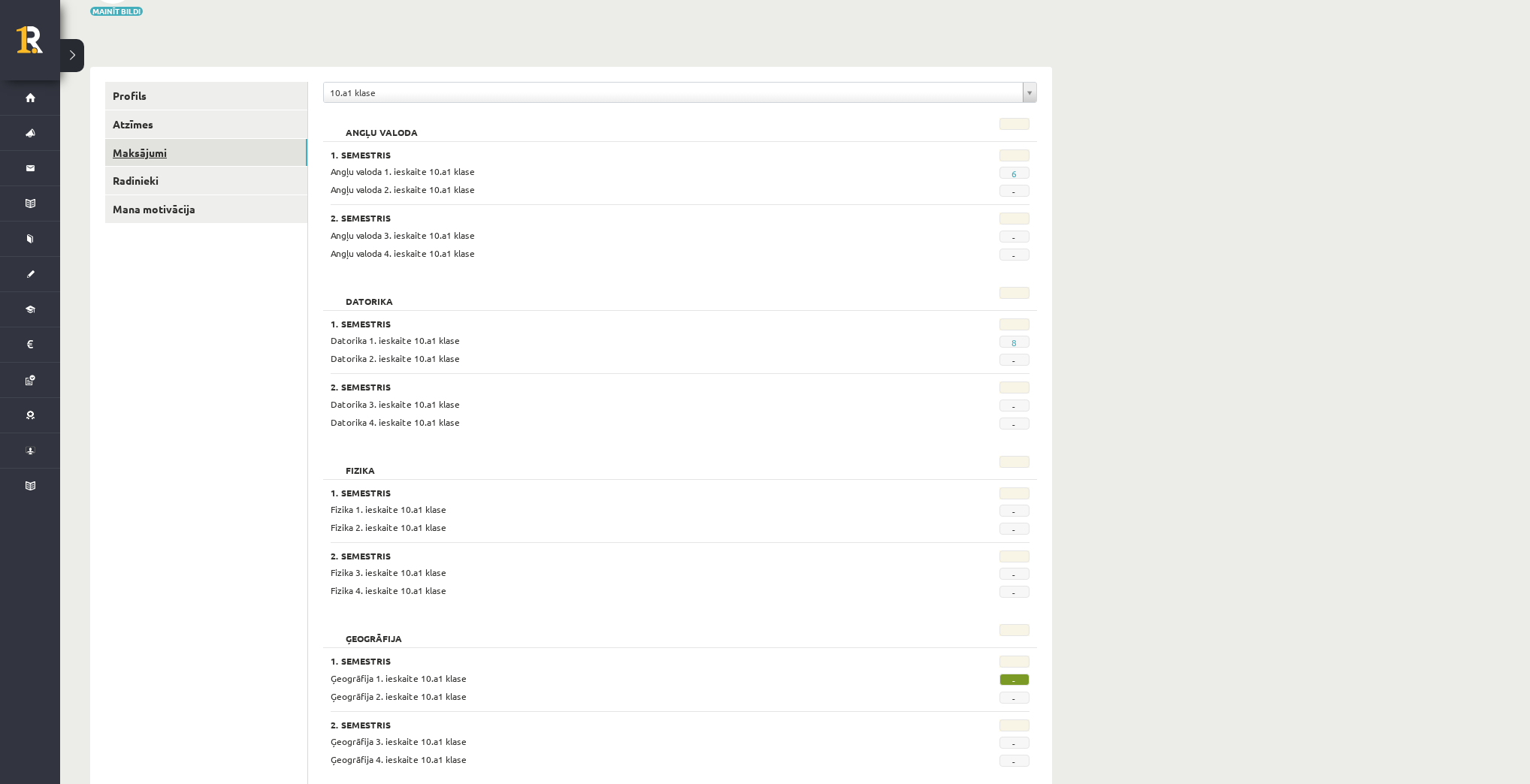
click at [153, 142] on link "Maksājumi" at bounding box center [206, 153] width 202 height 28
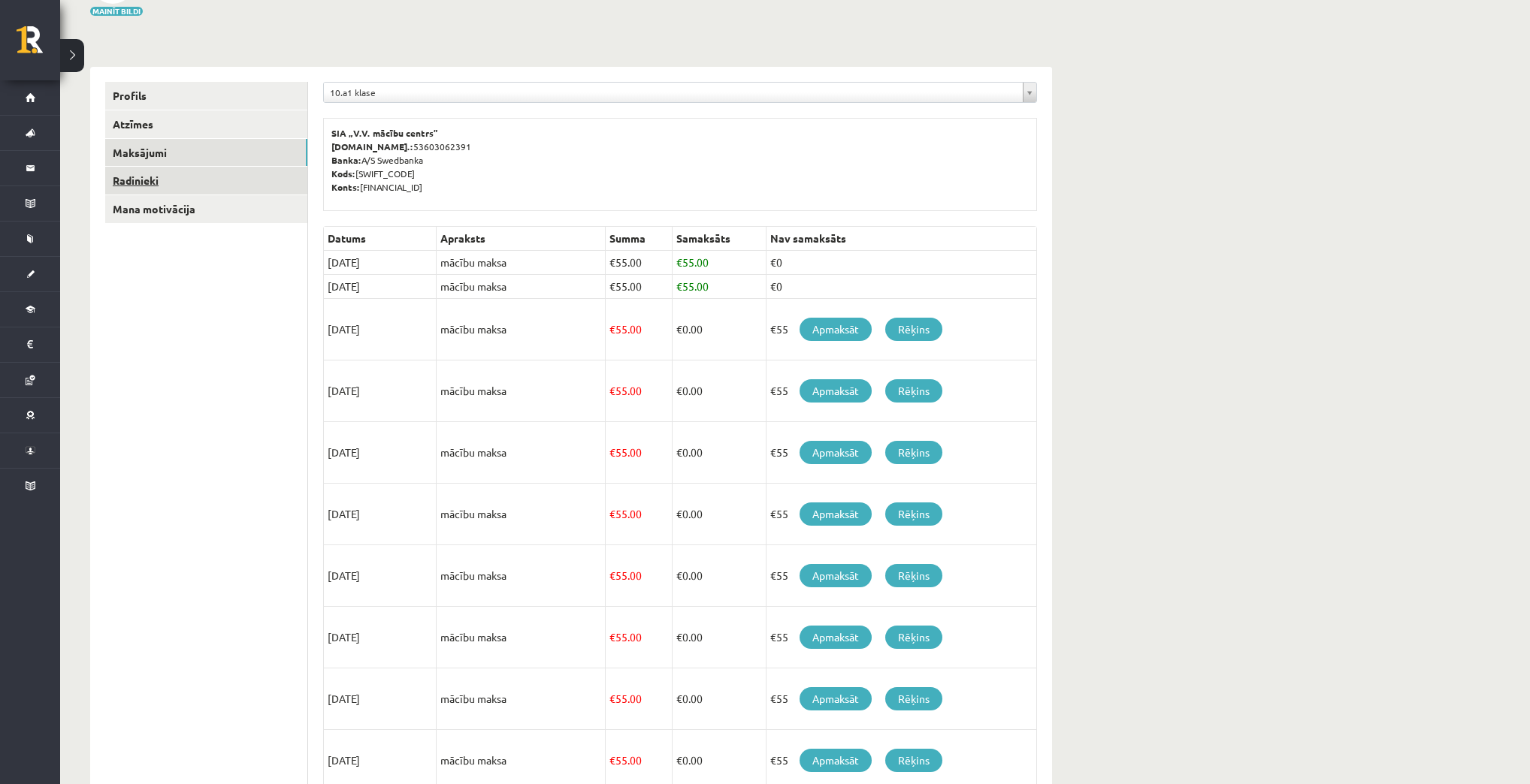
click at [148, 171] on link "Radinieki" at bounding box center [206, 181] width 202 height 28
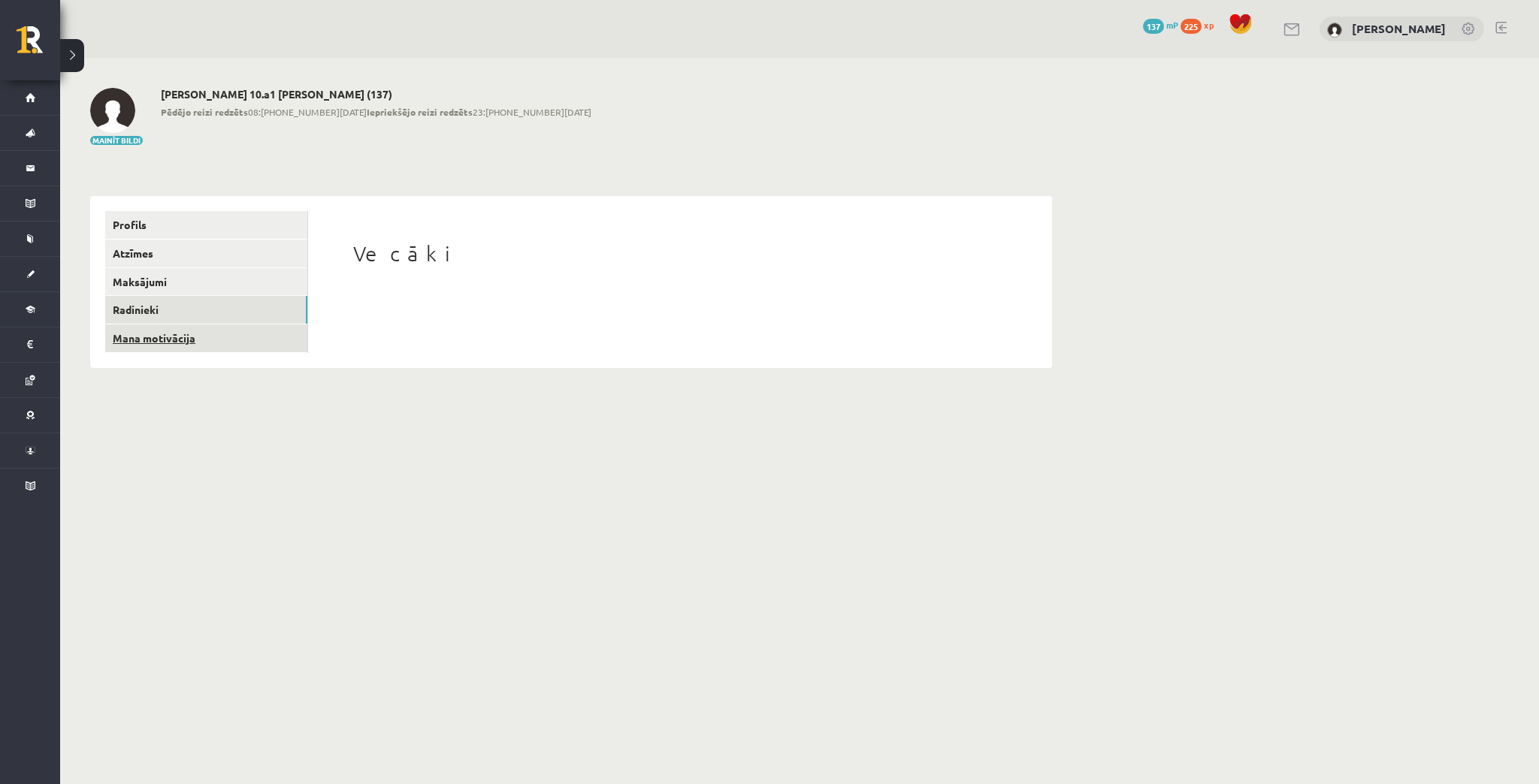
click at [192, 340] on link "Mana motivācija" at bounding box center [206, 338] width 202 height 28
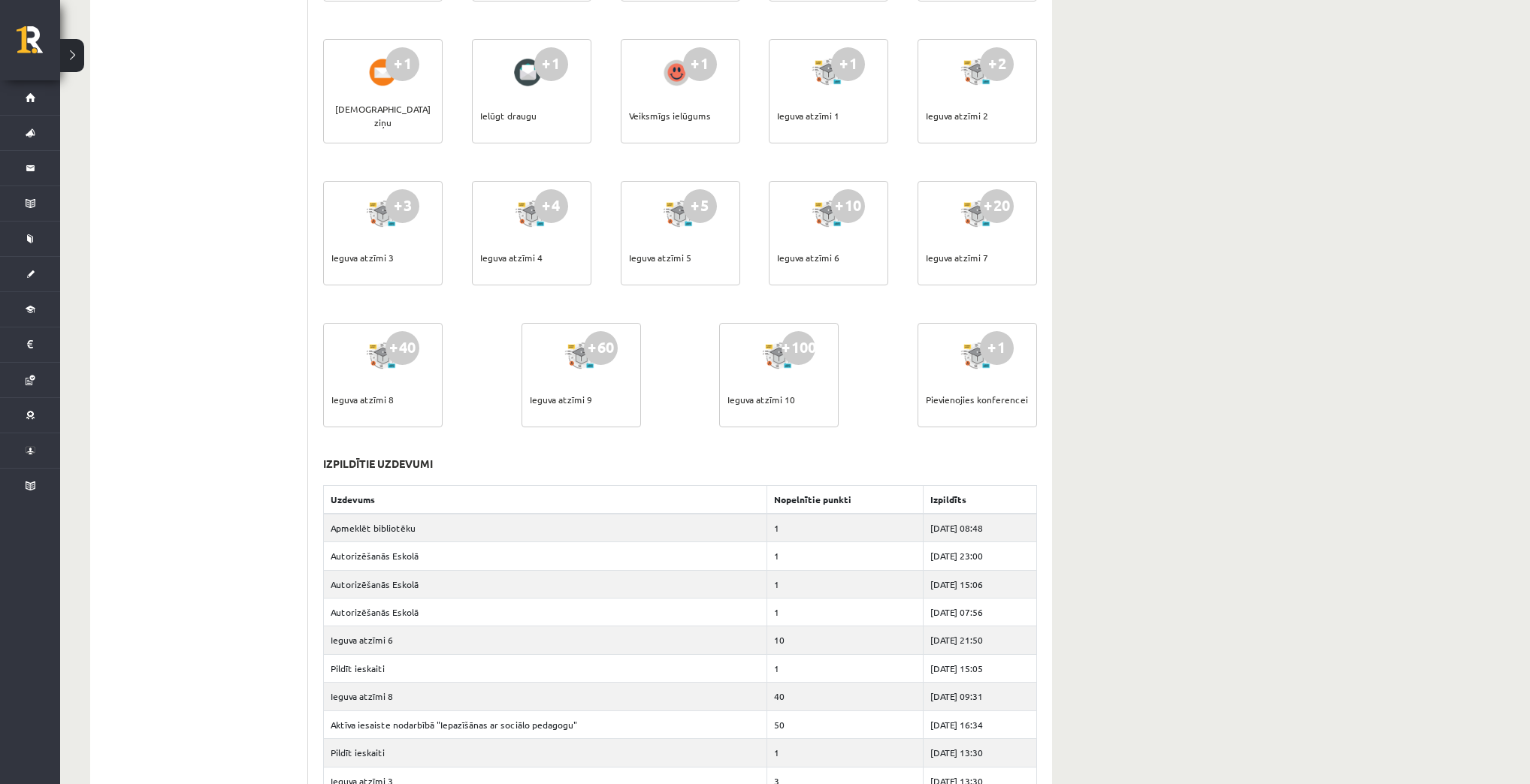
scroll to position [370, 0]
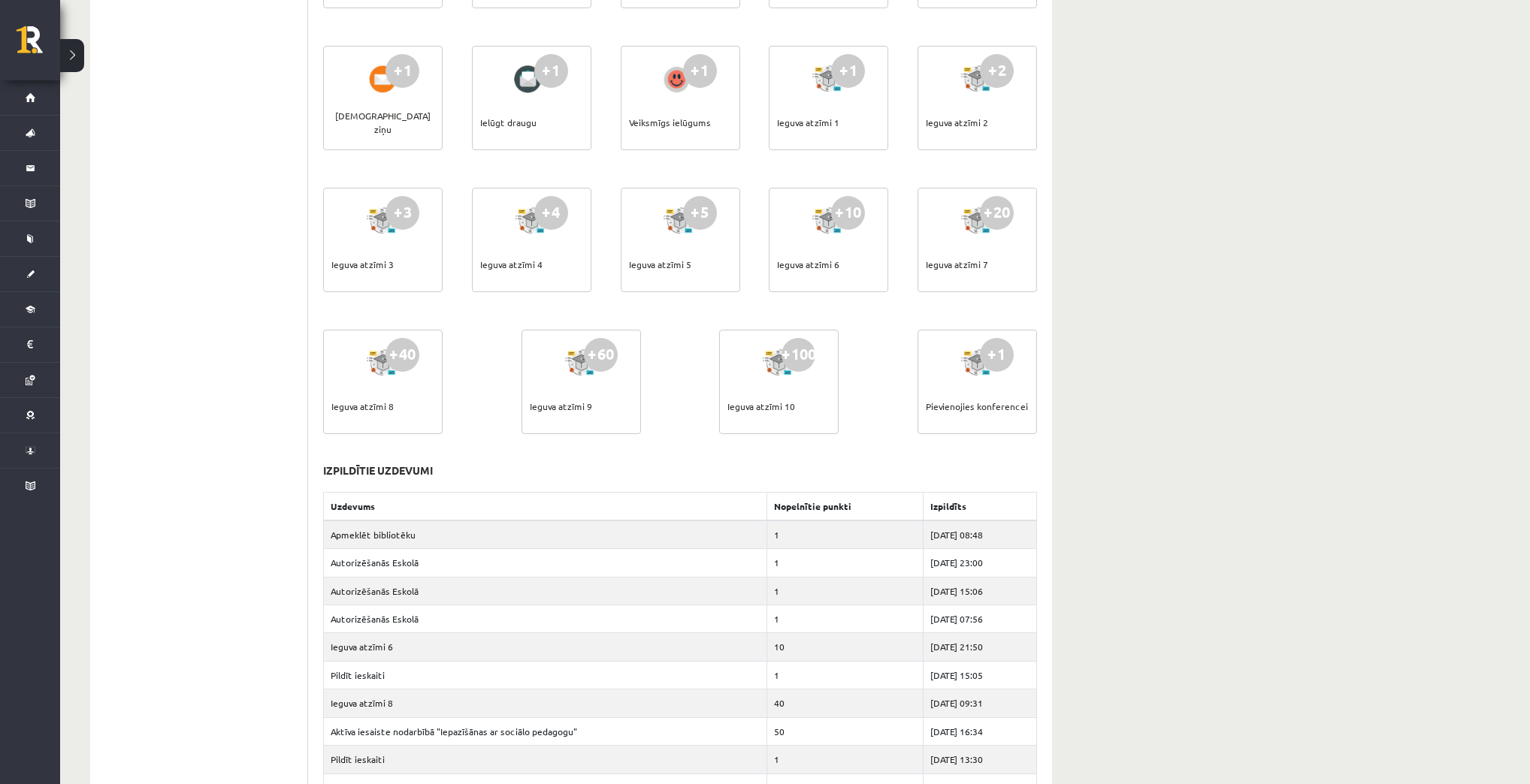
drag, startPoint x: 583, startPoint y: 356, endPoint x: 212, endPoint y: 196, distance: 404.0
click at [212, 196] on ul "Profils Atzīmes Maksājumi [GEOGRAPHIC_DATA] Mana motivācija" at bounding box center [206, 533] width 203 height 1383
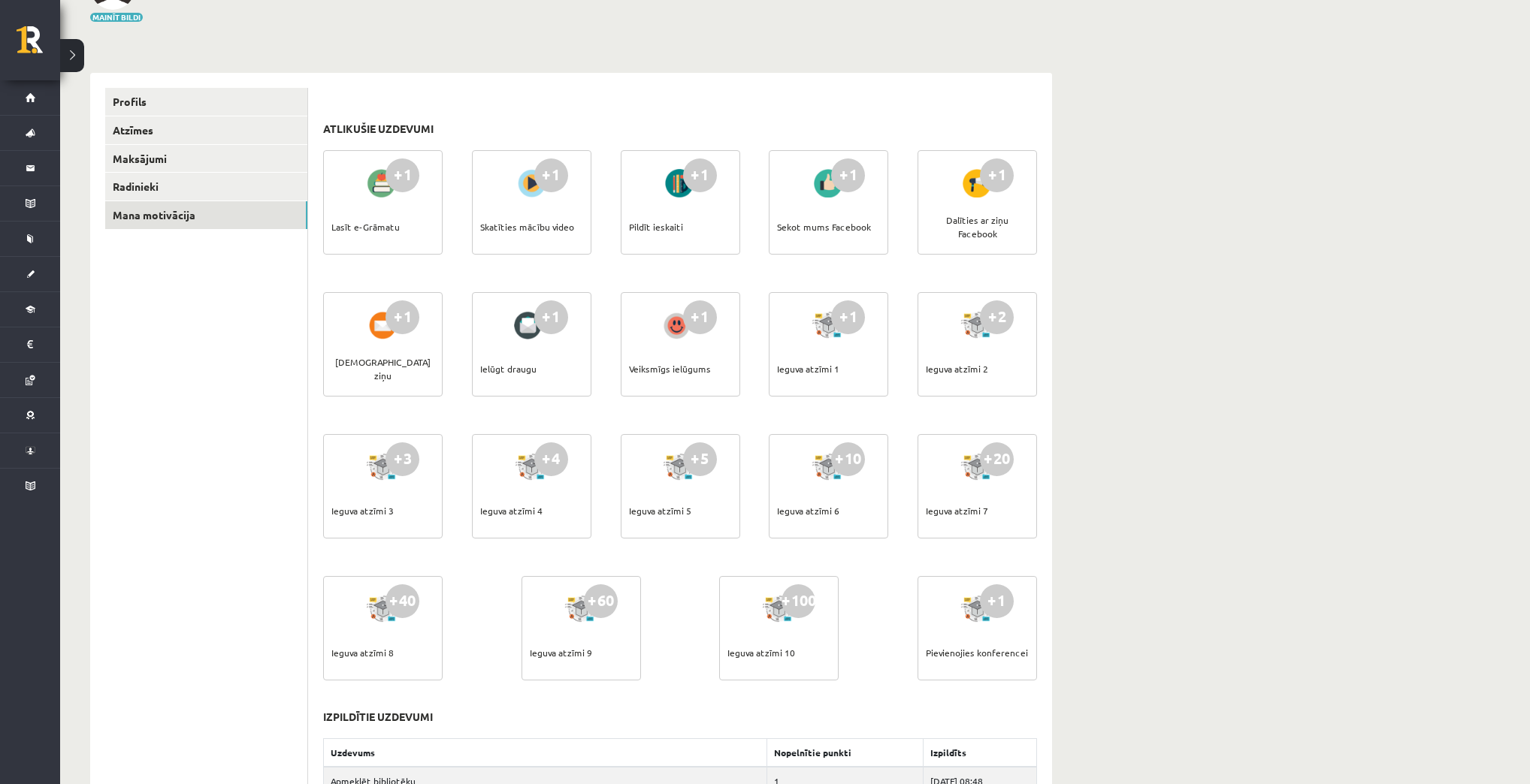
scroll to position [129, 0]
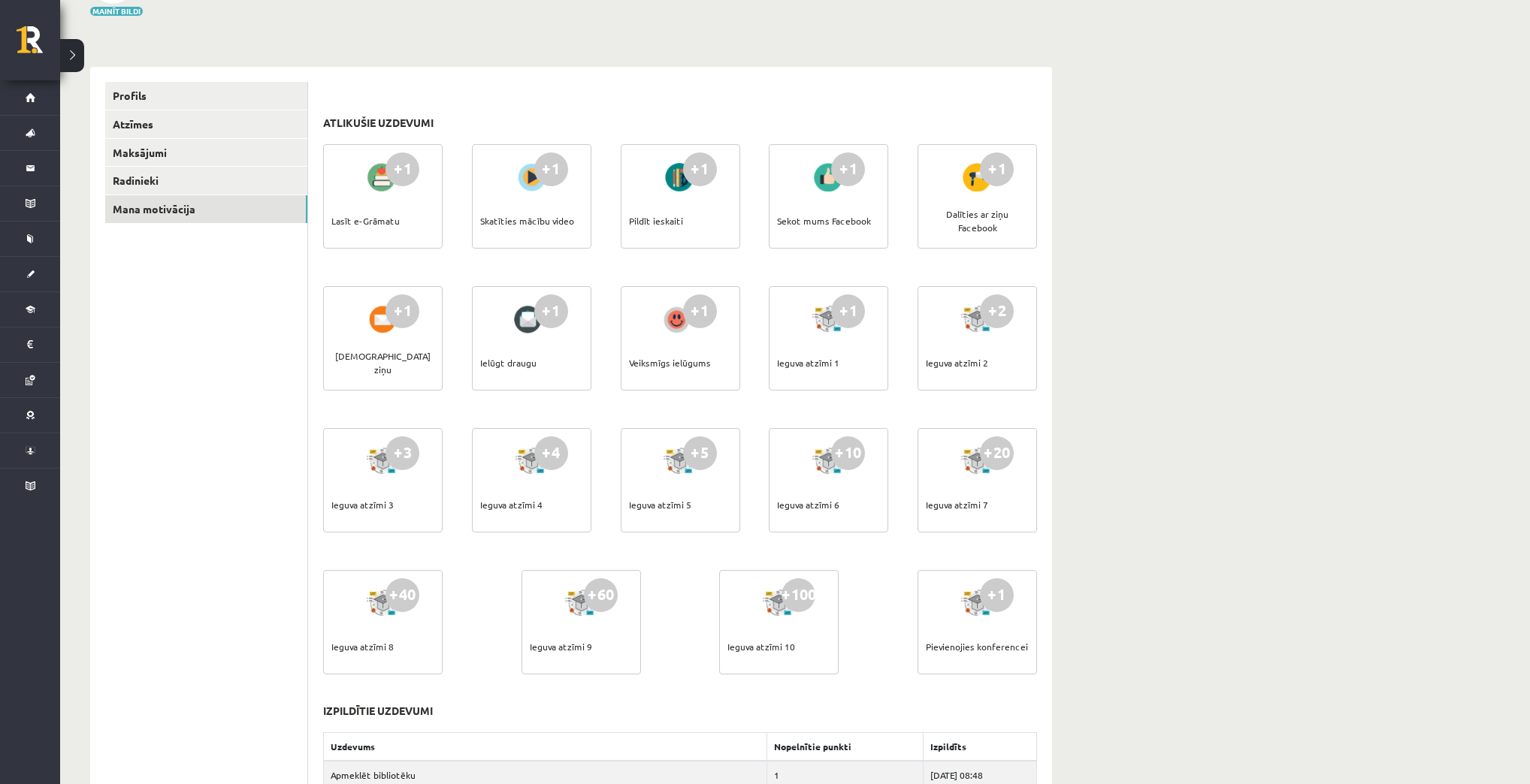
click at [978, 186] on div at bounding box center [978, 177] width 43 height 35
click at [978, 216] on div "Dalīties ar ziņu Facebook" at bounding box center [977, 220] width 103 height 52
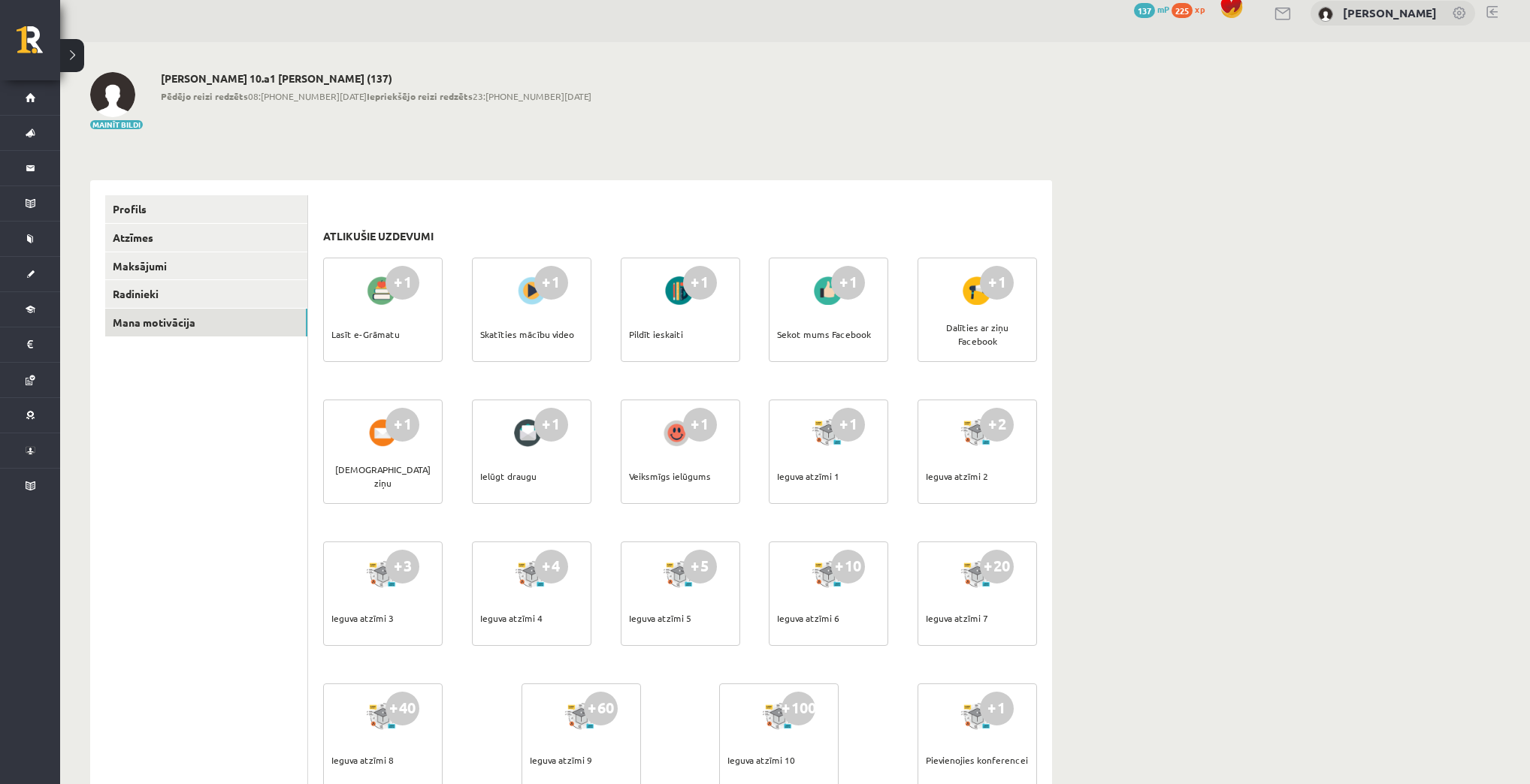
scroll to position [9, 0]
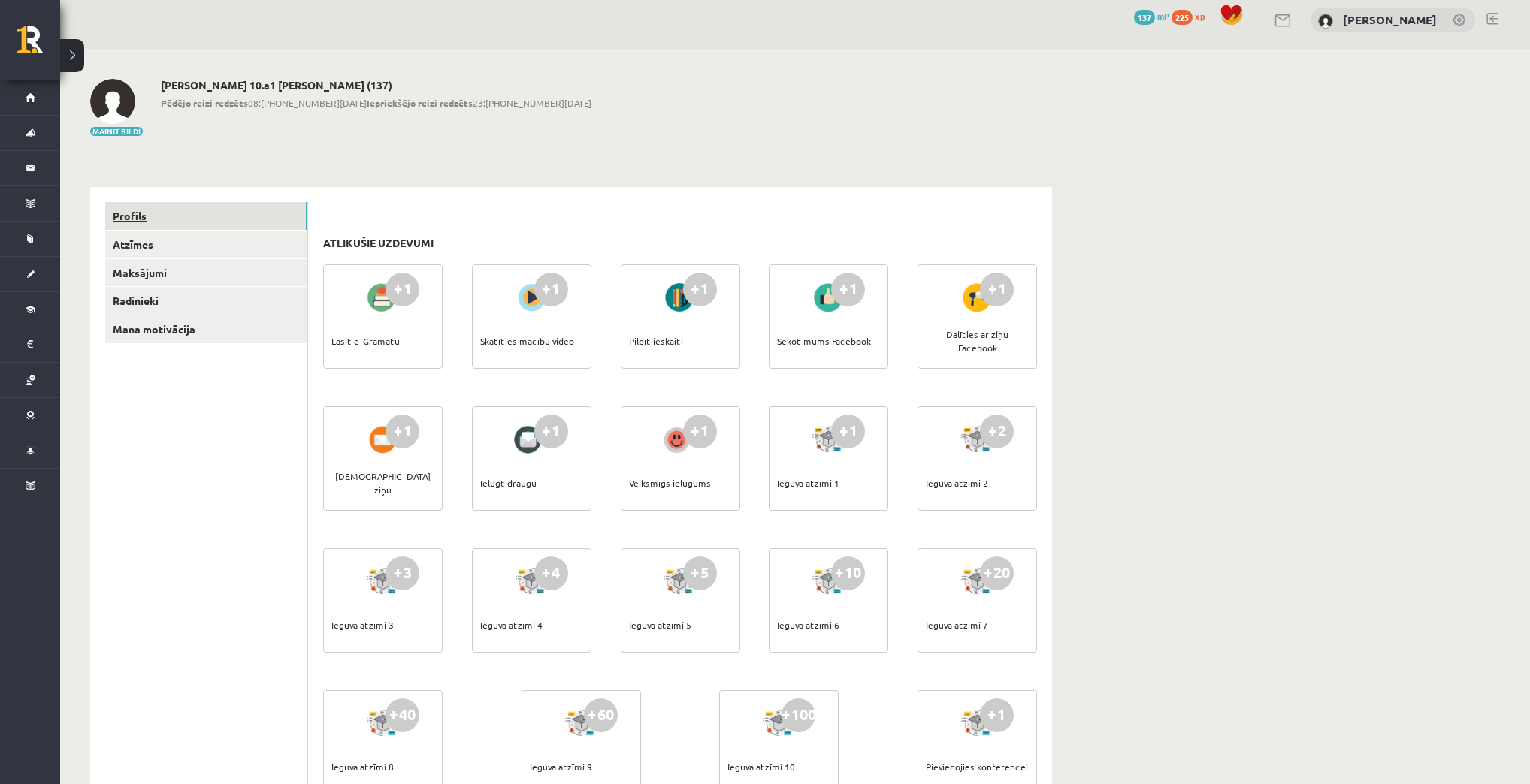
click at [122, 214] on link "Profils" at bounding box center [206, 216] width 202 height 28
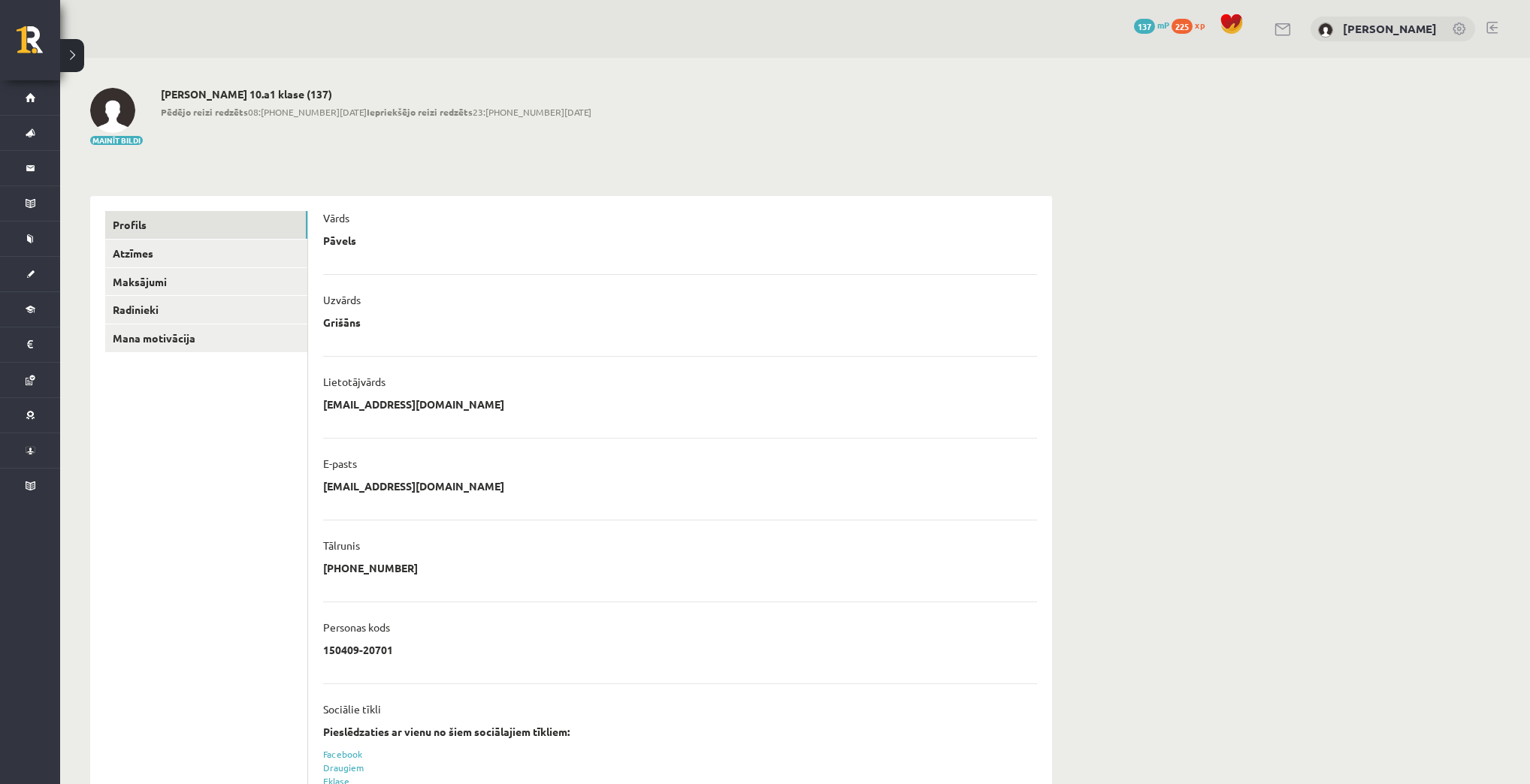
scroll to position [9, 0]
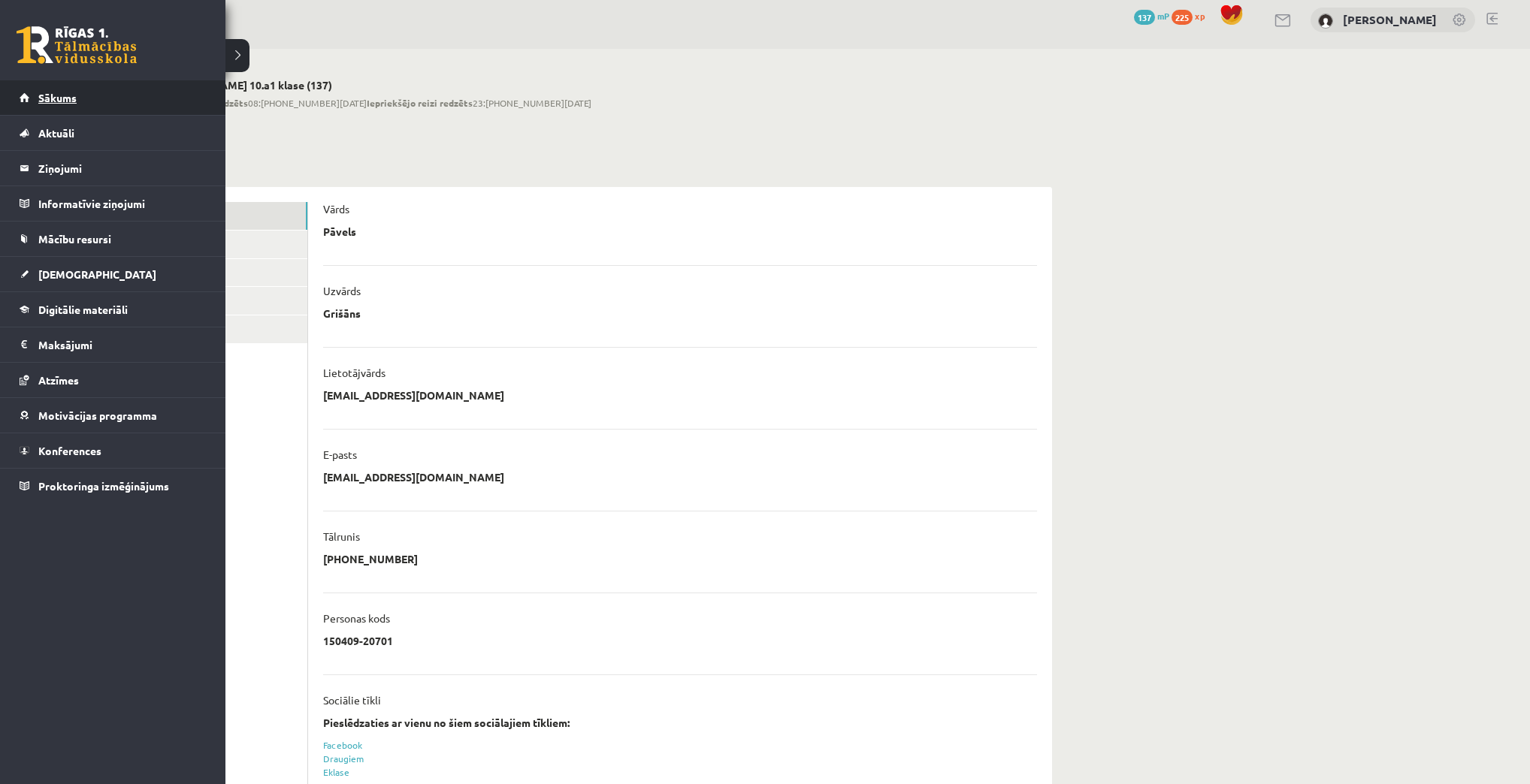
click at [48, 87] on link "Sākums" at bounding box center [114, 98] width 187 height 35
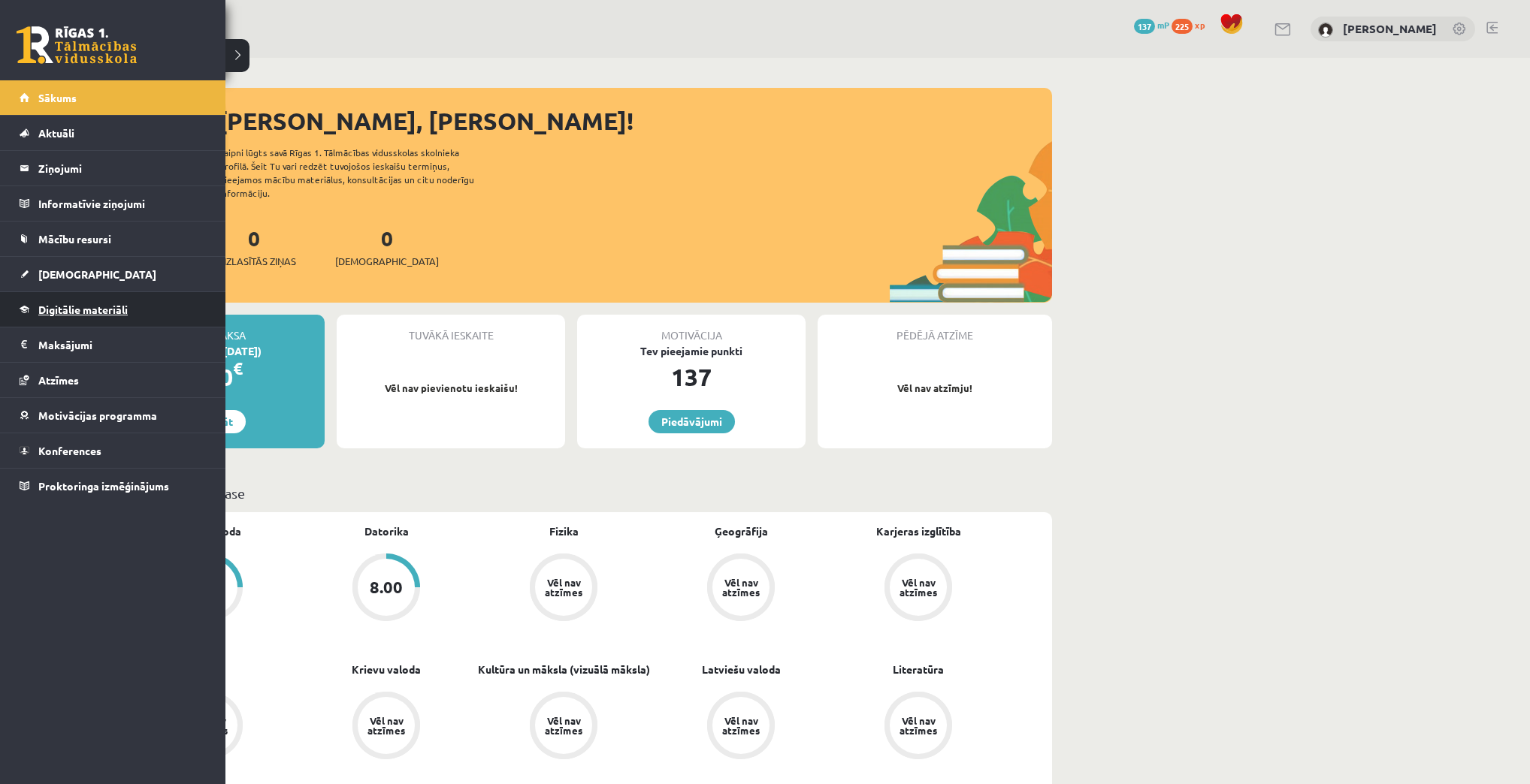
click at [83, 314] on link "Digitālie materiāli" at bounding box center [114, 310] width 187 height 35
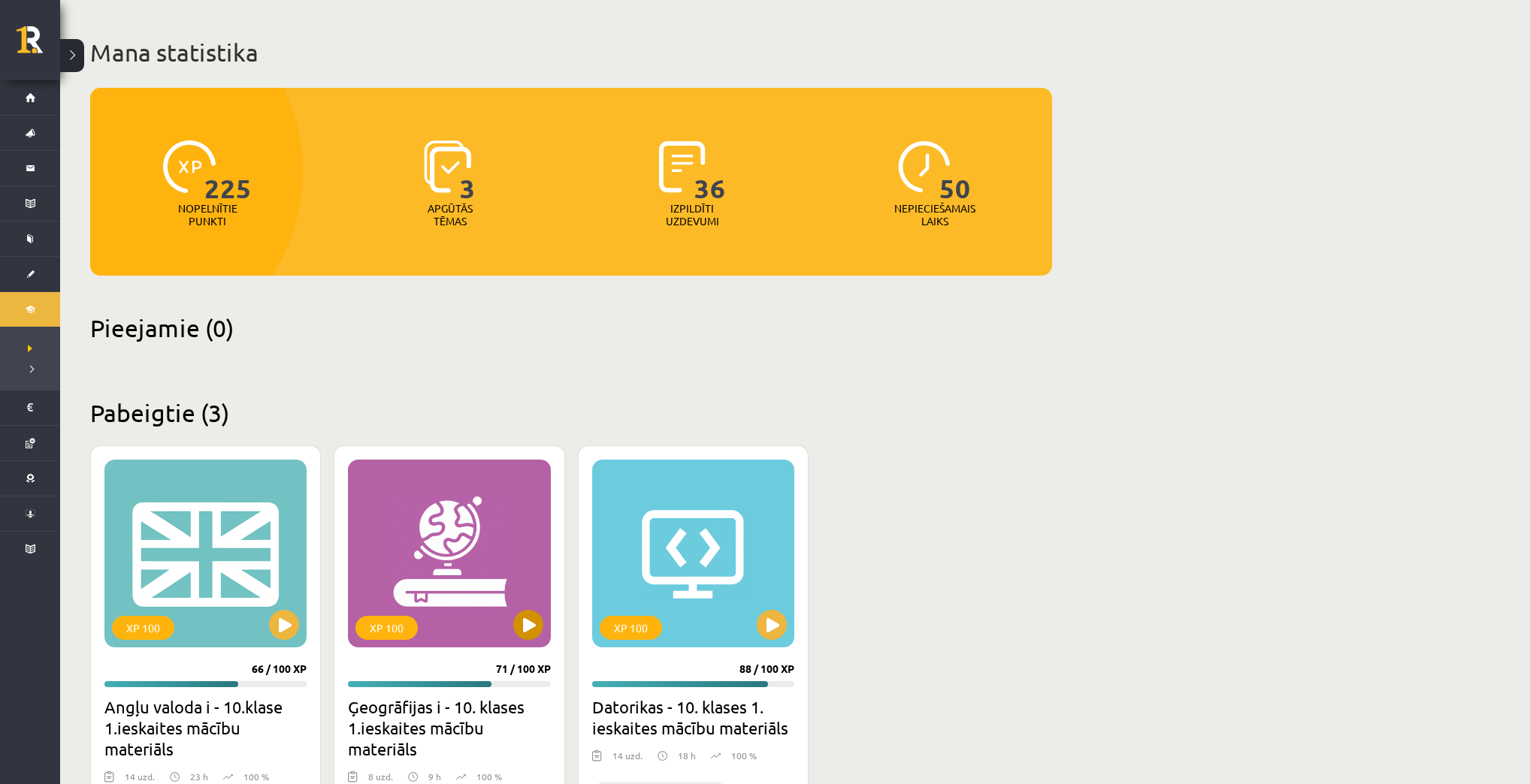
scroll to position [3, 0]
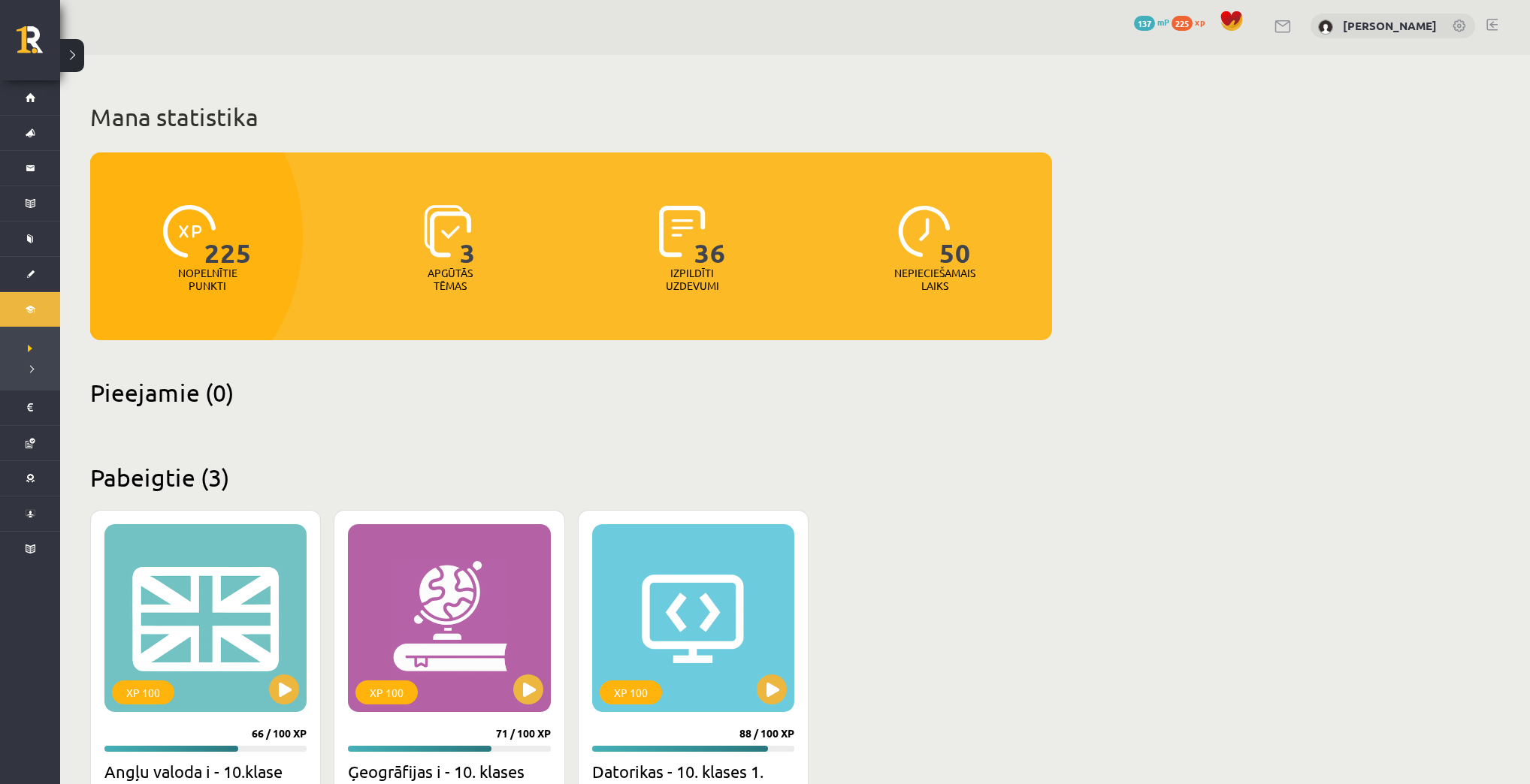
click at [688, 259] on div "36" at bounding box center [692, 231] width 67 height 69
click at [724, 261] on span "36" at bounding box center [710, 235] width 32 height 61
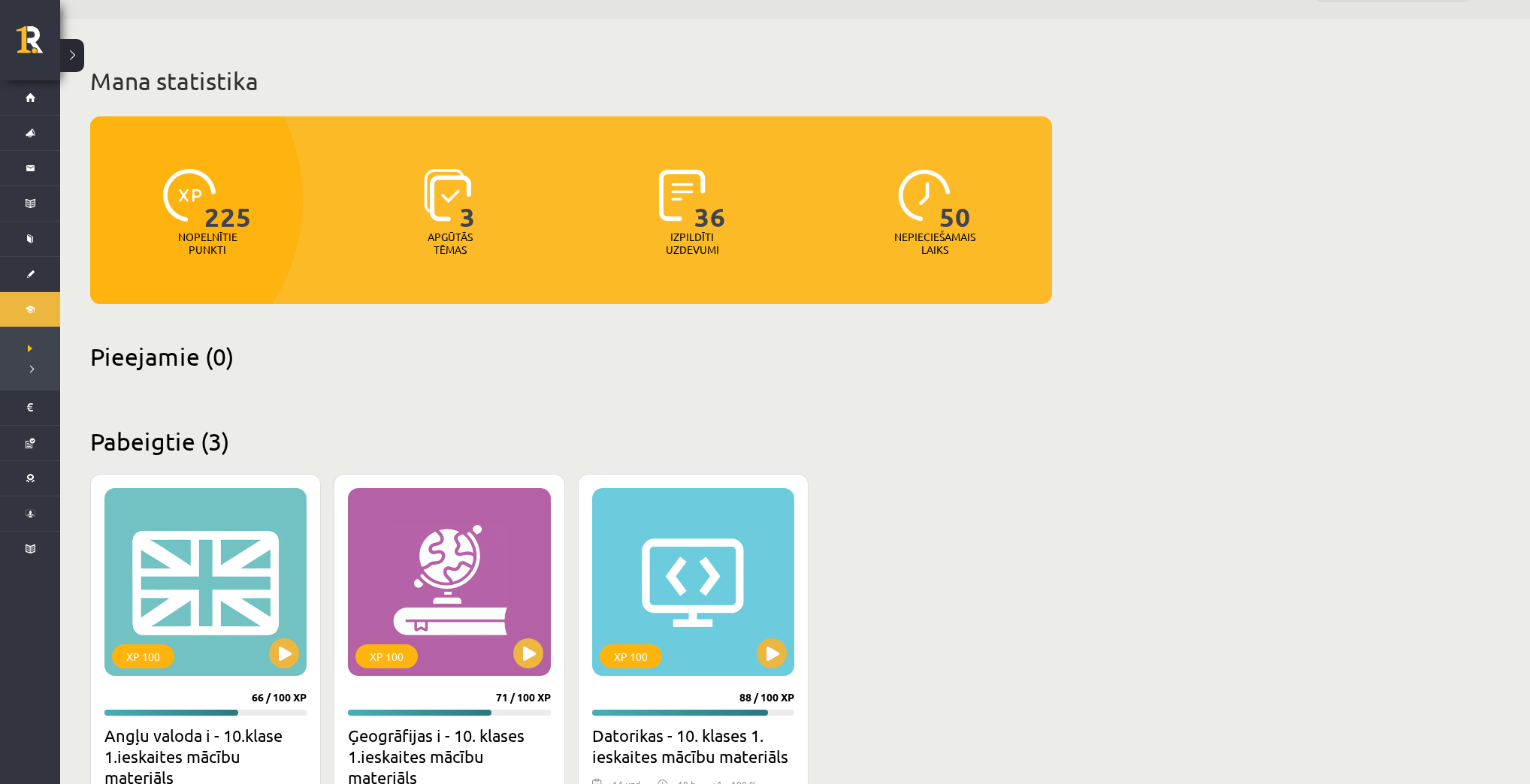
scroll to position [244, 0]
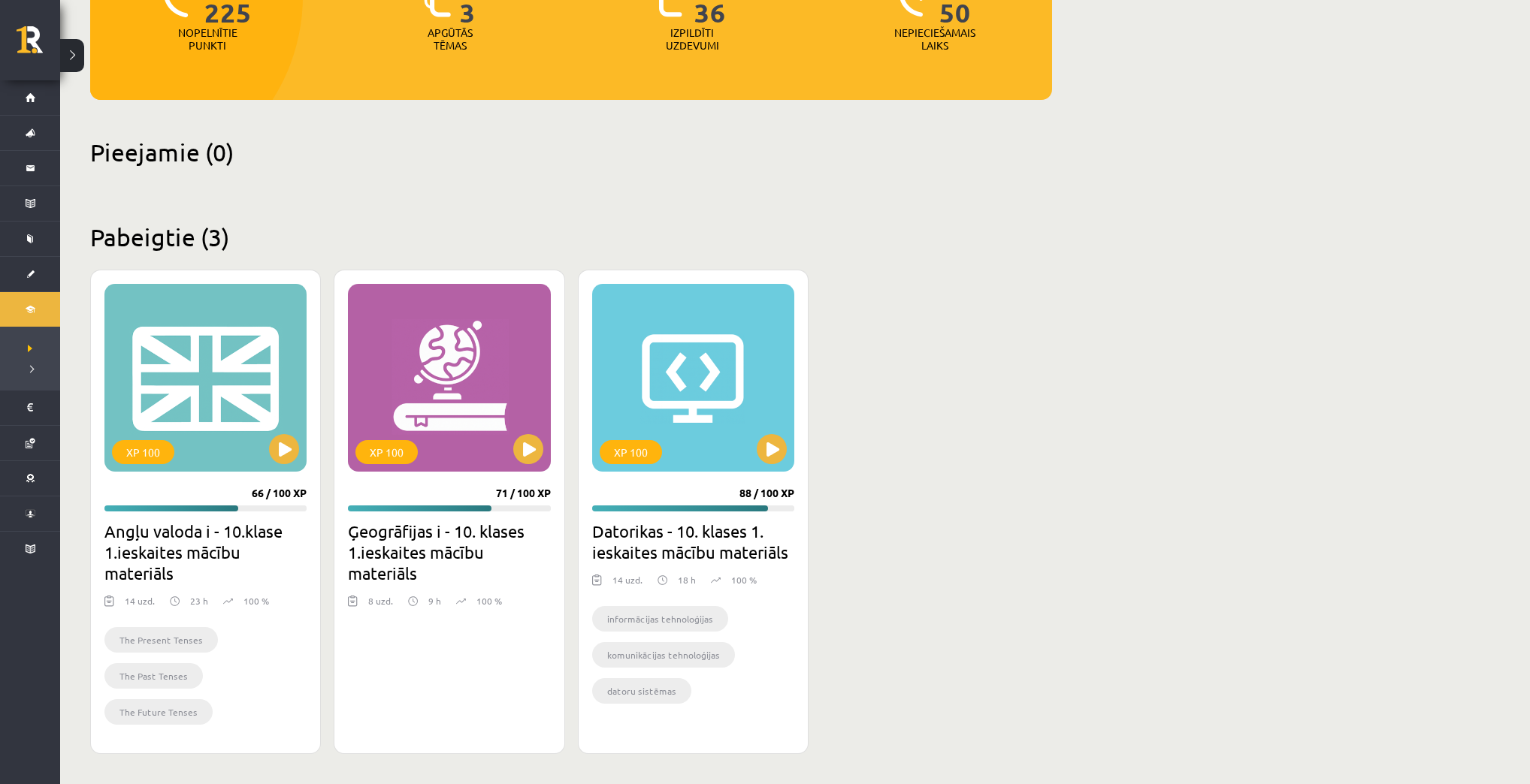
click at [1071, 562] on div "Mana statistika 225 Nopelnītie punkti 3 Apgūtās tēmas 36 Izpildīti uzdevumi 50 …" at bounding box center [571, 299] width 1022 height 970
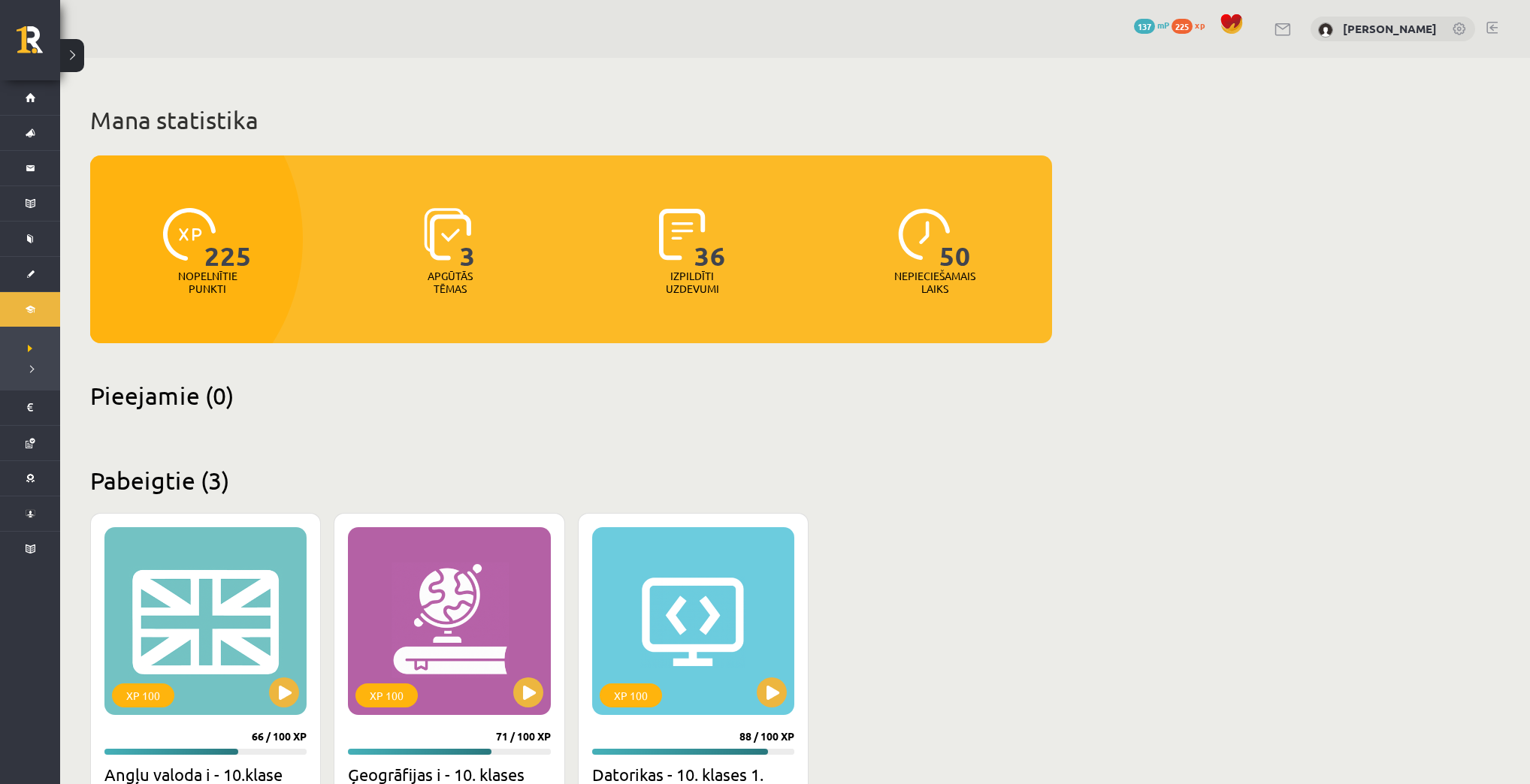
scroll to position [0, 0]
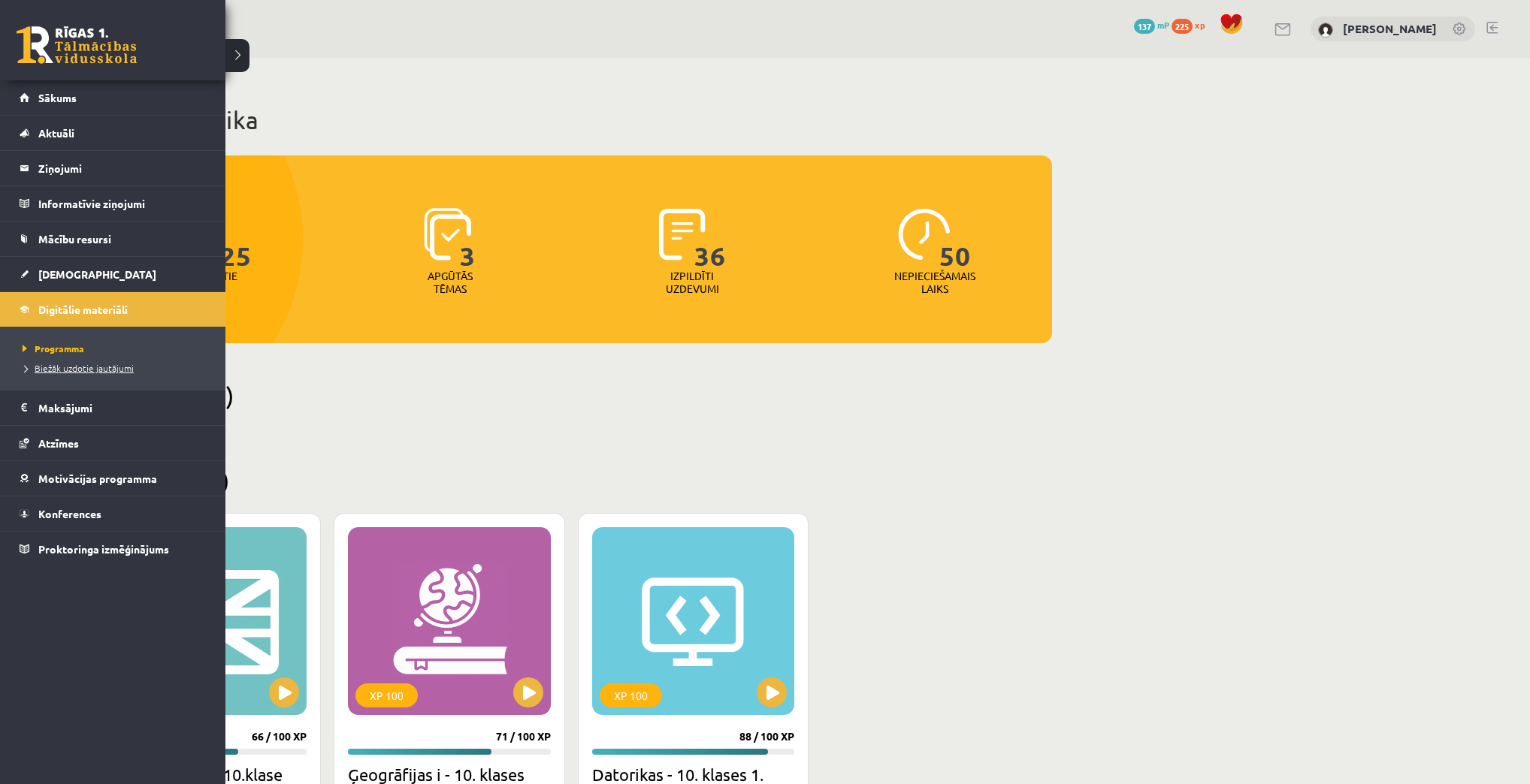
click at [61, 365] on span "Biežāk uzdotie jautājumi" at bounding box center [76, 368] width 115 height 12
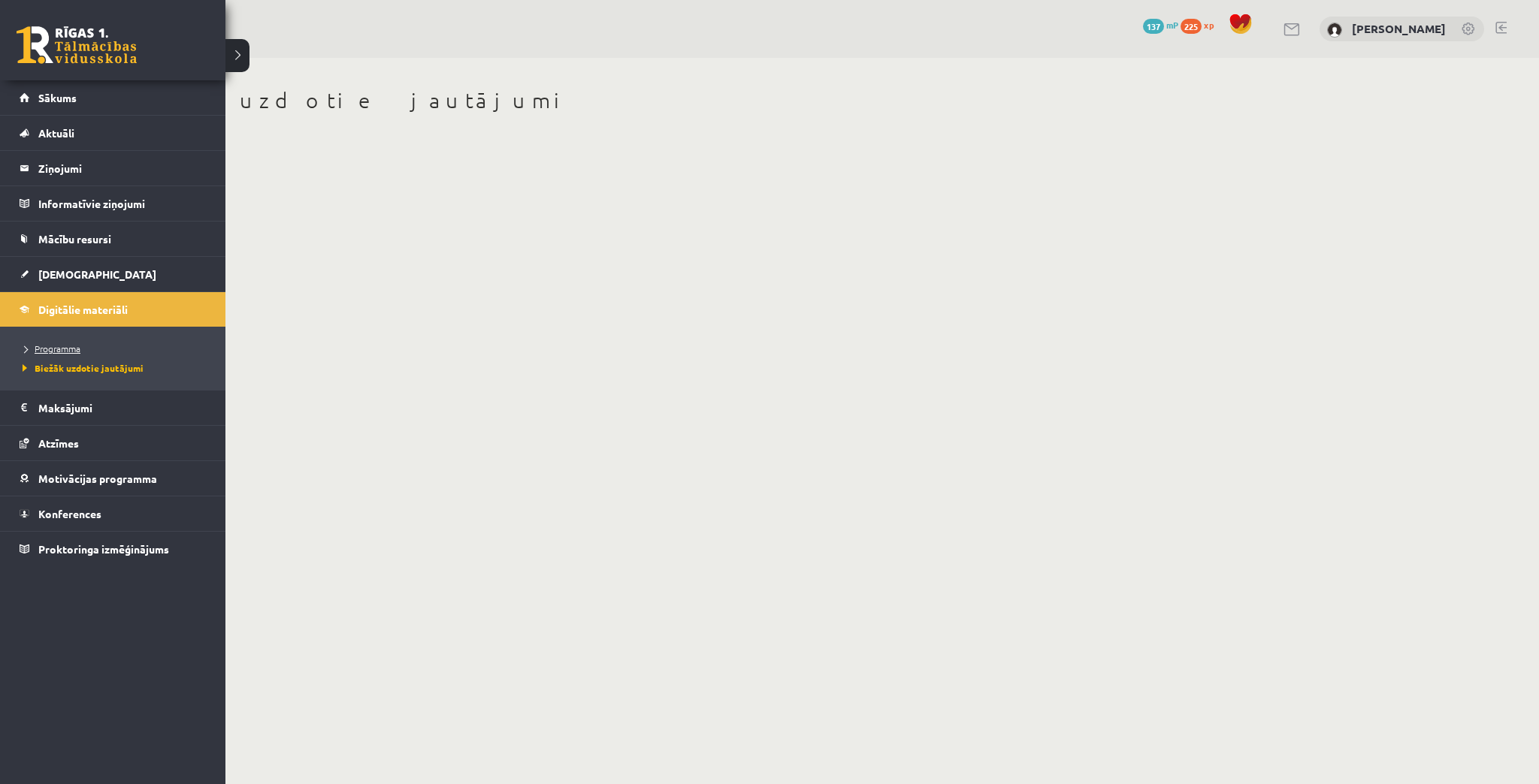
click at [56, 349] on span "Programma" at bounding box center [50, 348] width 61 height 12
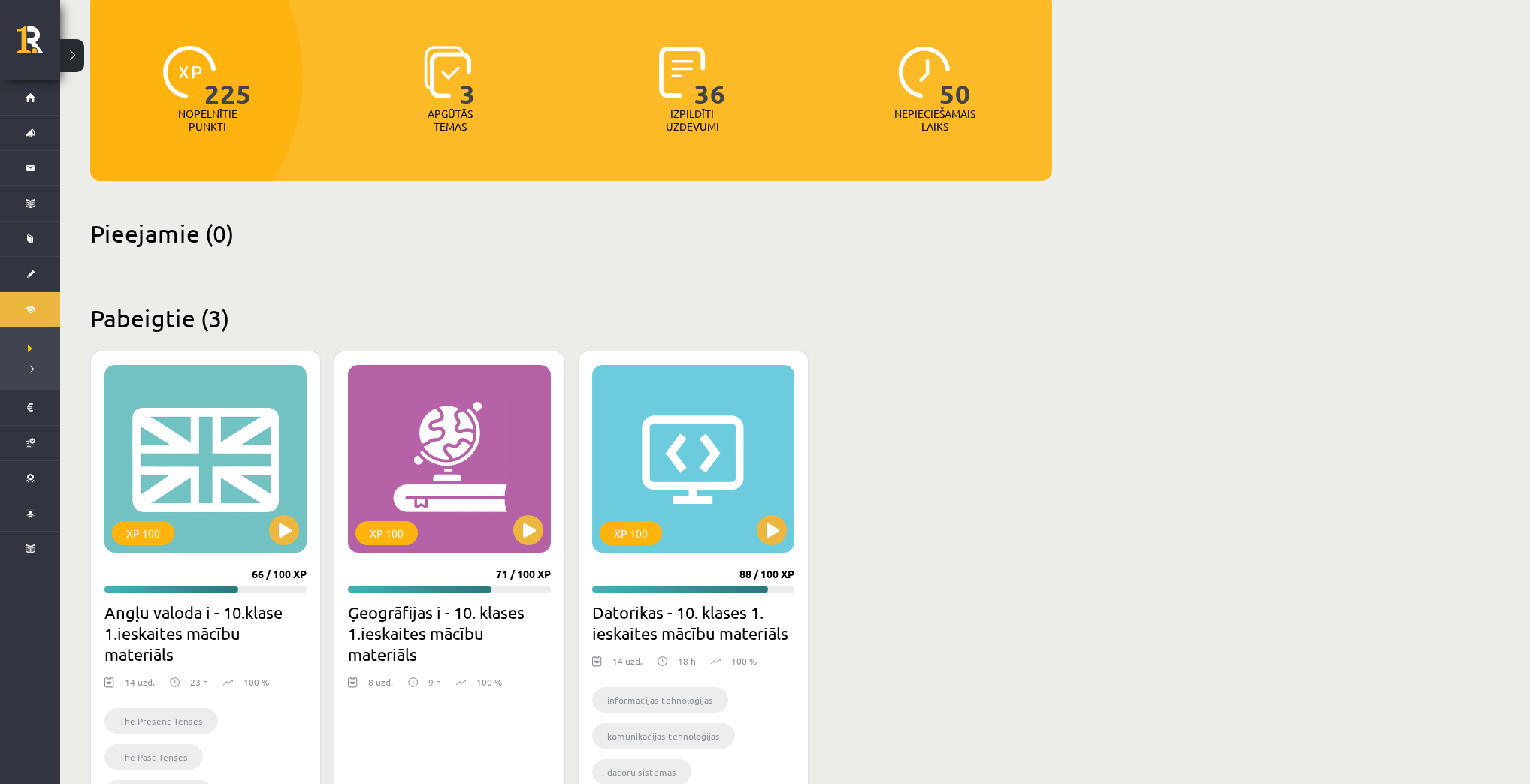
scroll to position [244, 0]
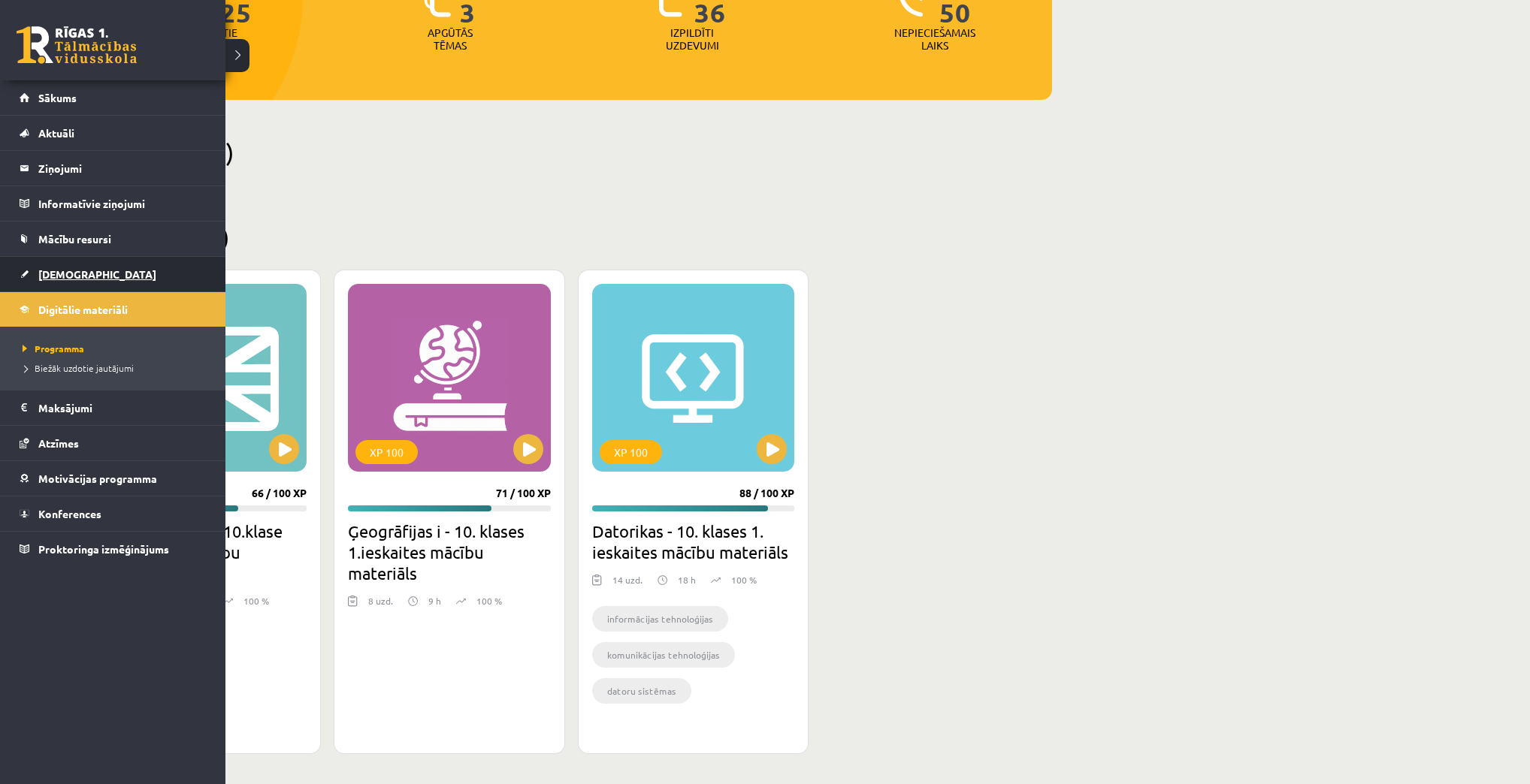
click at [60, 272] on span "[DEMOGRAPHIC_DATA]" at bounding box center [97, 274] width 118 height 13
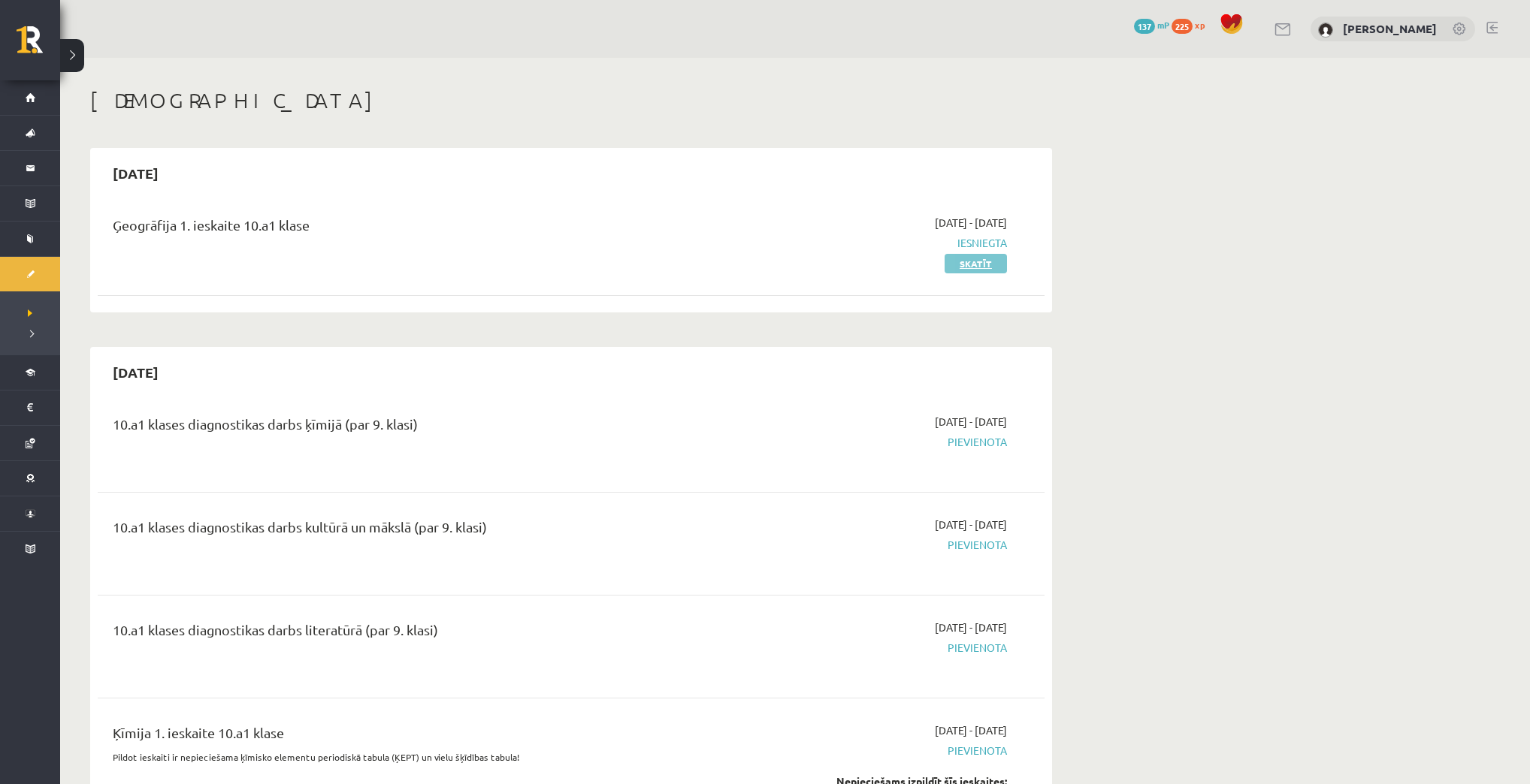
click at [969, 269] on link "Skatīt" at bounding box center [975, 264] width 62 height 20
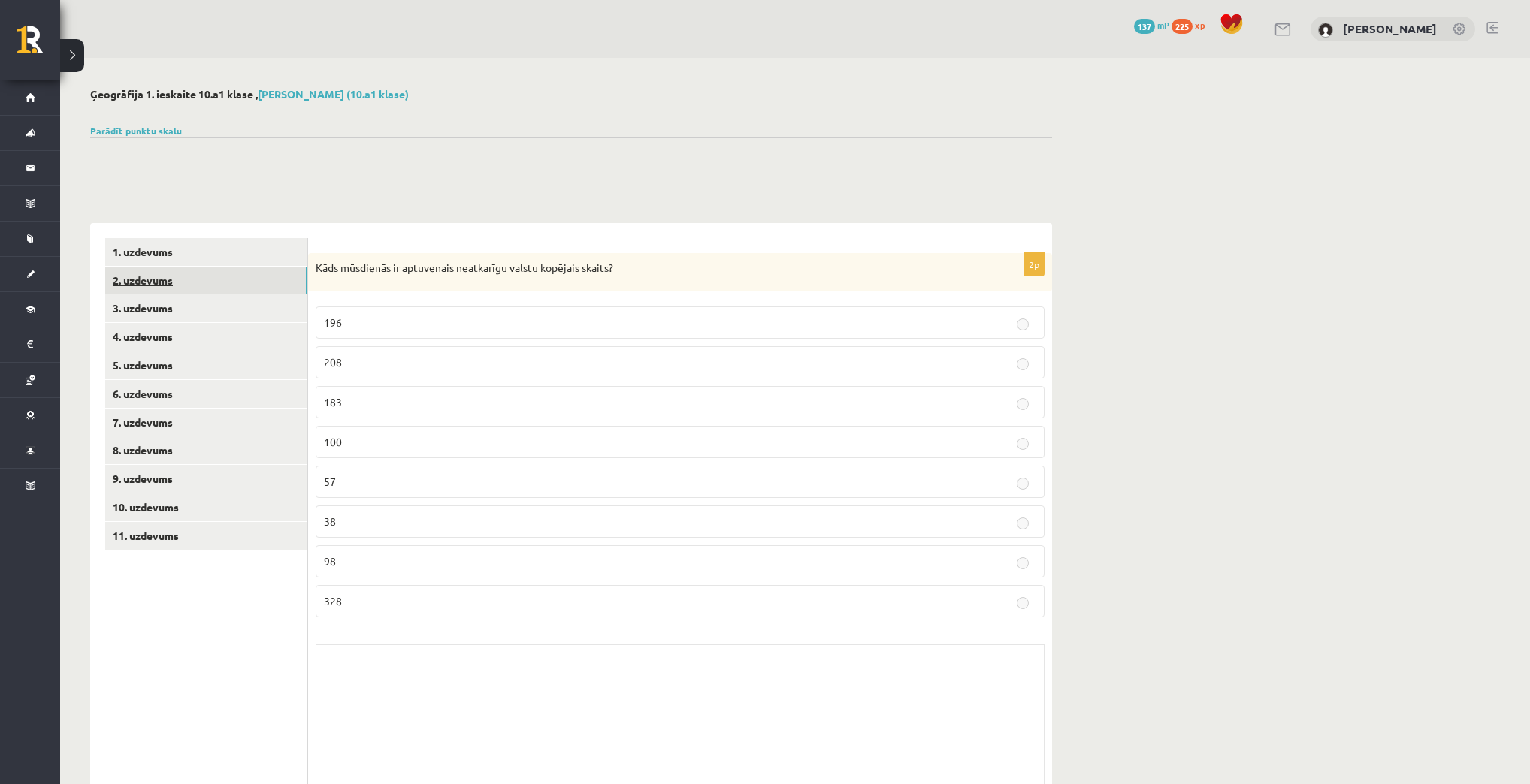
click at [258, 284] on link "2. uzdevums" at bounding box center [206, 281] width 202 height 28
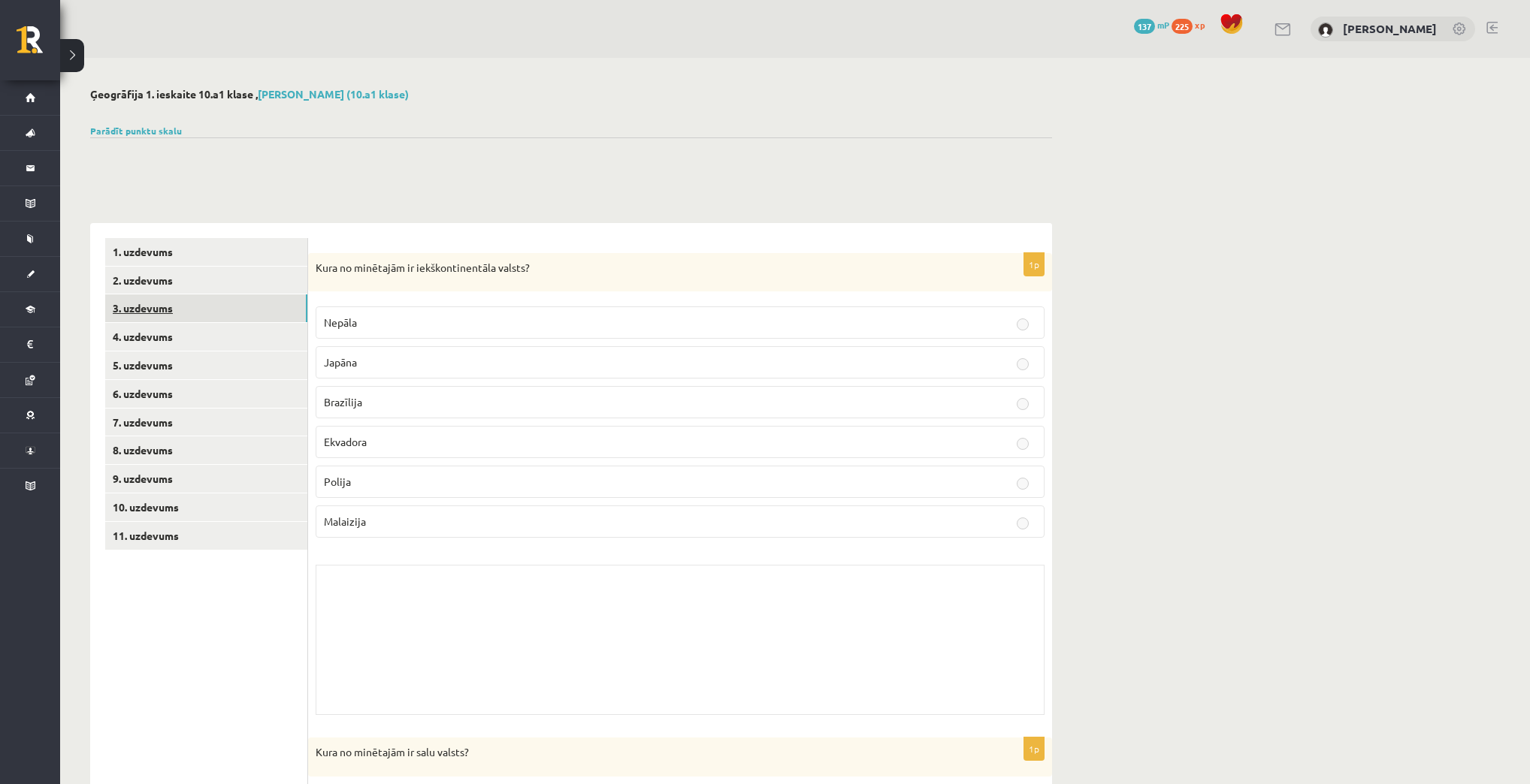
click at [249, 307] on link "3. uzdevums" at bounding box center [206, 308] width 202 height 28
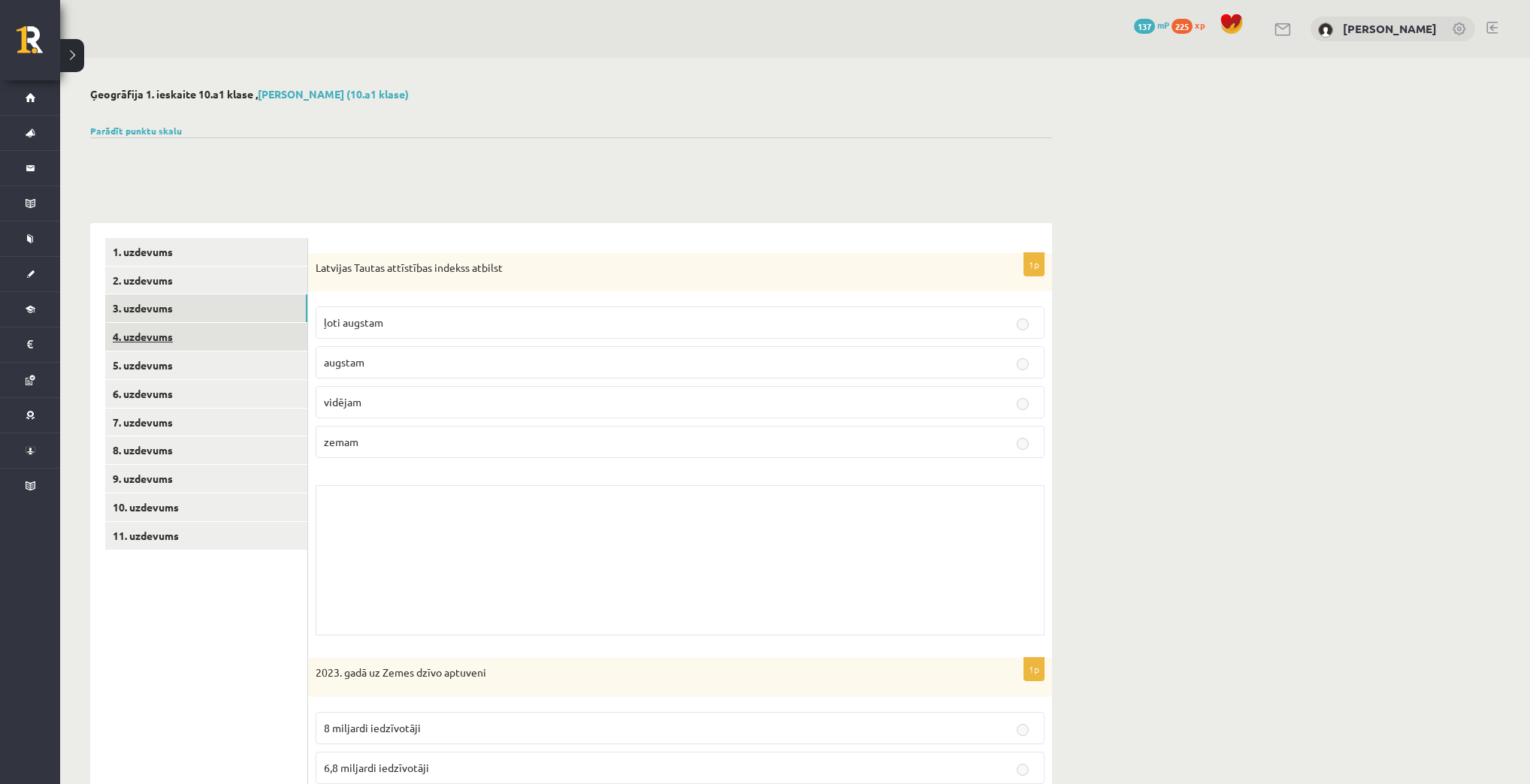
click at [249, 345] on link "4. uzdevums" at bounding box center [206, 337] width 202 height 28
click at [251, 380] on link "6. uzdevums" at bounding box center [206, 394] width 202 height 28
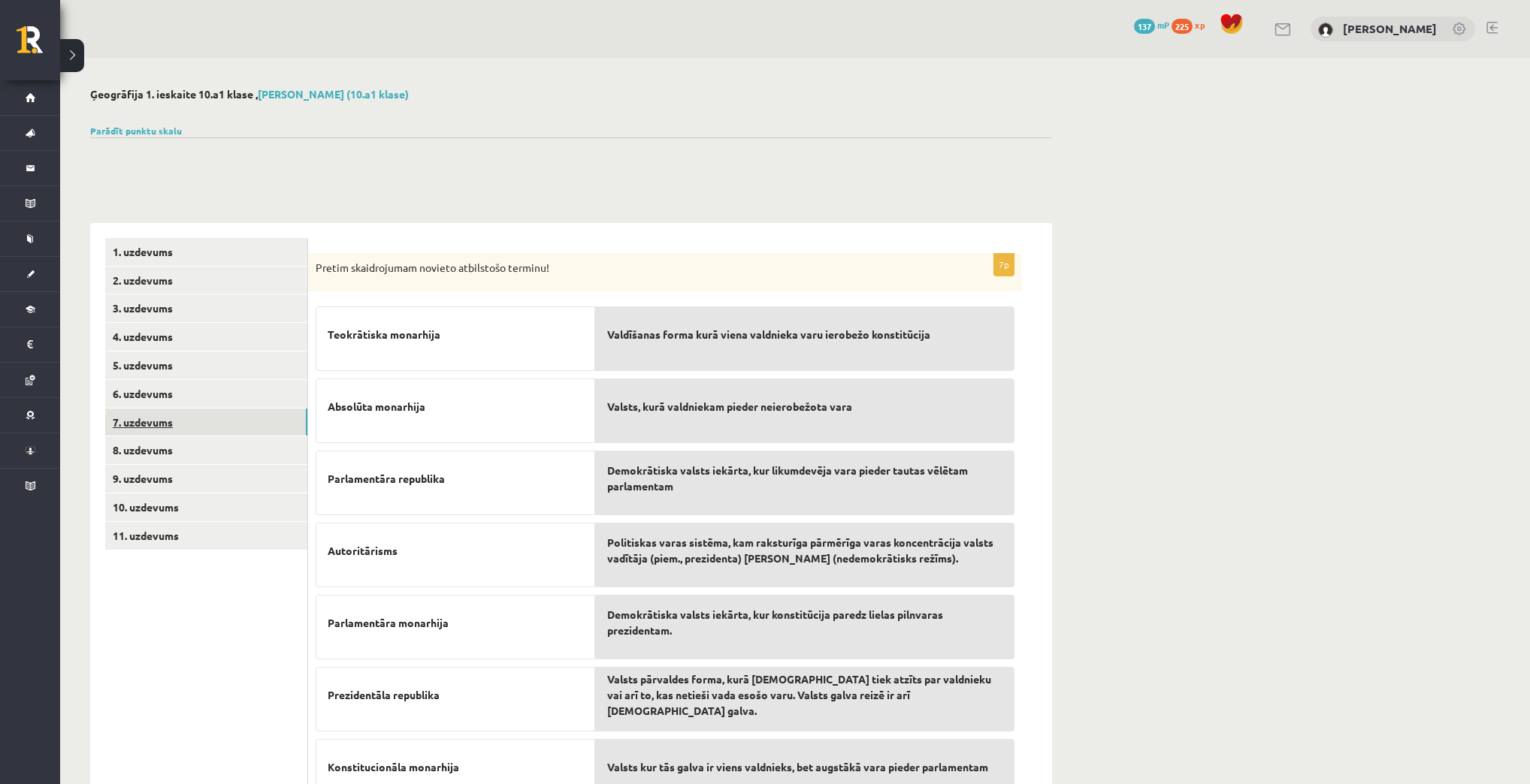
click at [251, 433] on link "7. uzdevums" at bounding box center [206, 423] width 202 height 28
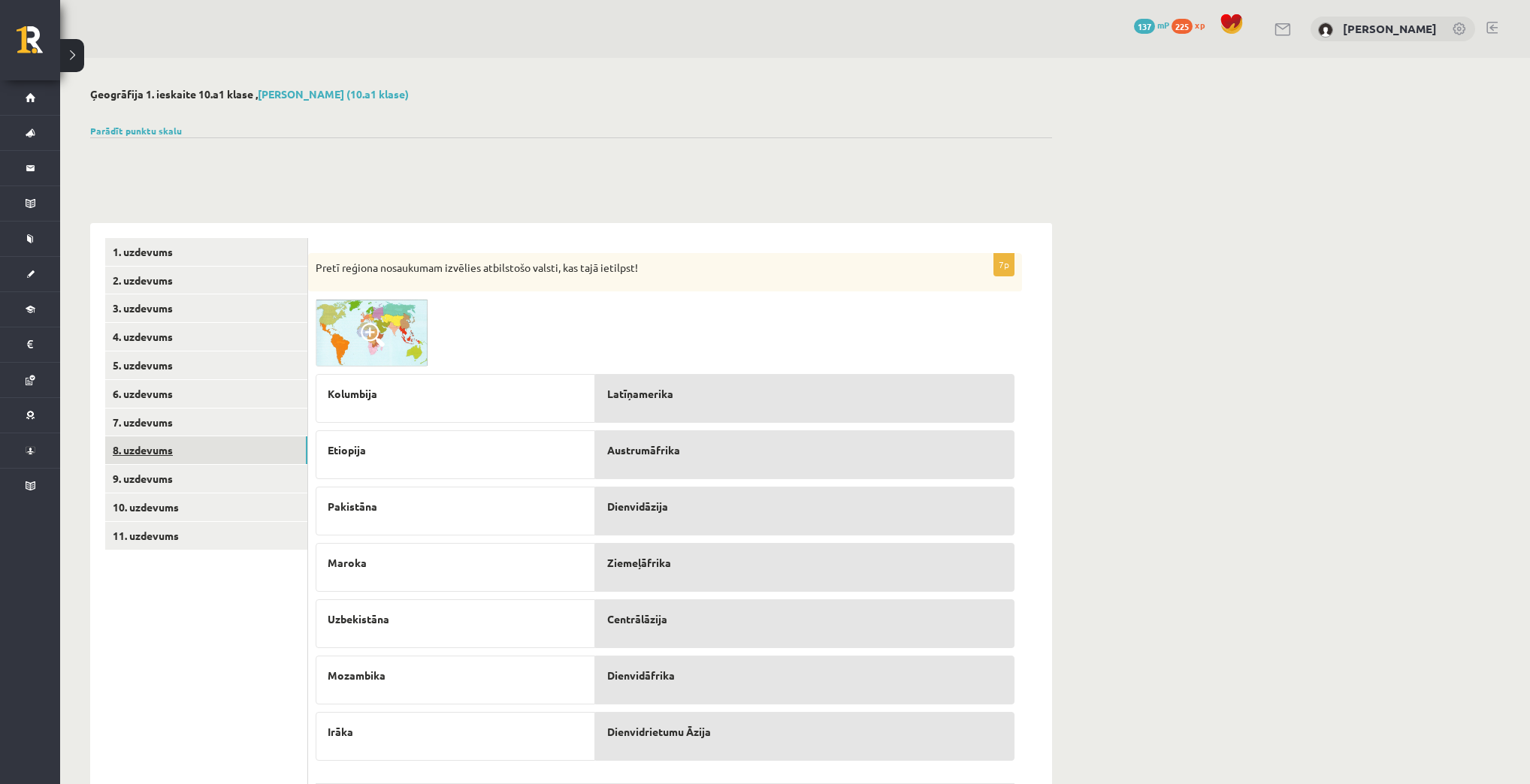
click at [248, 462] on link "8. uzdevums" at bounding box center [206, 451] width 202 height 28
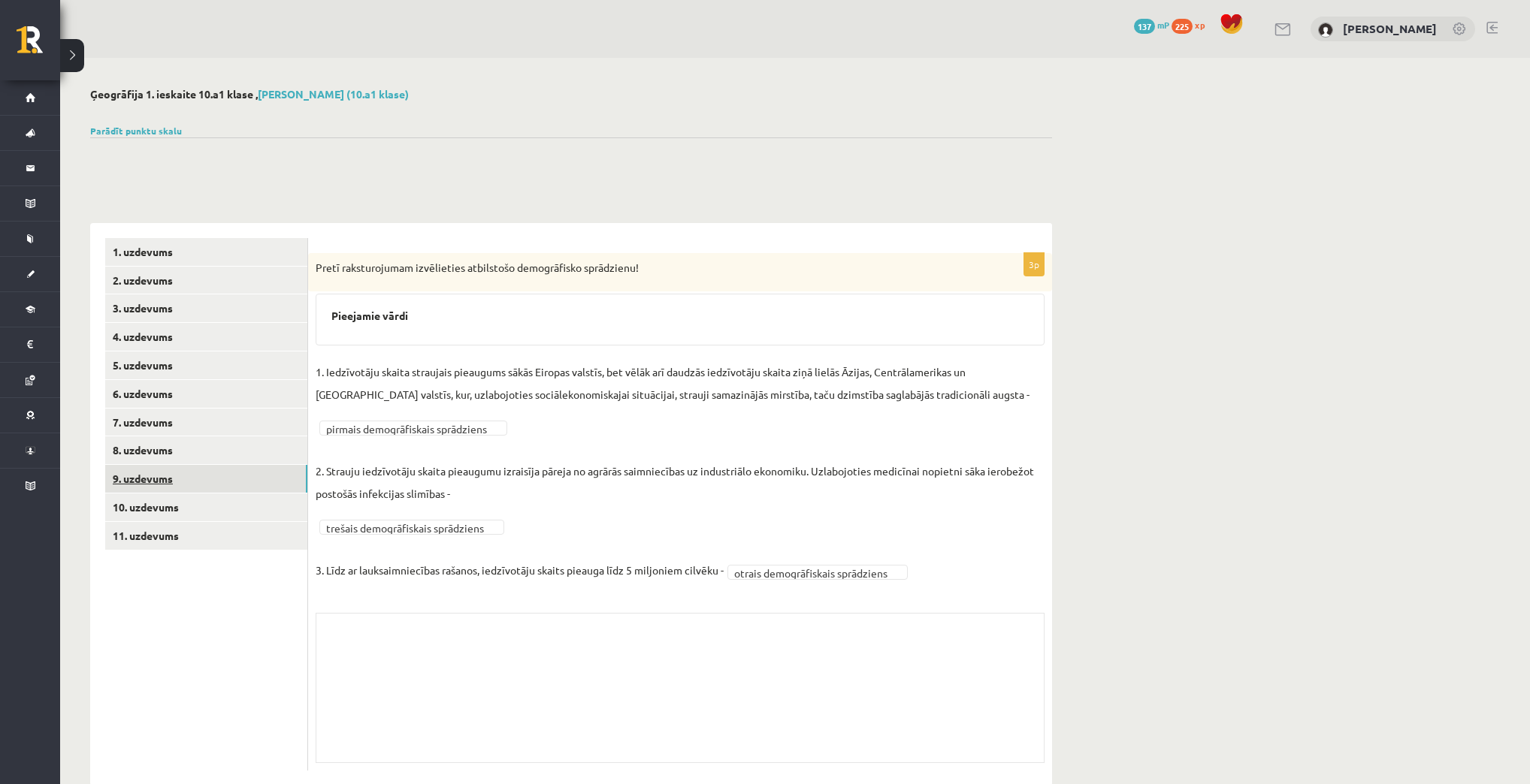
click at [250, 478] on link "9. uzdevums" at bounding box center [206, 479] width 202 height 28
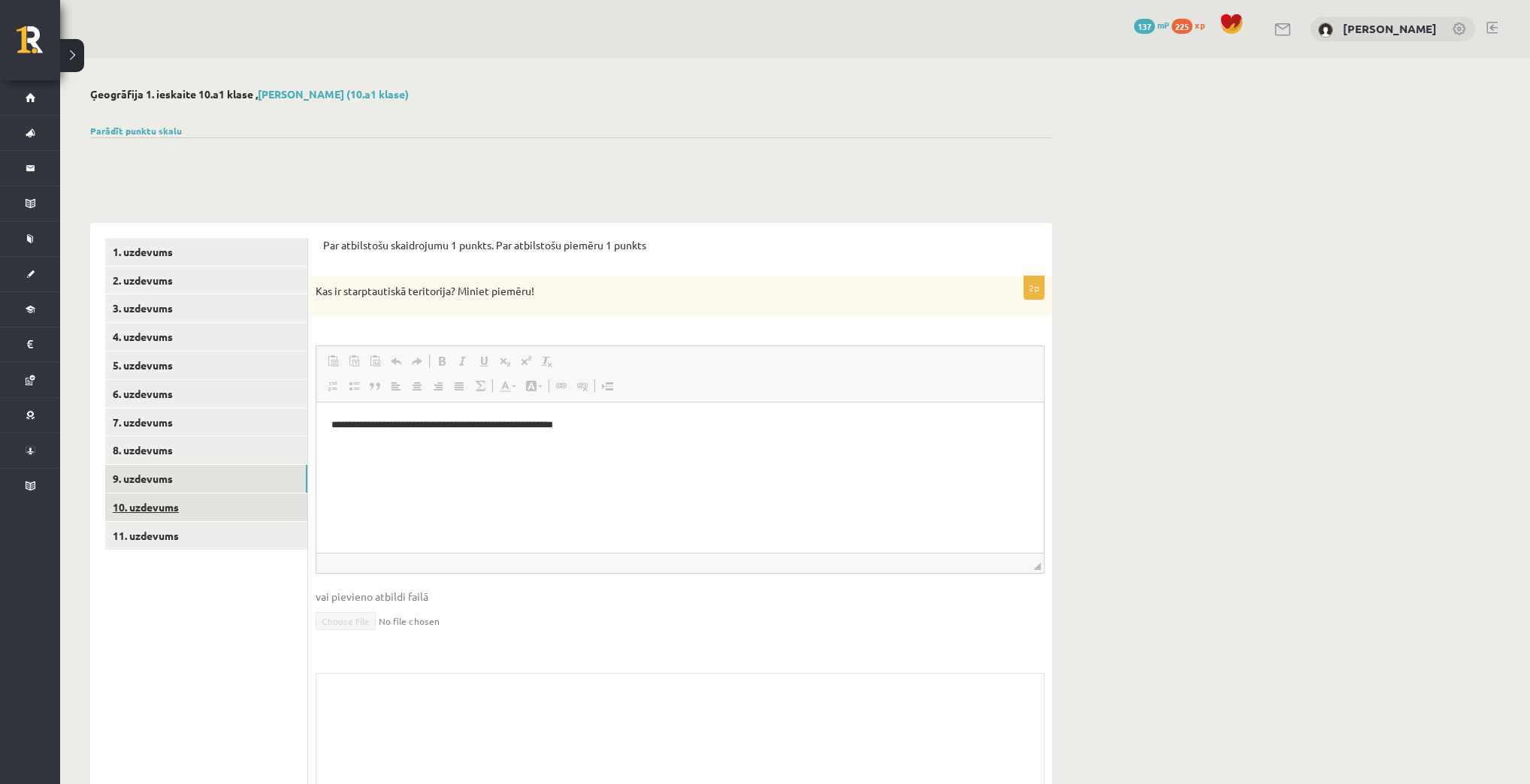
click at [250, 496] on link "10. uzdevums" at bounding box center [206, 507] width 202 height 28
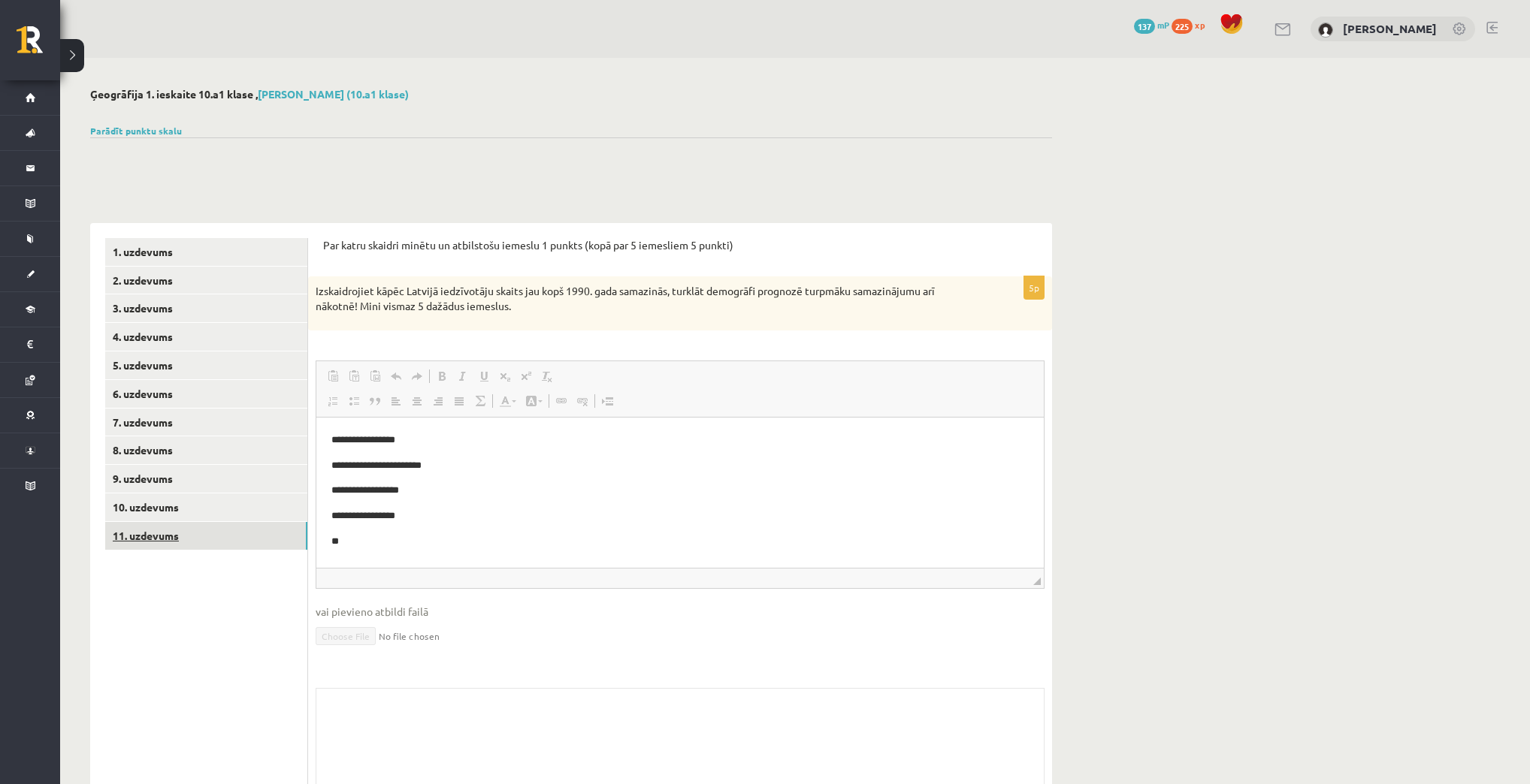
click at [247, 524] on link "11. uzdevums" at bounding box center [206, 536] width 202 height 28
